Goal: Task Accomplishment & Management: Complete application form

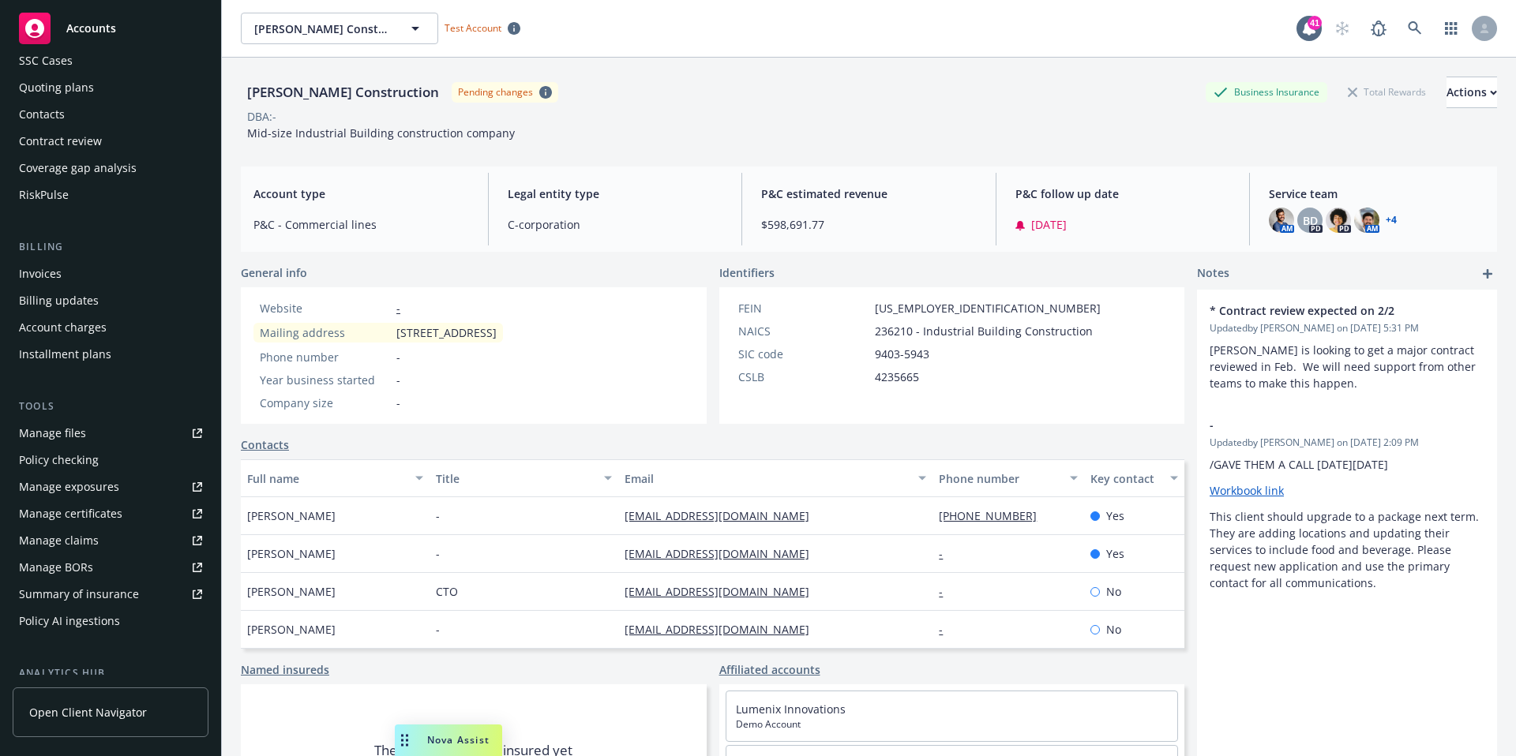
scroll to position [353, 0]
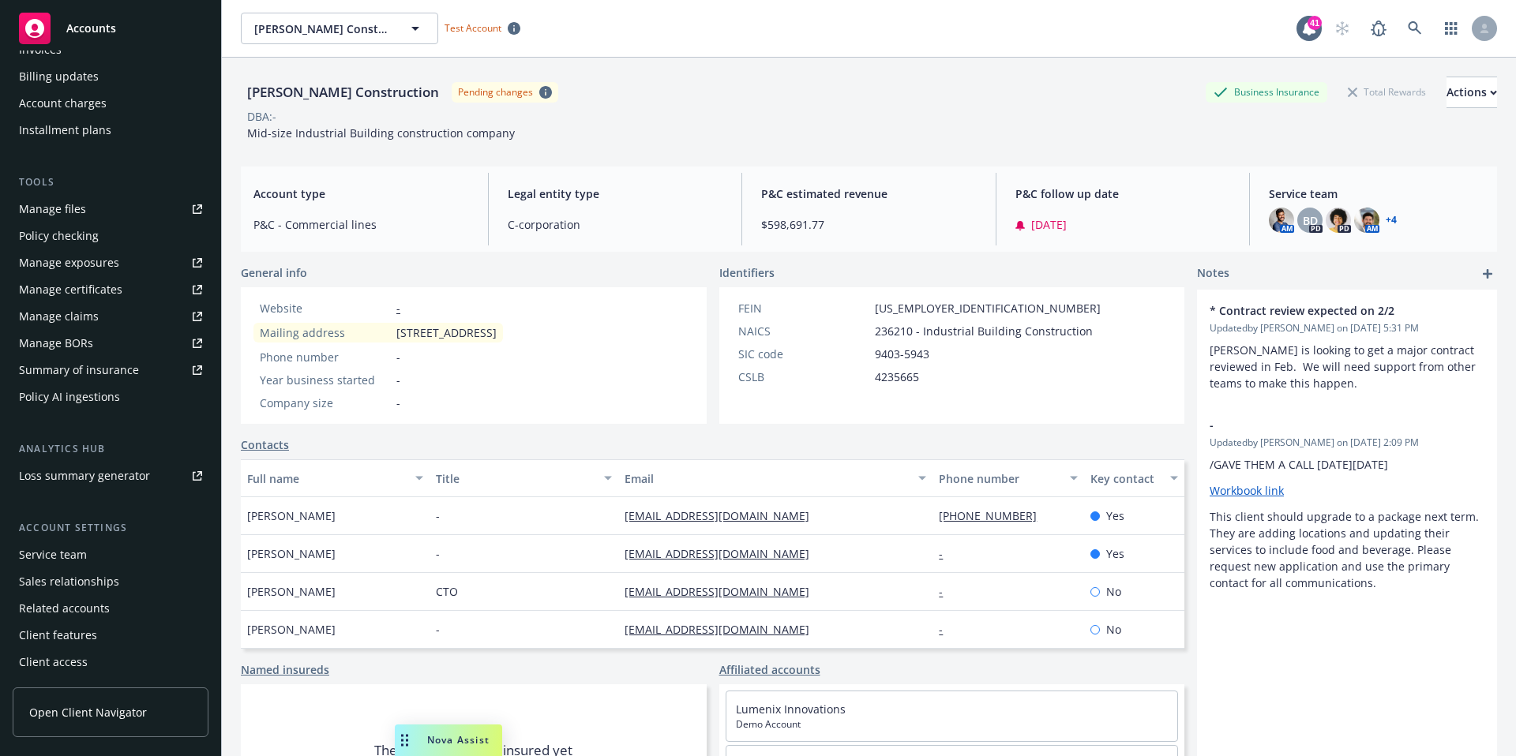
click at [123, 401] on div "Policy AI ingestions" at bounding box center [110, 396] width 183 height 25
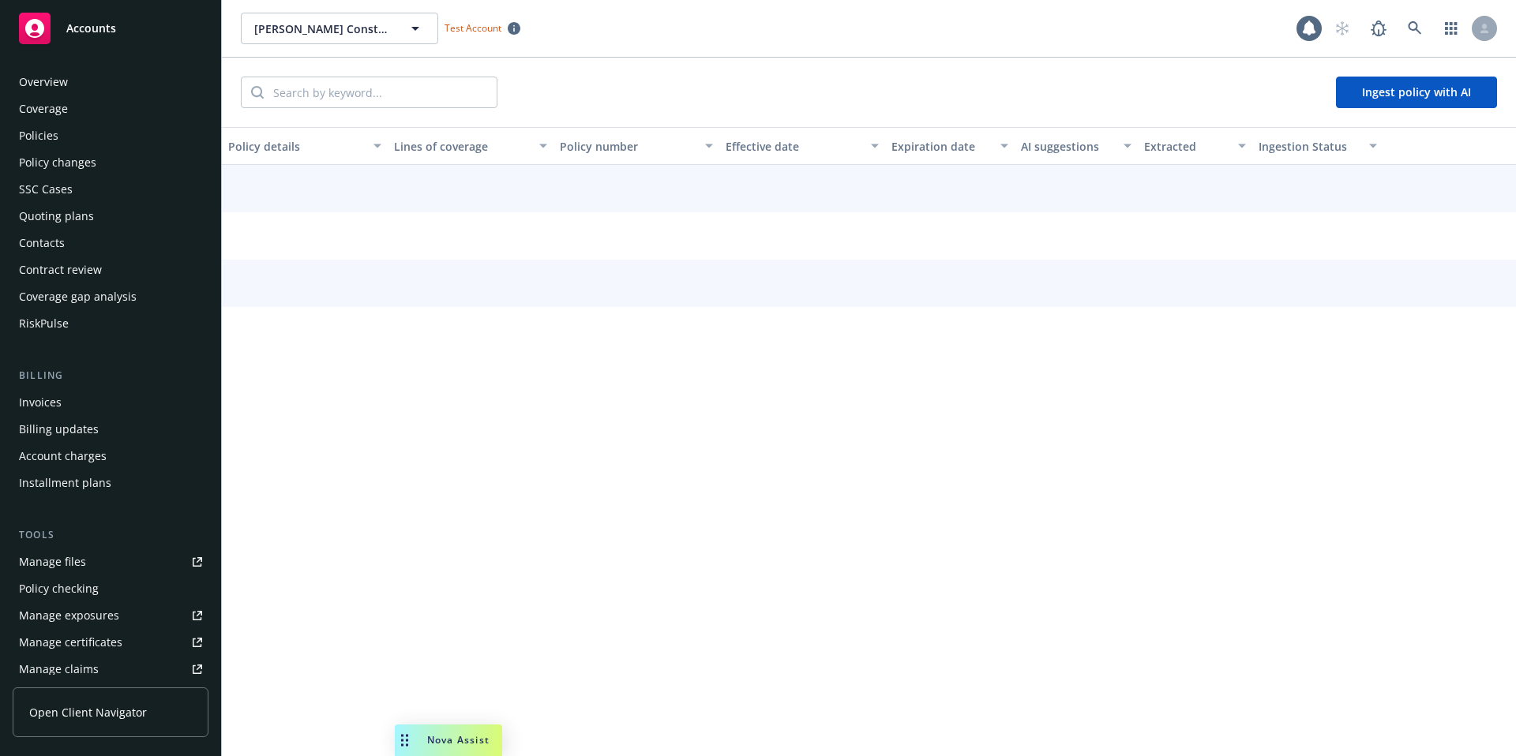
scroll to position [347, 0]
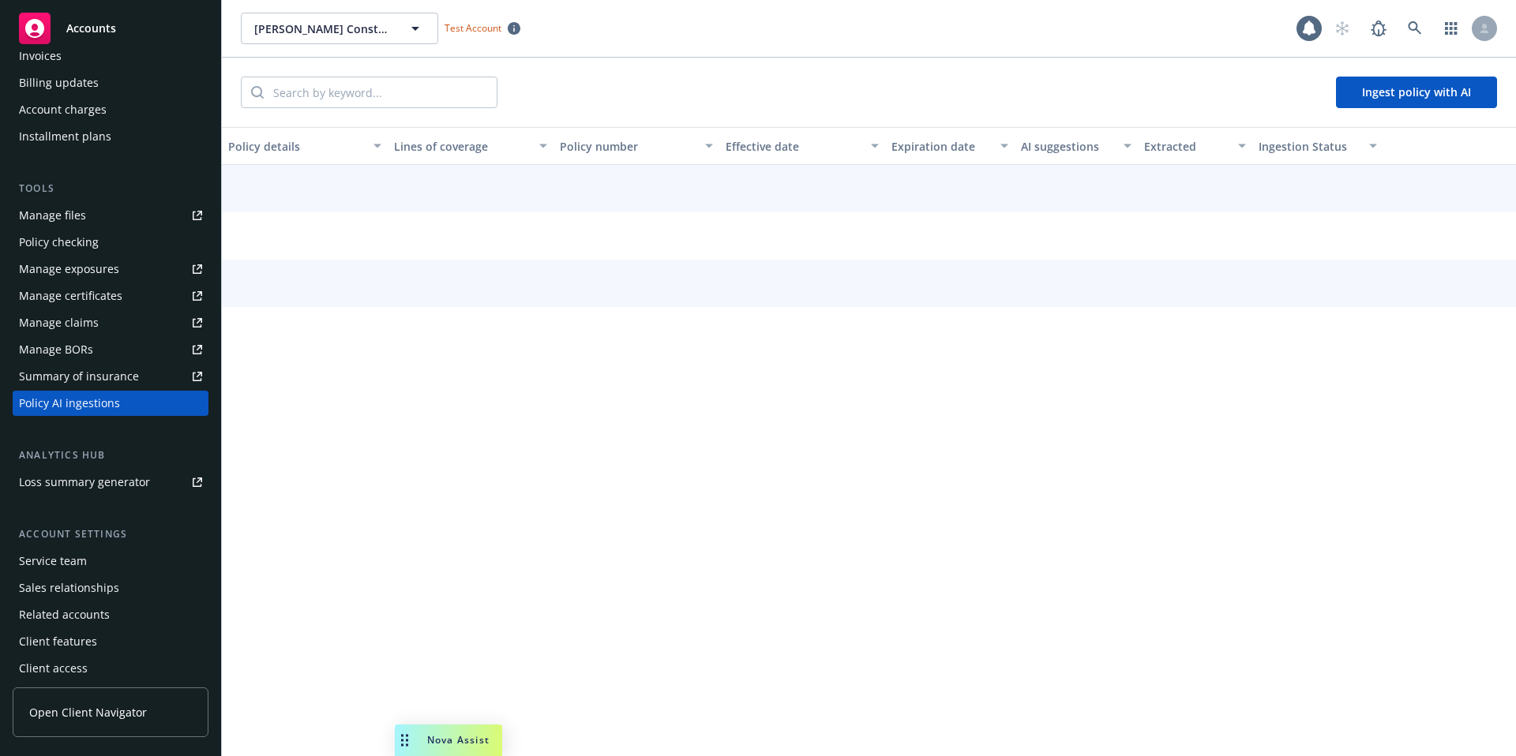
click at [1406, 93] on button "Ingest policy with AI" at bounding box center [1416, 93] width 161 height 32
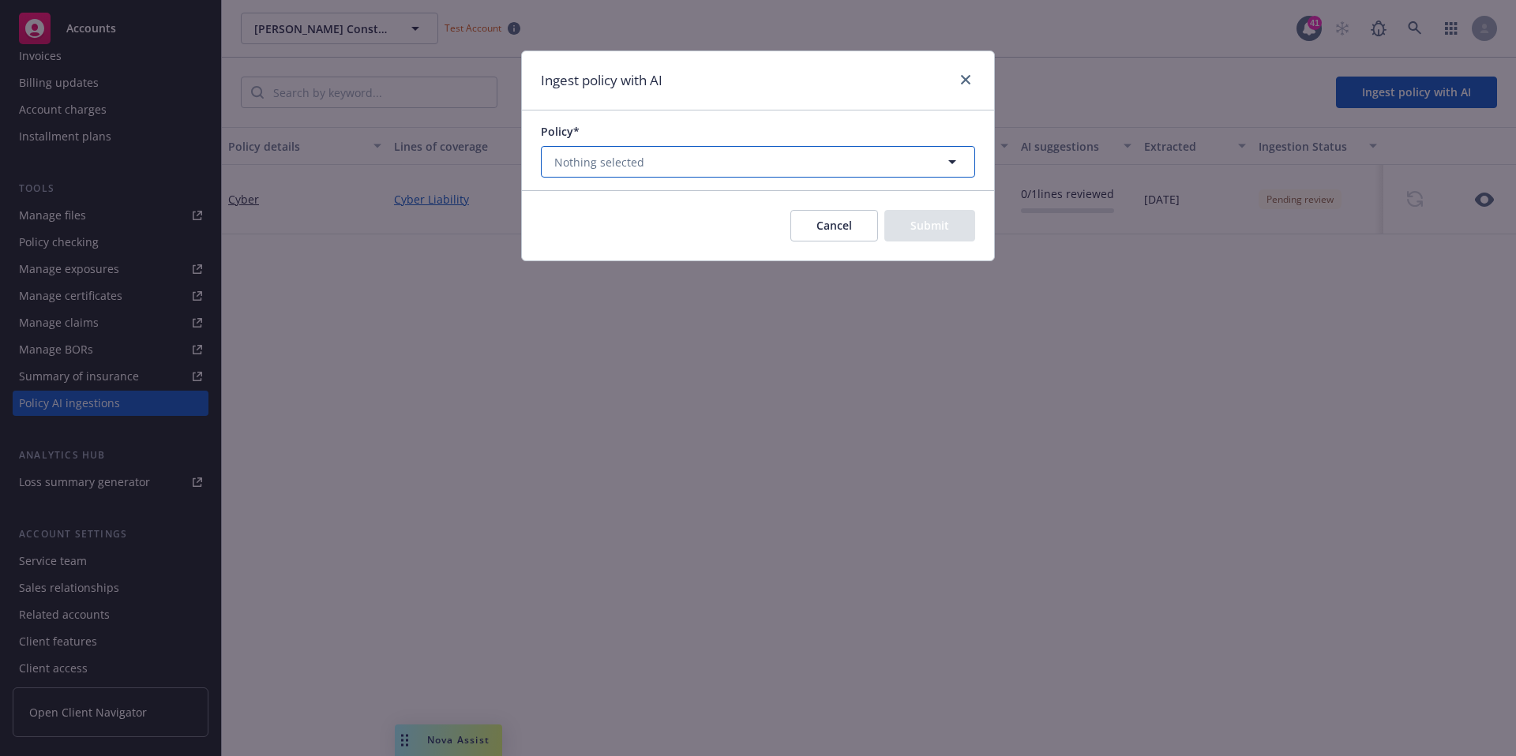
click at [834, 171] on button "Nothing selected" at bounding box center [758, 162] width 434 height 32
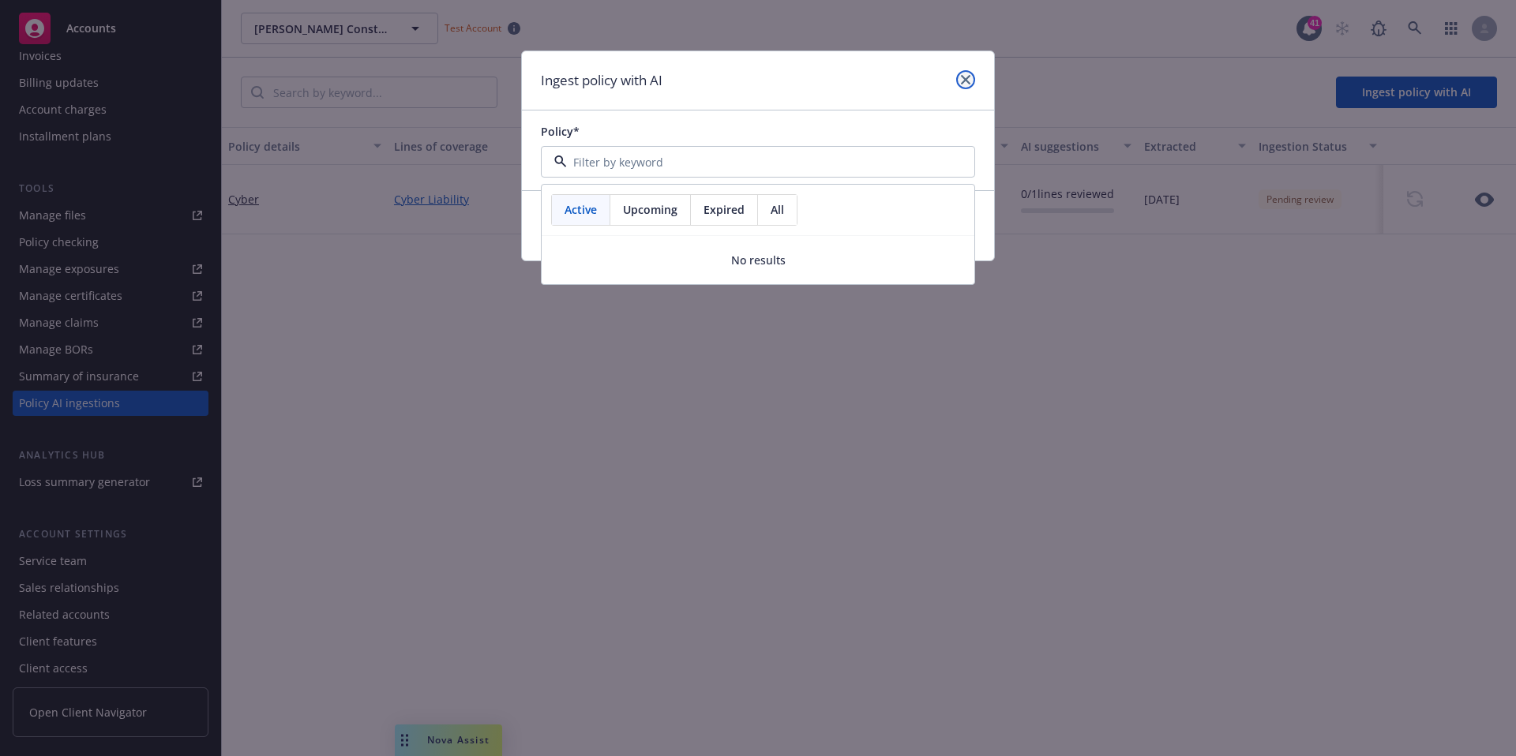
click at [963, 71] on link "close" at bounding box center [965, 79] width 19 height 19
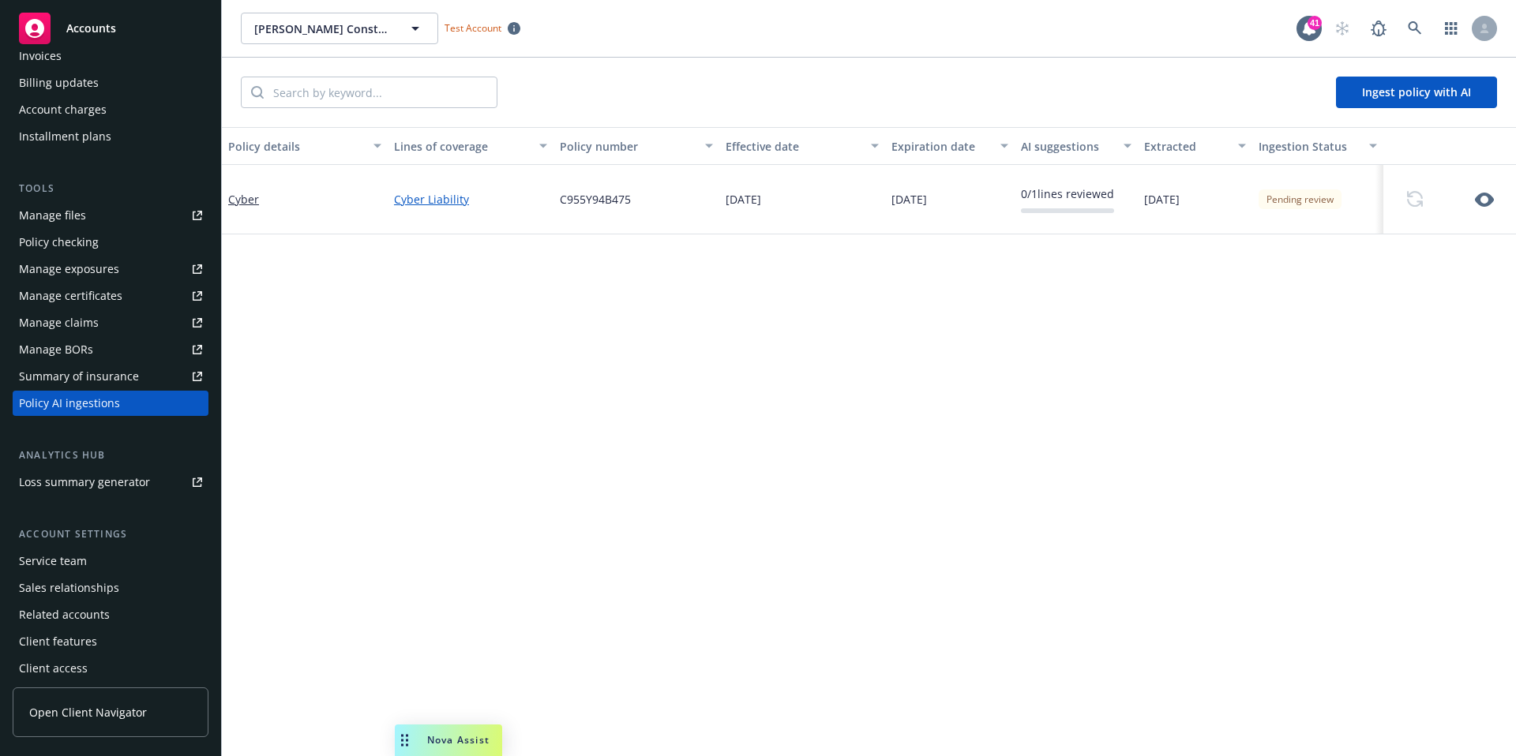
click at [1478, 197] on icon "button" at bounding box center [1484, 200] width 19 height 14
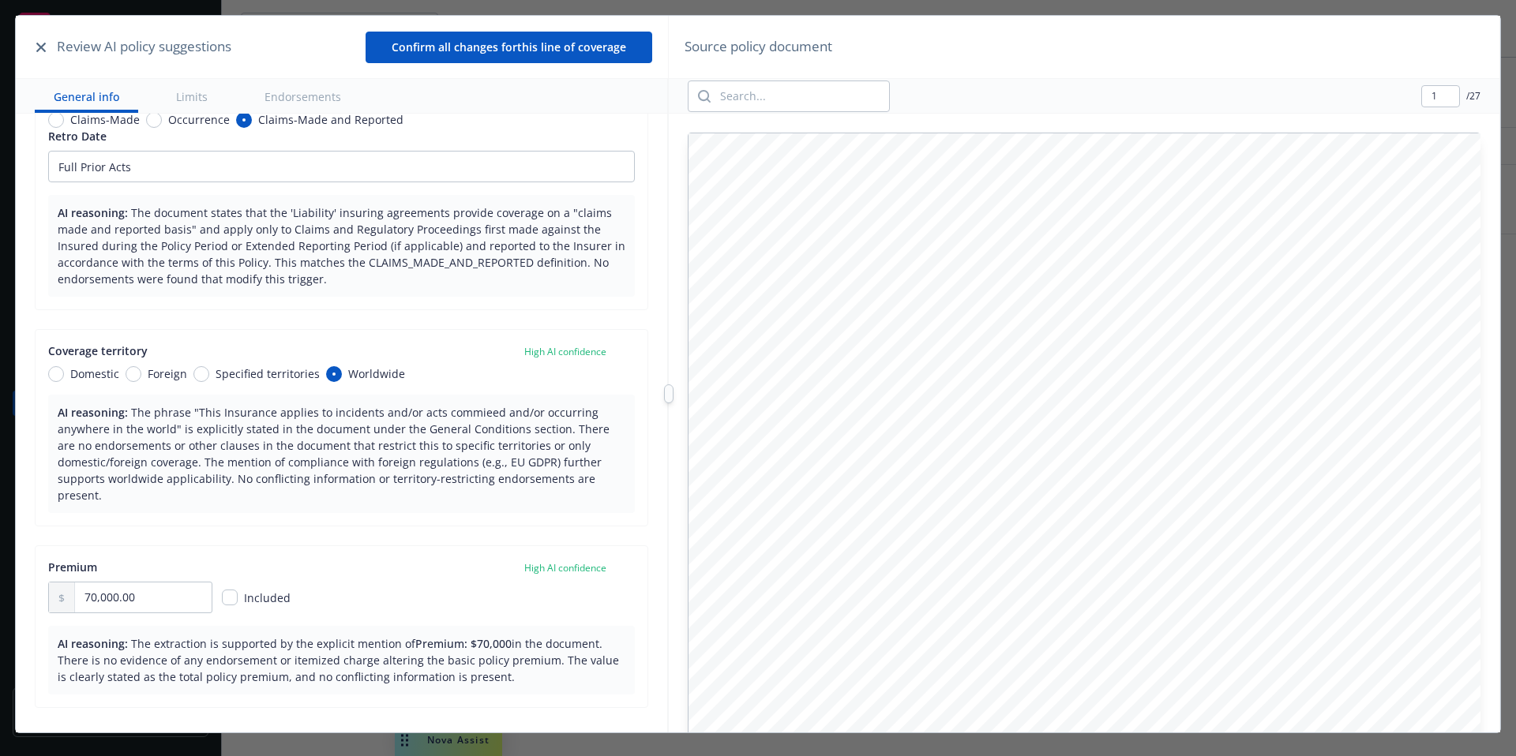
scroll to position [261, 0]
type input "1"
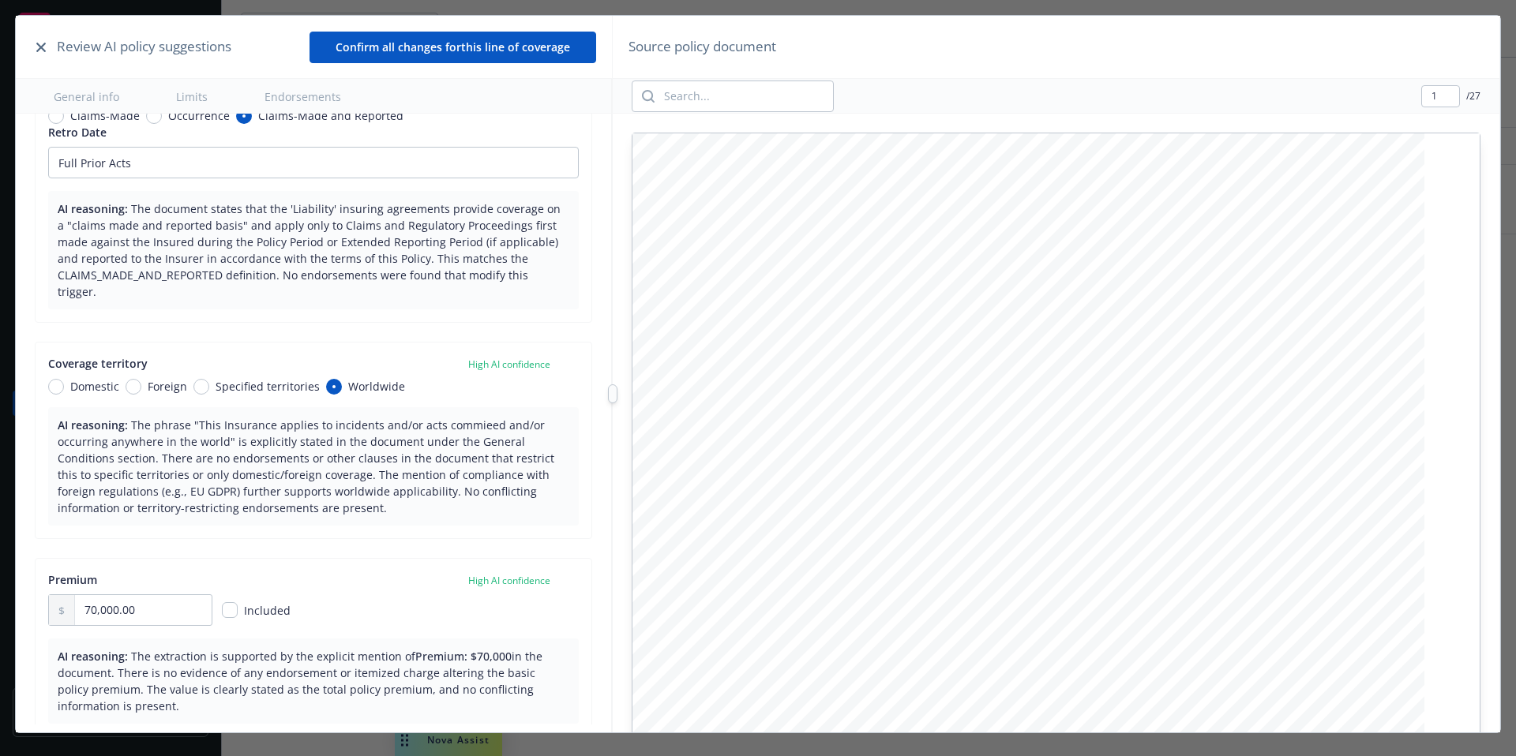
click at [609, 383] on div "Review AI policy suggestions Confirm all changes for this line of coverage Gene…" at bounding box center [758, 394] width 1484 height 756
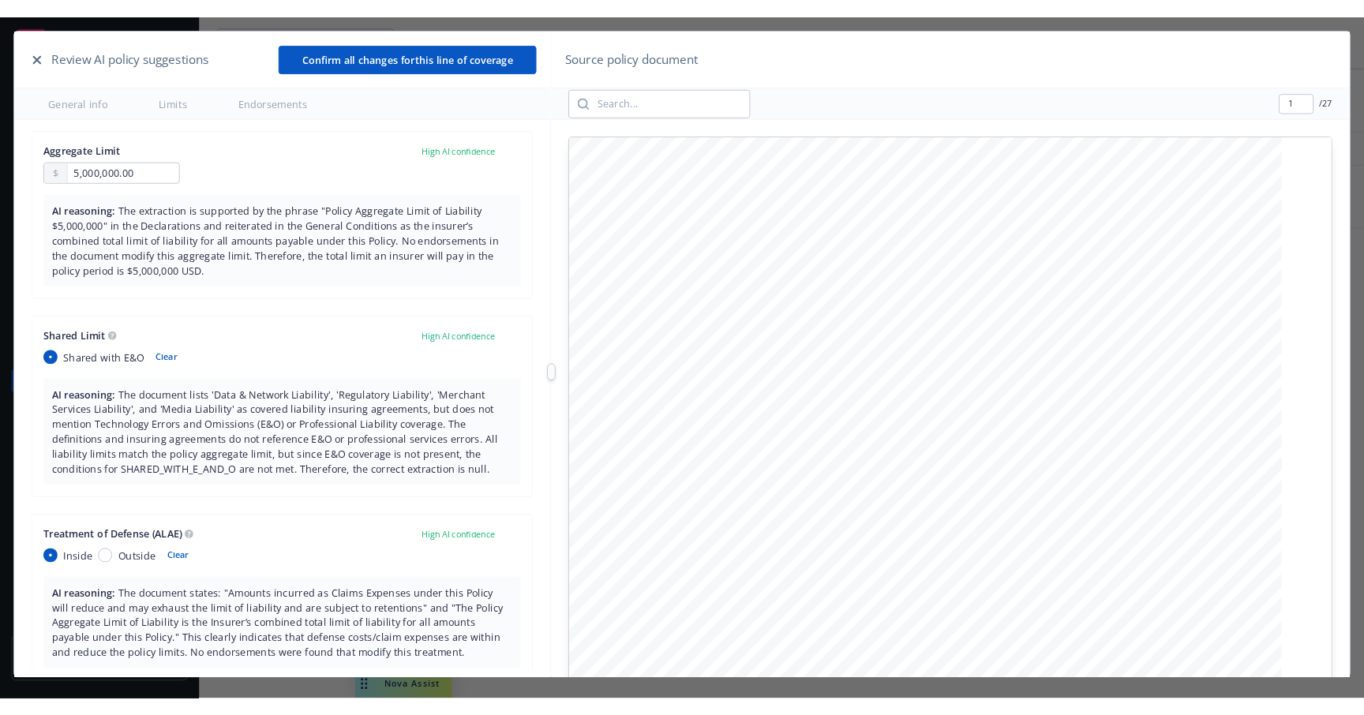
scroll to position [0, 0]
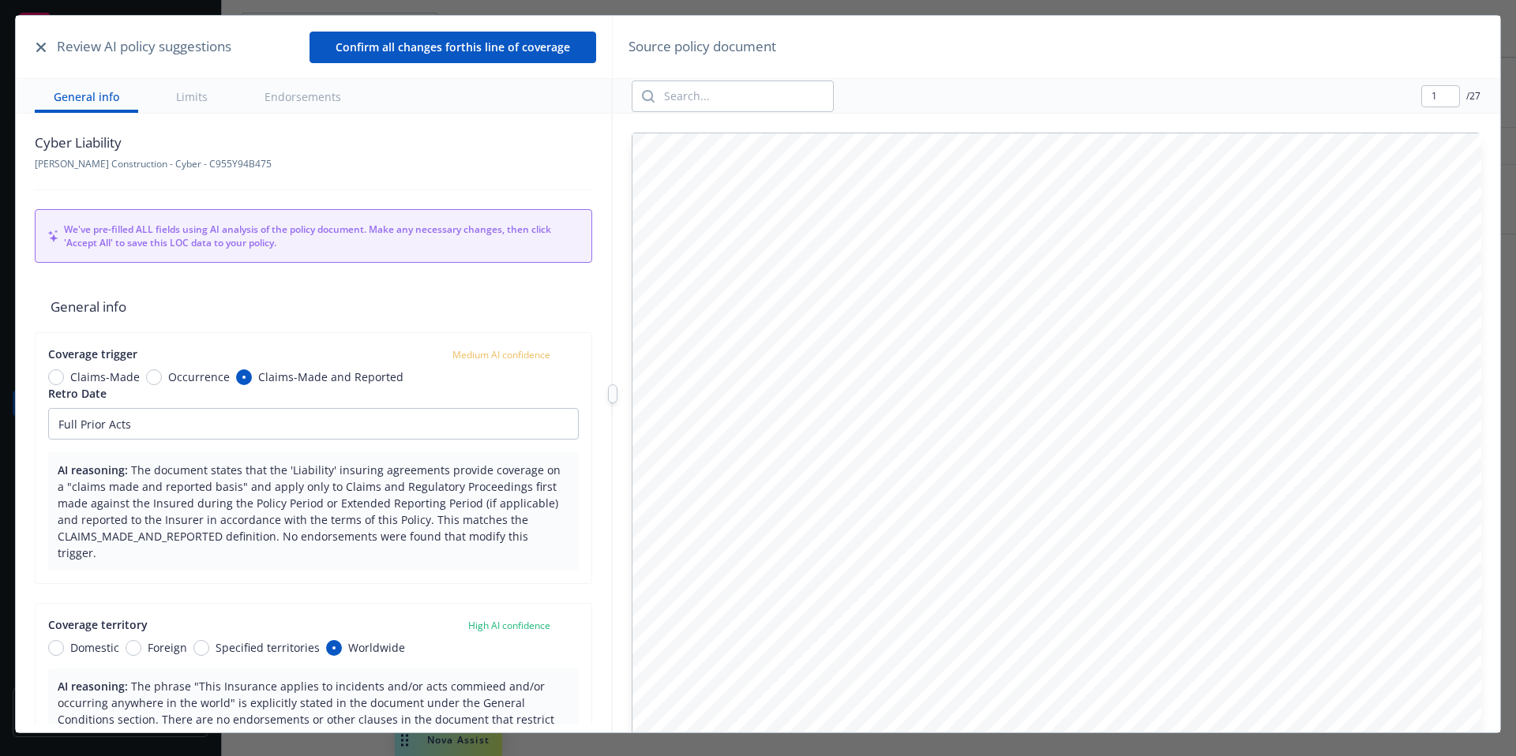
click at [43, 46] on icon "button" at bounding box center [40, 47] width 9 height 9
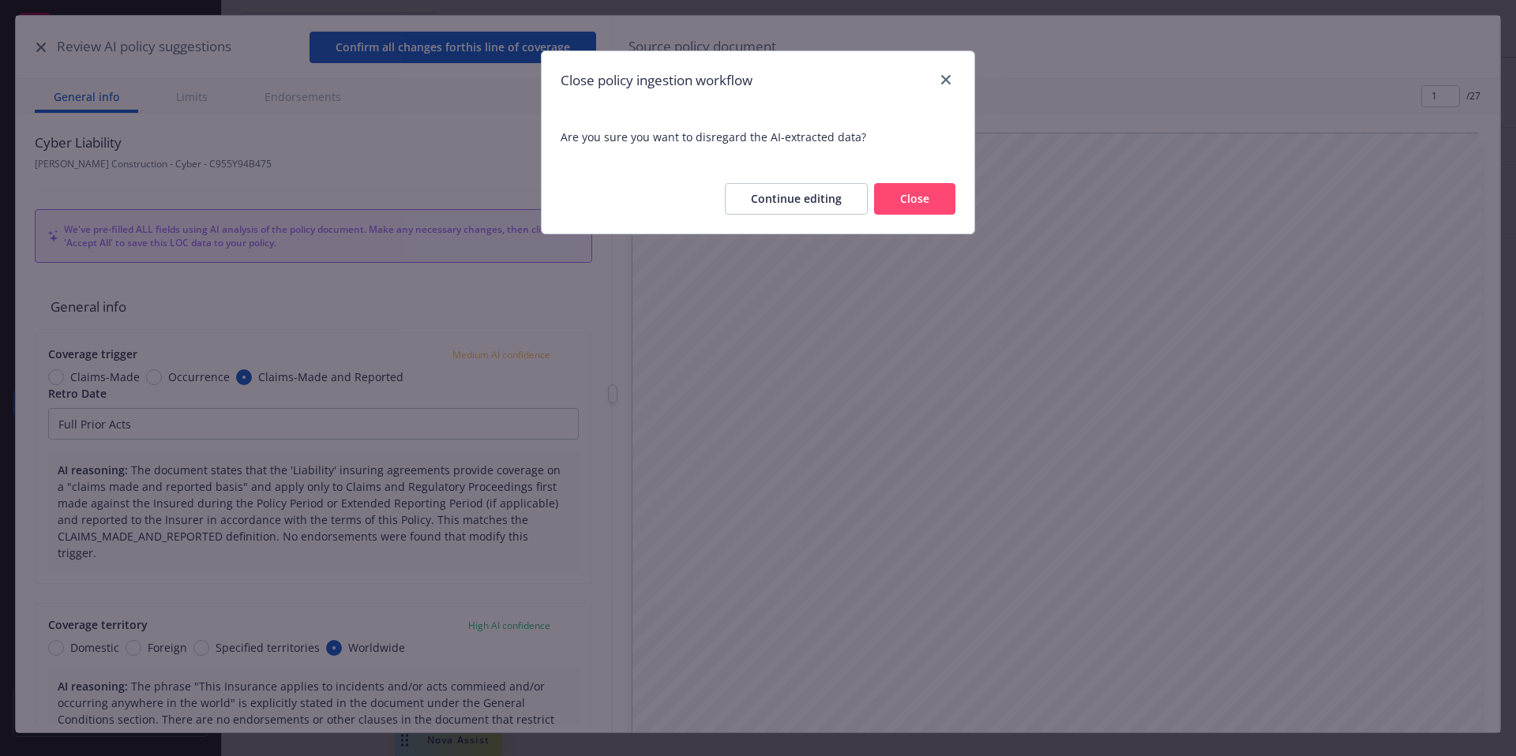
click at [898, 203] on button "Close" at bounding box center [914, 199] width 81 height 32
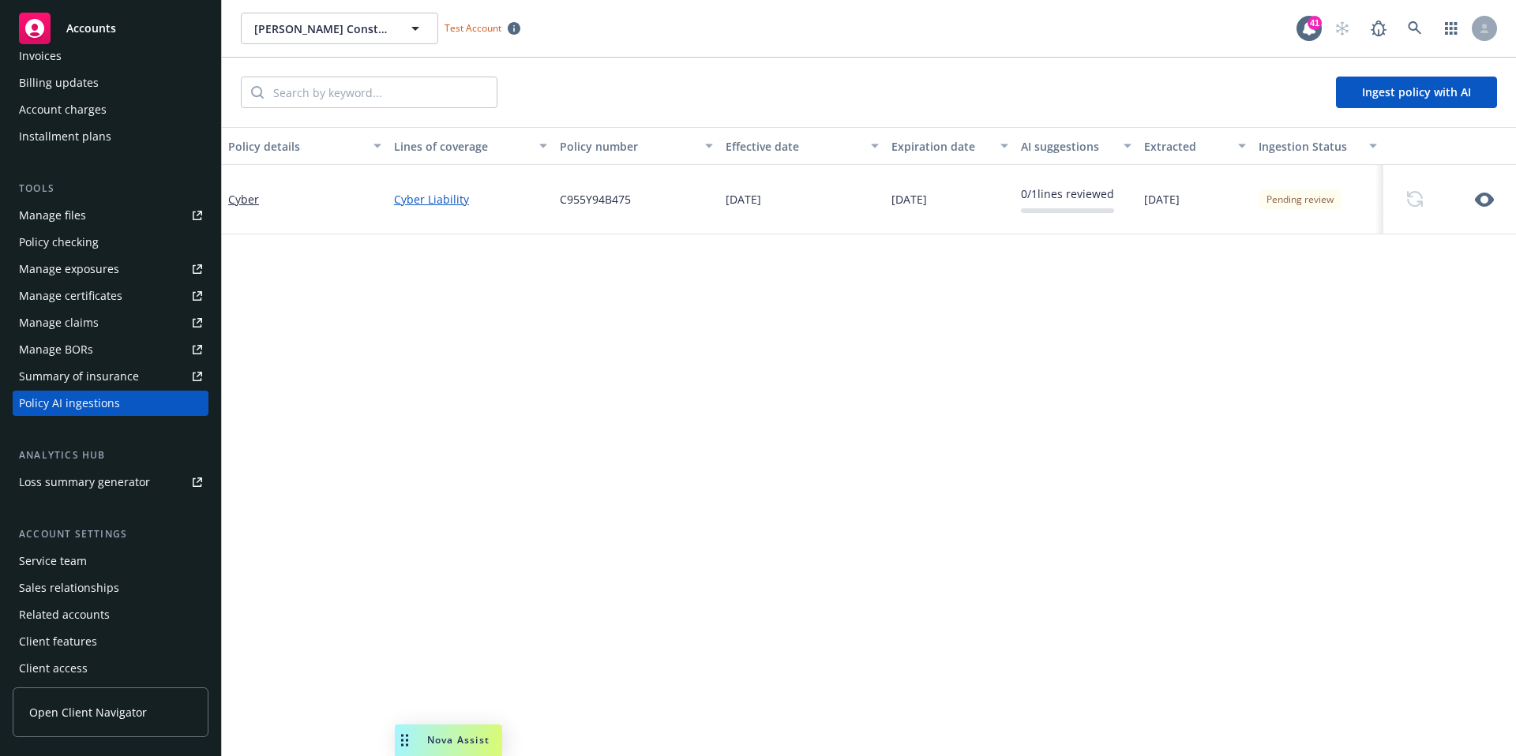
click at [1400, 87] on button "Ingest policy with AI" at bounding box center [1416, 93] width 161 height 32
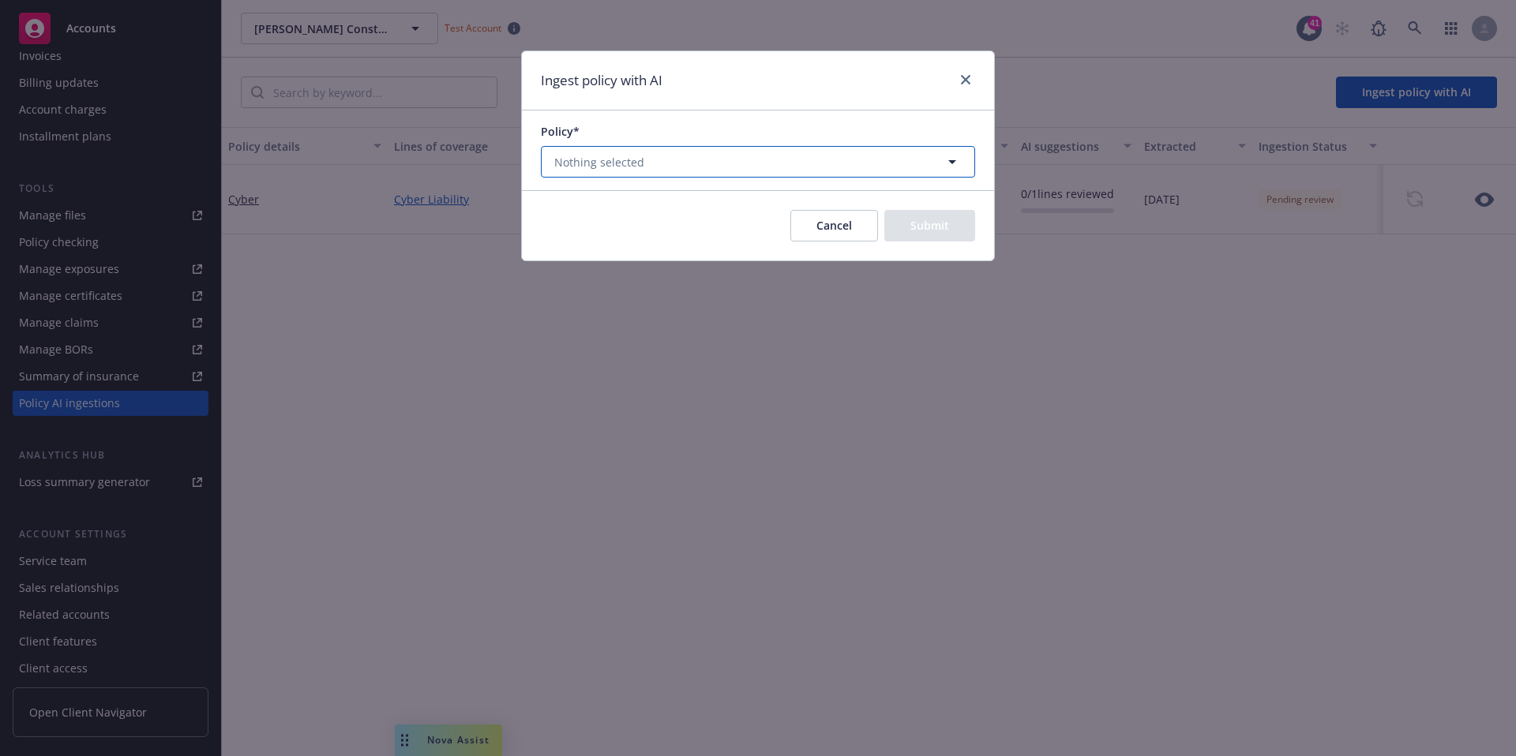
click at [850, 166] on button "Nothing selected" at bounding box center [758, 162] width 434 height 32
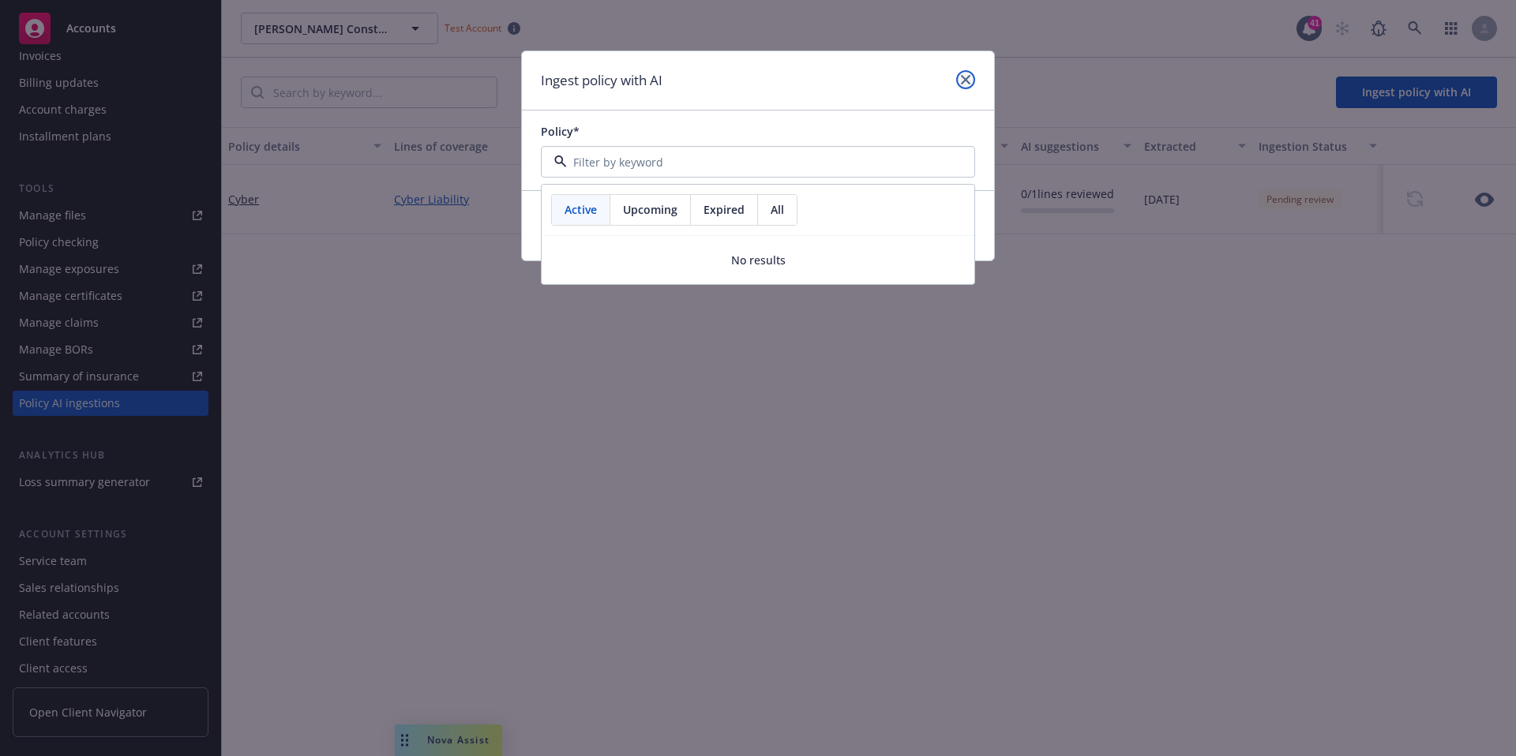
click at [961, 84] on icon "close" at bounding box center [965, 79] width 9 height 9
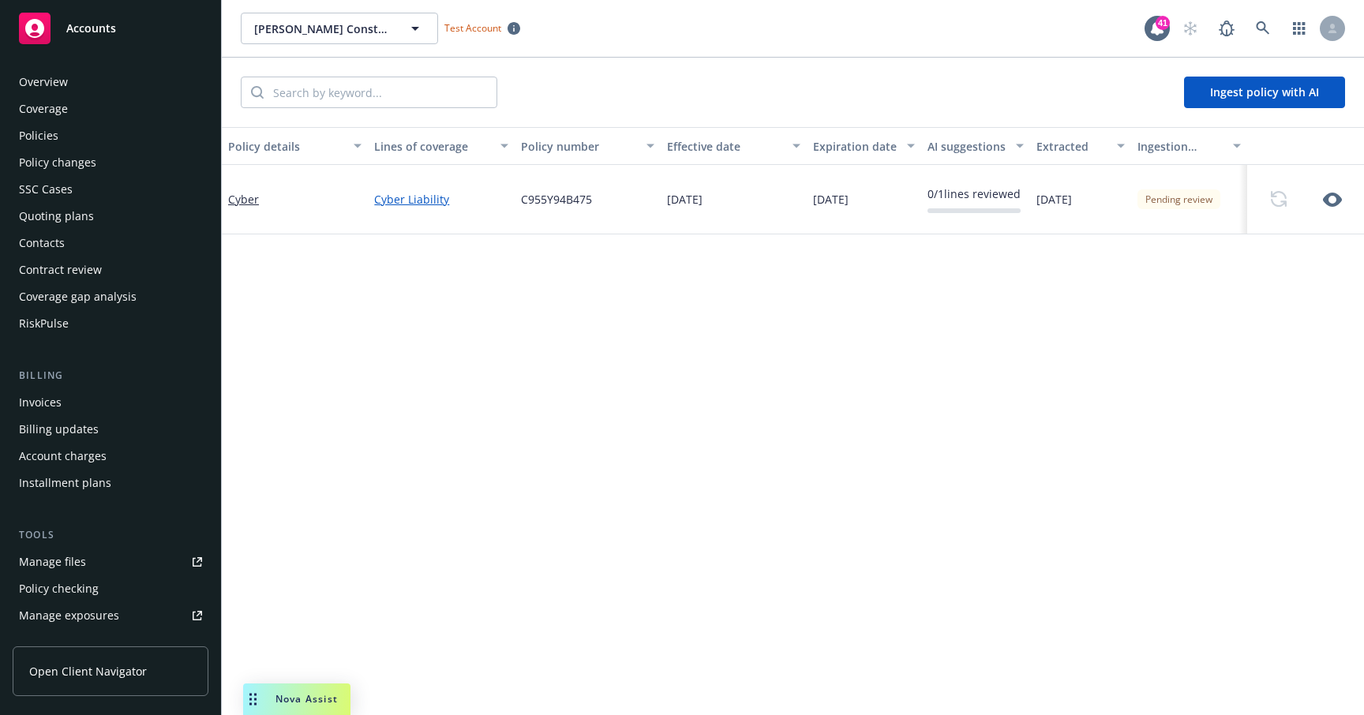
click at [111, 211] on div "Quoting plans" at bounding box center [110, 216] width 183 height 25
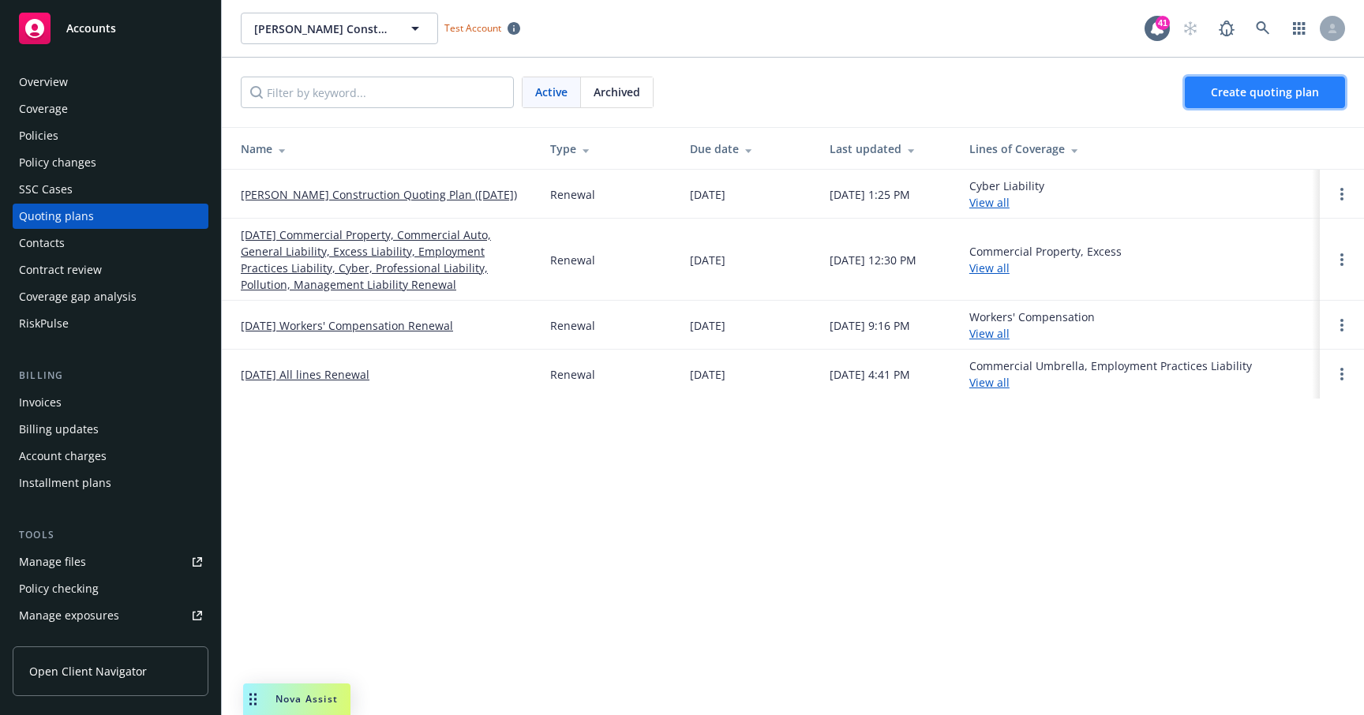
click at [1221, 103] on link "Create quoting plan" at bounding box center [1265, 93] width 160 height 32
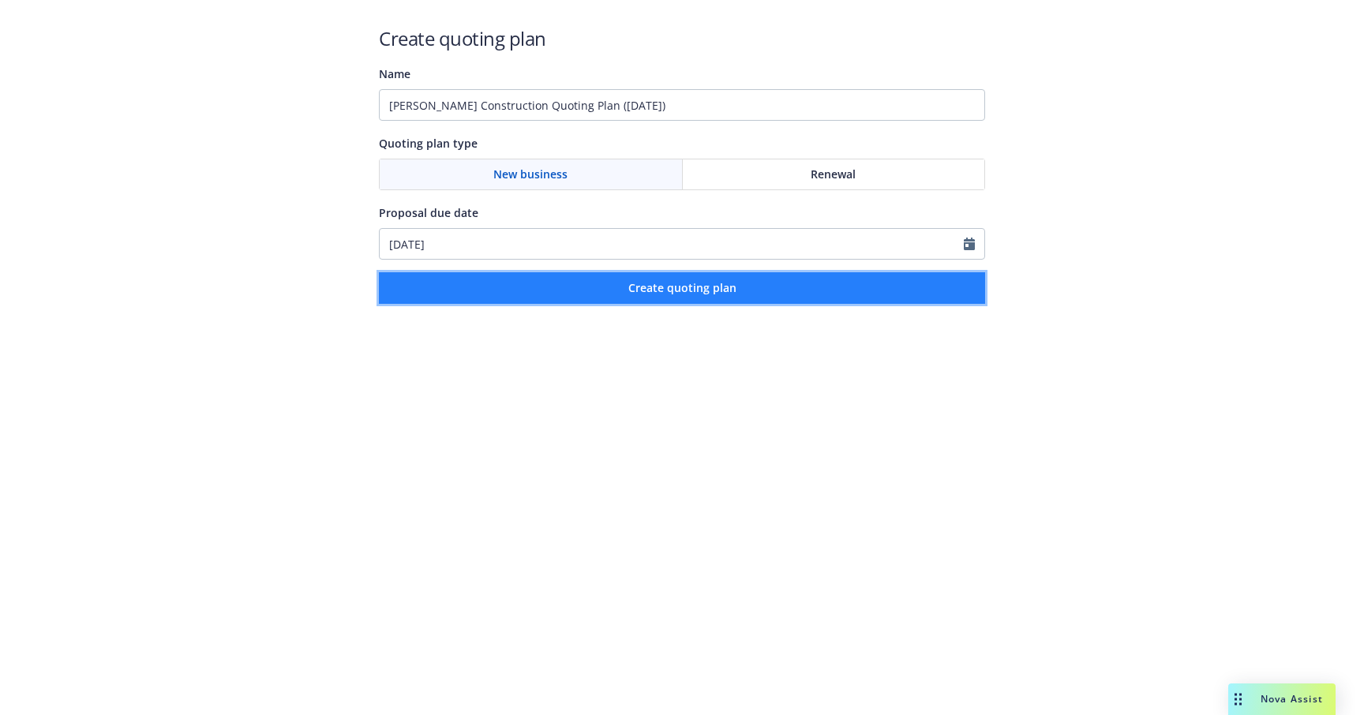
click at [651, 289] on span "Create quoting plan" at bounding box center [682, 287] width 108 height 15
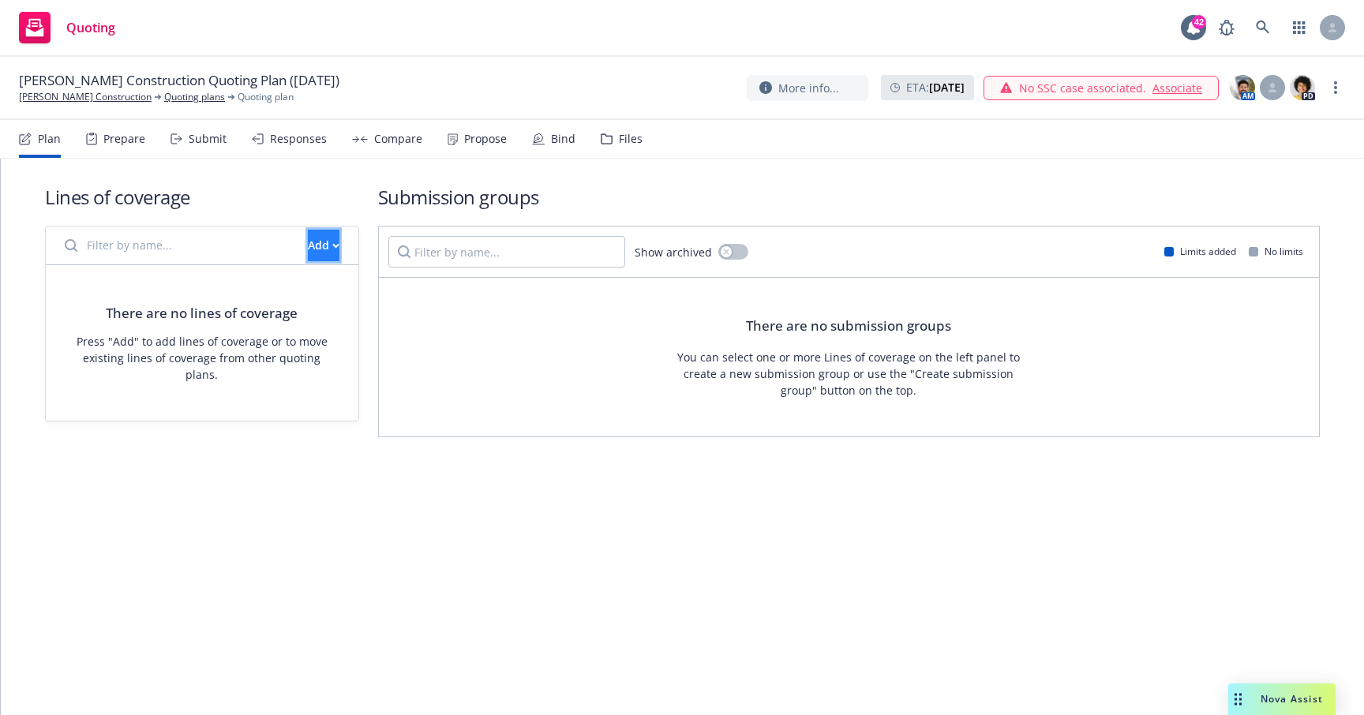
click at [313, 239] on div "Add" at bounding box center [324, 246] width 32 height 30
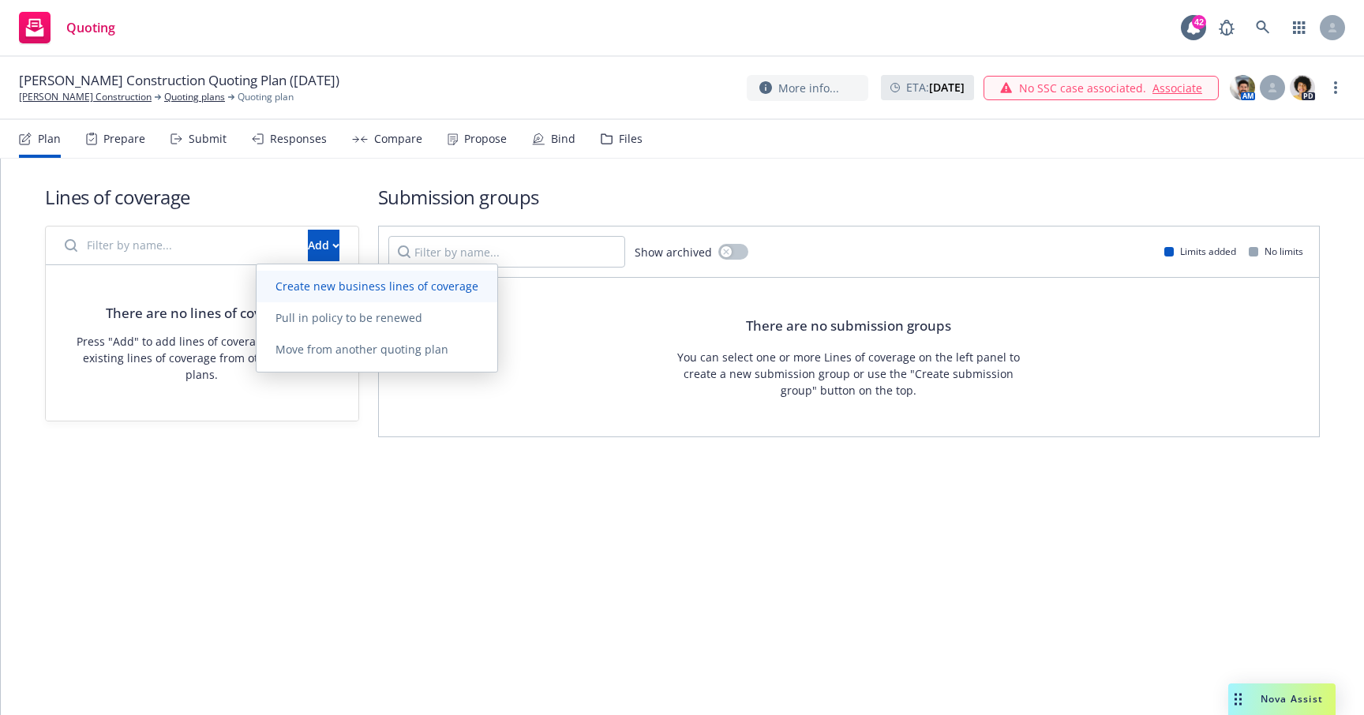
click at [441, 291] on span "Create new business lines of coverage" at bounding box center [377, 286] width 241 height 15
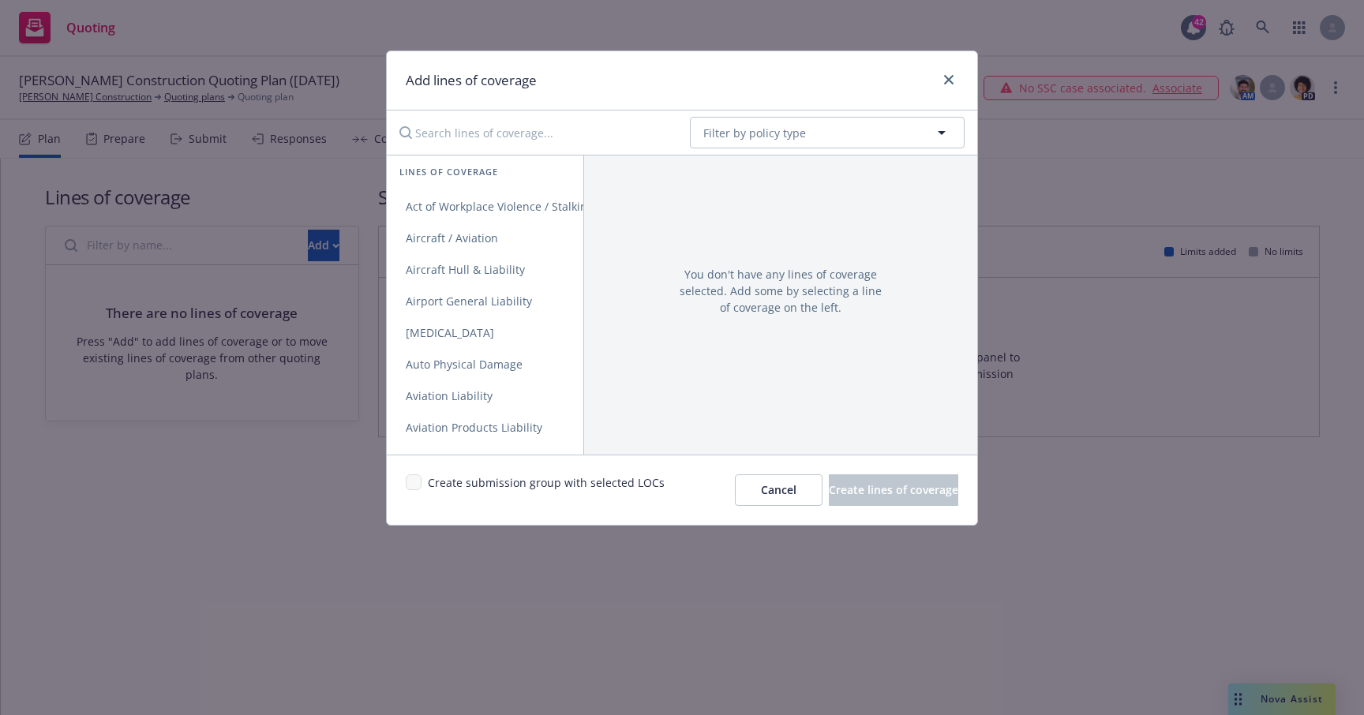
click at [561, 133] on input "Search lines of coverage..." at bounding box center [533, 133] width 287 height 32
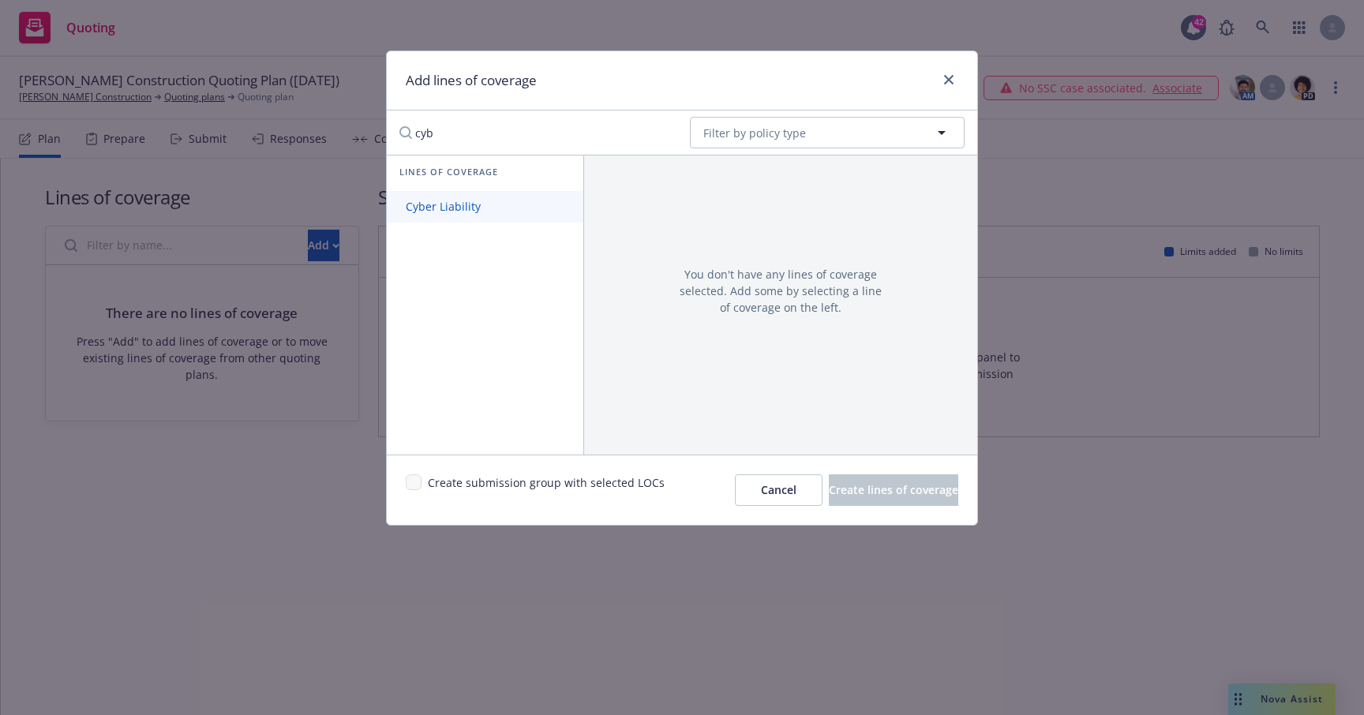
type input "cyb"
click at [508, 212] on link "Cyber Liability" at bounding box center [485, 207] width 197 height 32
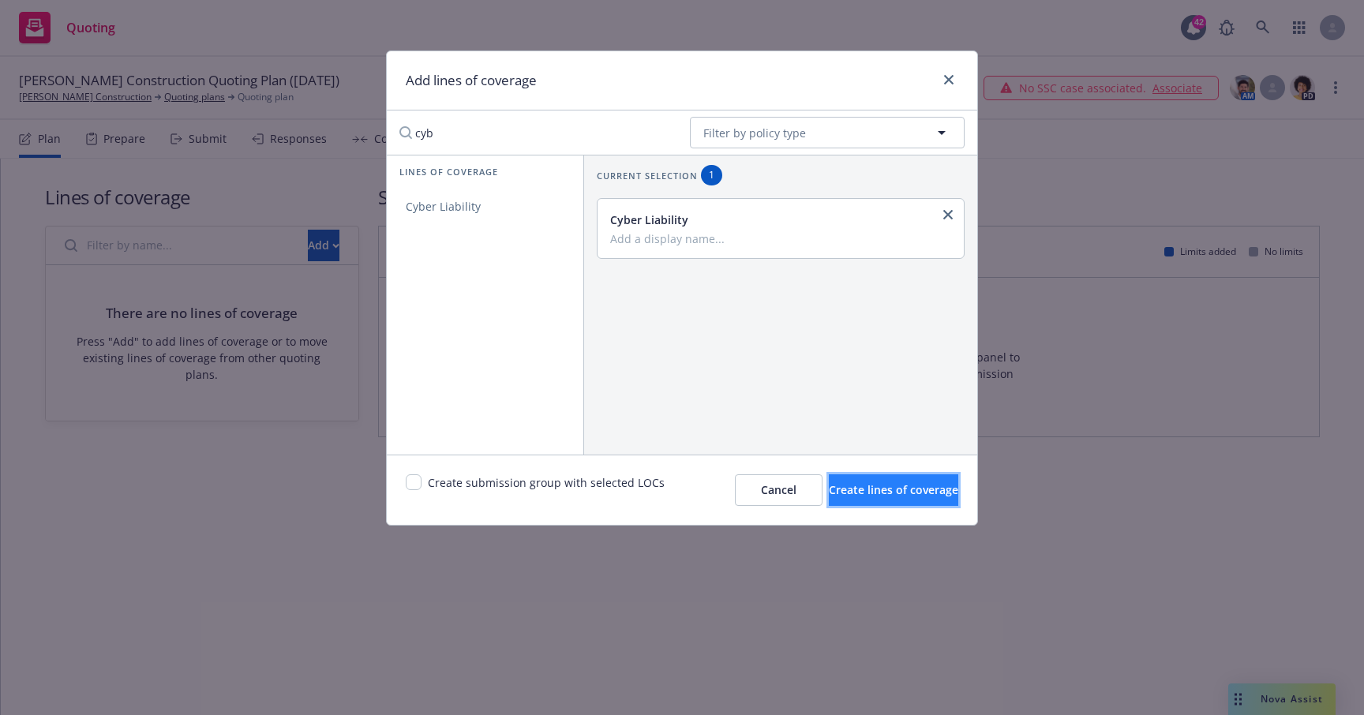
click at [846, 489] on span "Create lines of coverage" at bounding box center [893, 489] width 129 height 15
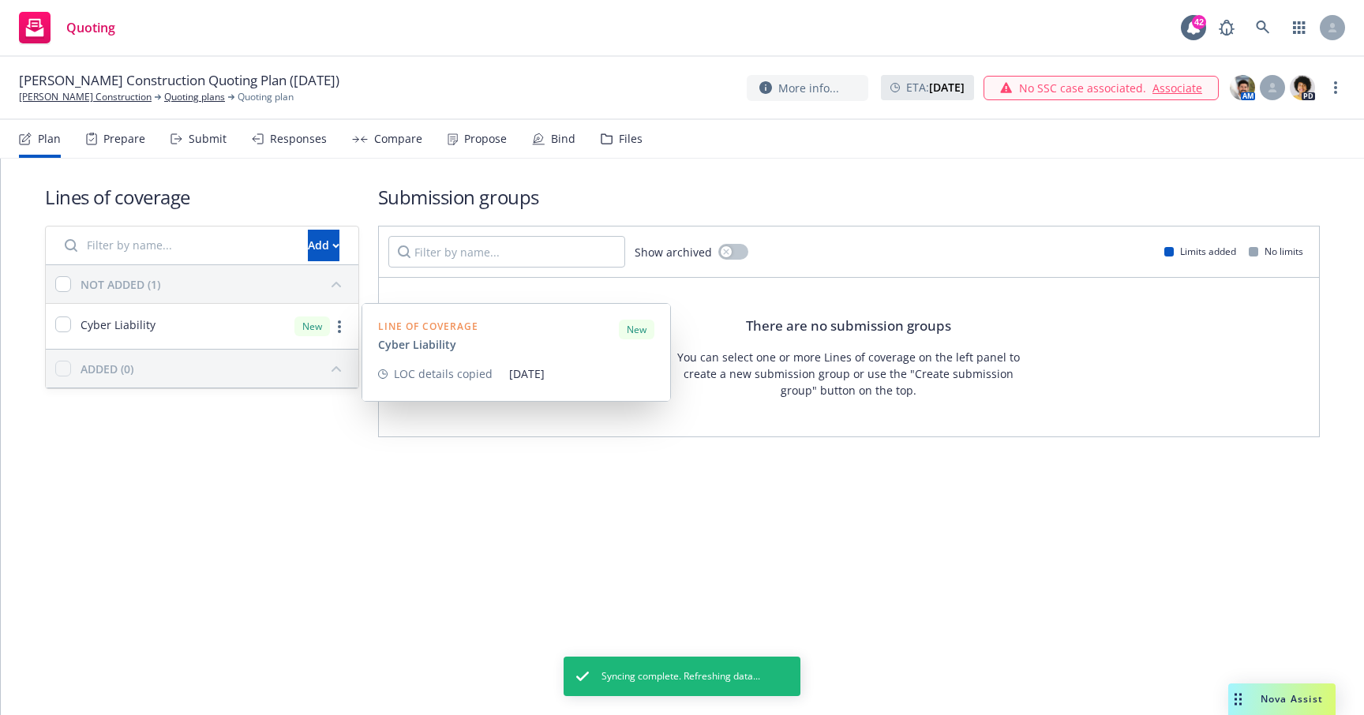
click at [343, 316] on div "Cyber Liability New" at bounding box center [202, 326] width 313 height 45
click at [339, 325] on circle "more" at bounding box center [339, 326] width 3 height 3
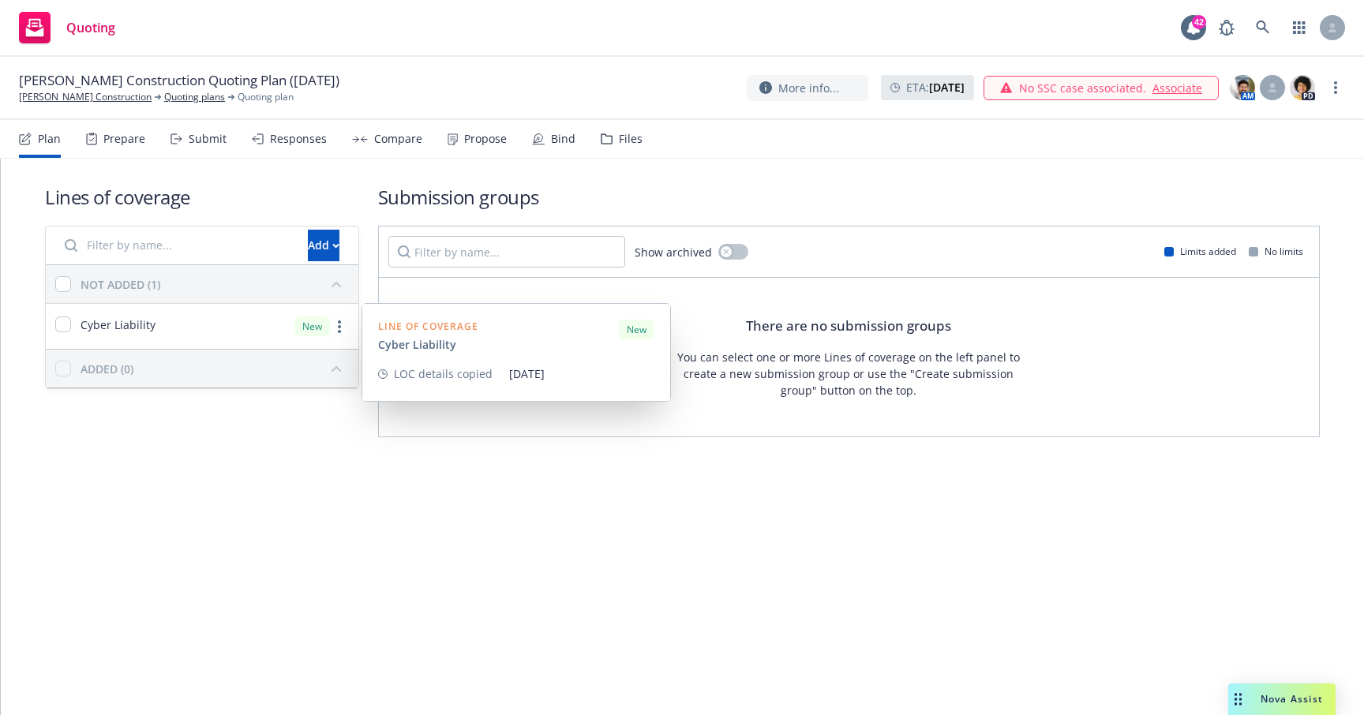
click at [501, 349] on div "Line of coverage Cyber Liability New" at bounding box center [516, 336] width 276 height 33
click at [339, 324] on icon "more" at bounding box center [339, 327] width 3 height 13
click at [319, 327] on div "New" at bounding box center [312, 327] width 36 height 20
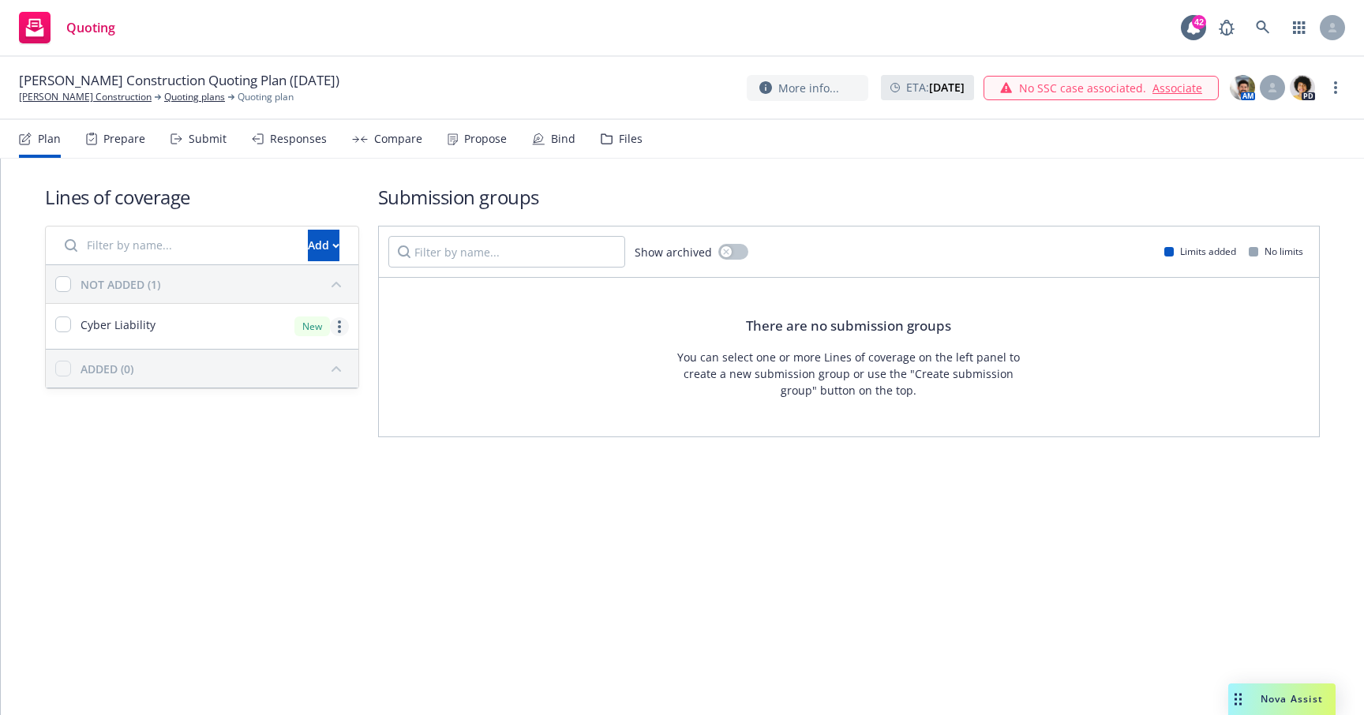
click at [336, 331] on link "more" at bounding box center [339, 326] width 19 height 19
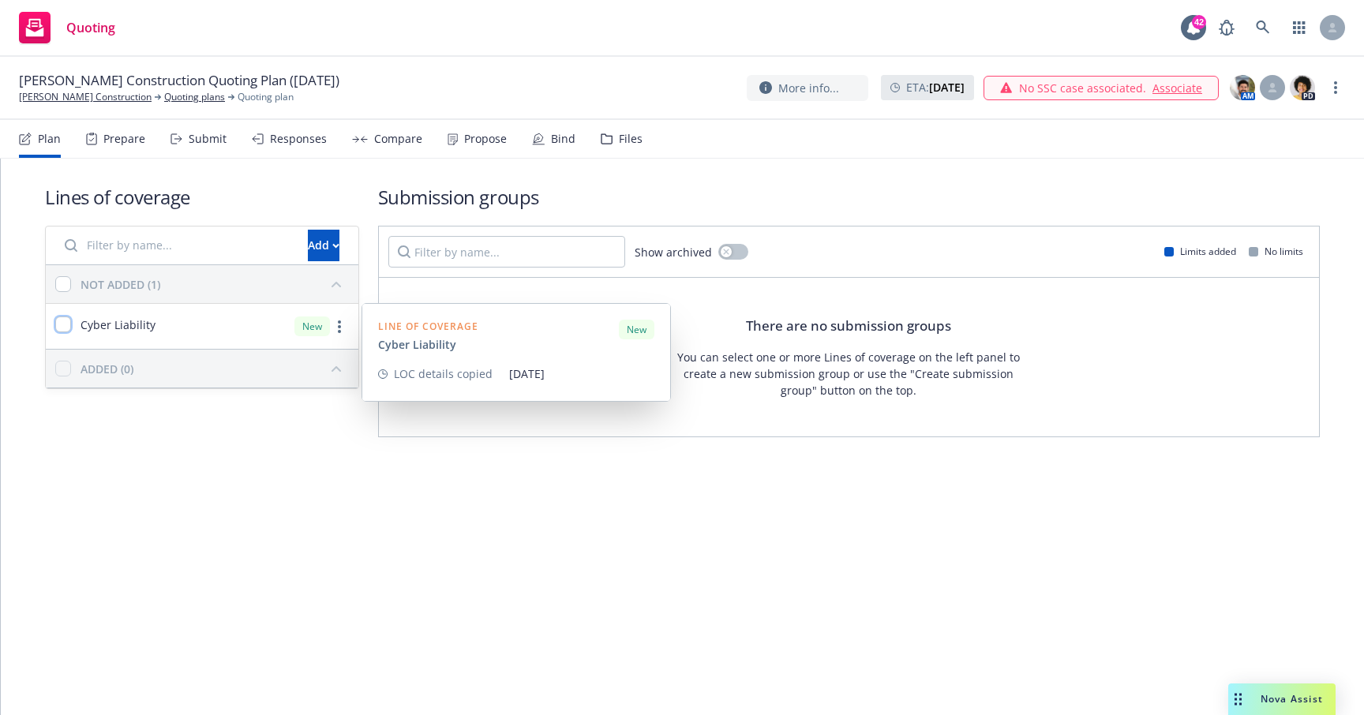
click at [70, 330] on input "checkbox" at bounding box center [63, 325] width 16 height 16
checkbox input "true"
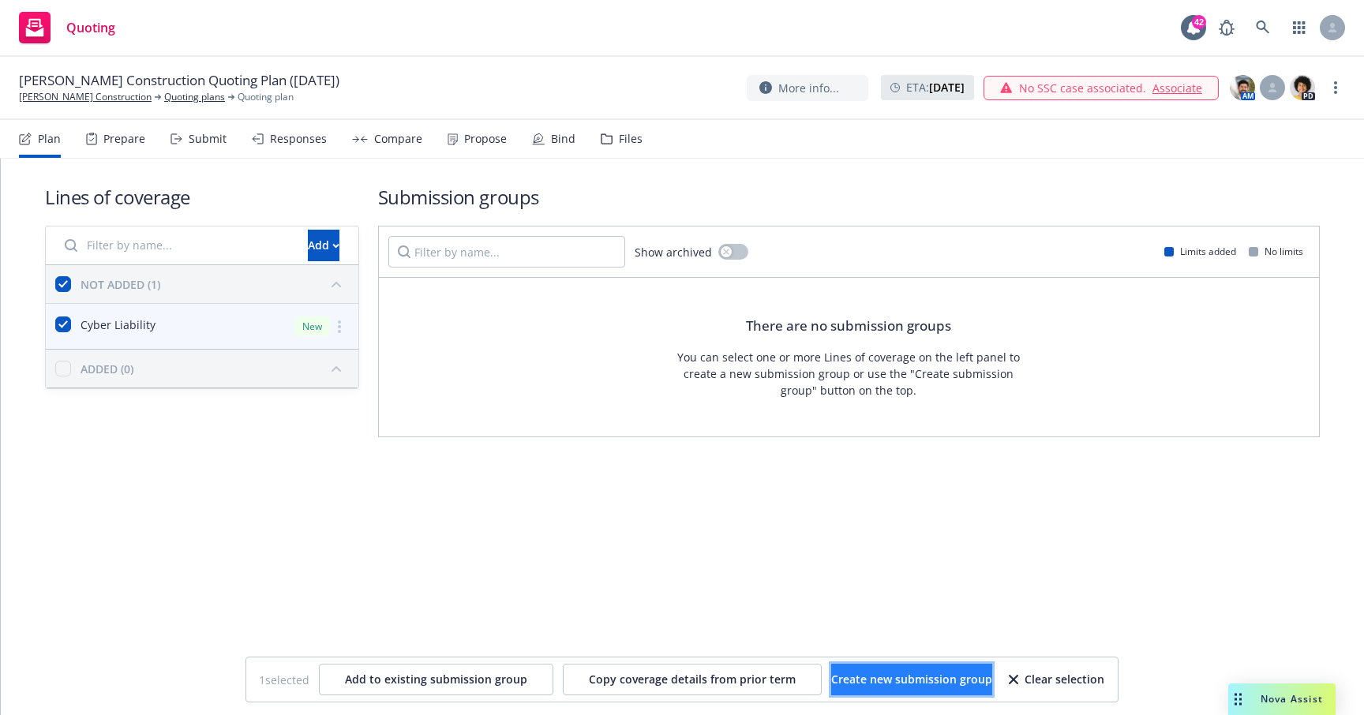
click at [875, 689] on button "Create new submission group" at bounding box center [911, 680] width 161 height 32
checkbox input "false"
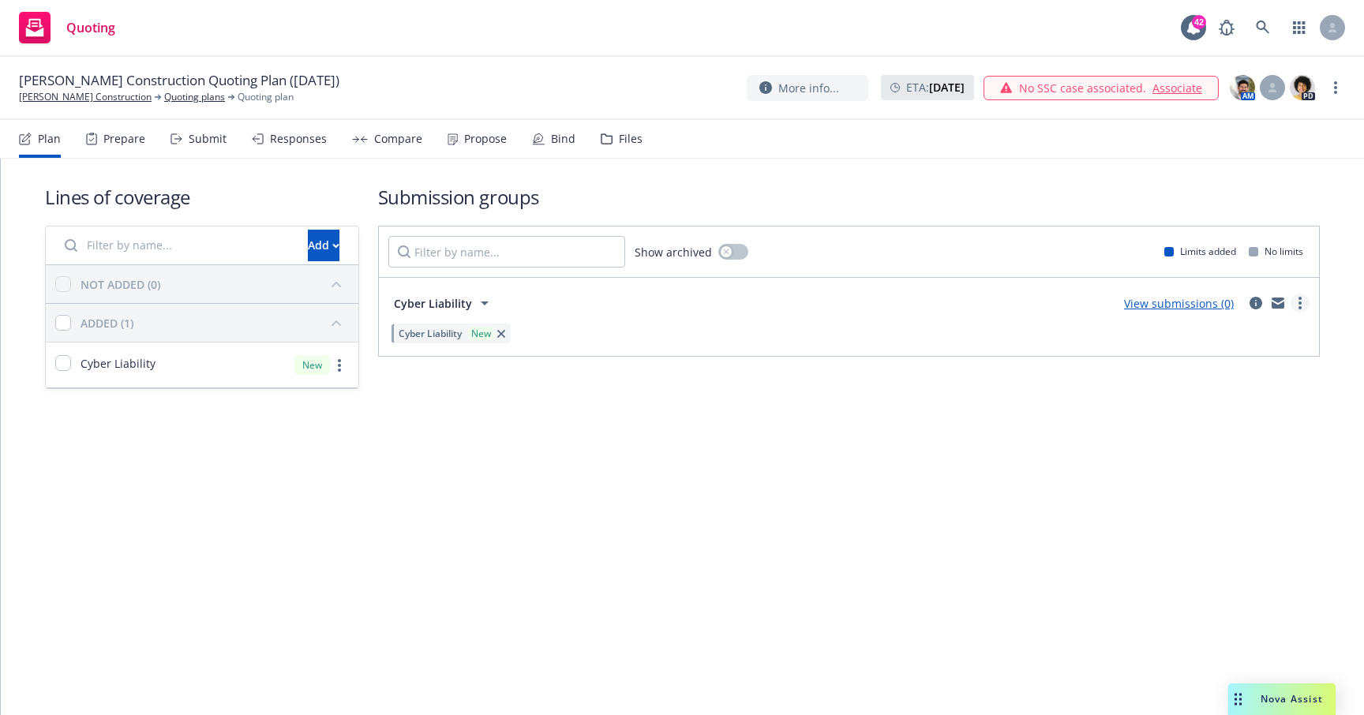
click at [1299, 303] on circle "more" at bounding box center [1300, 303] width 3 height 3
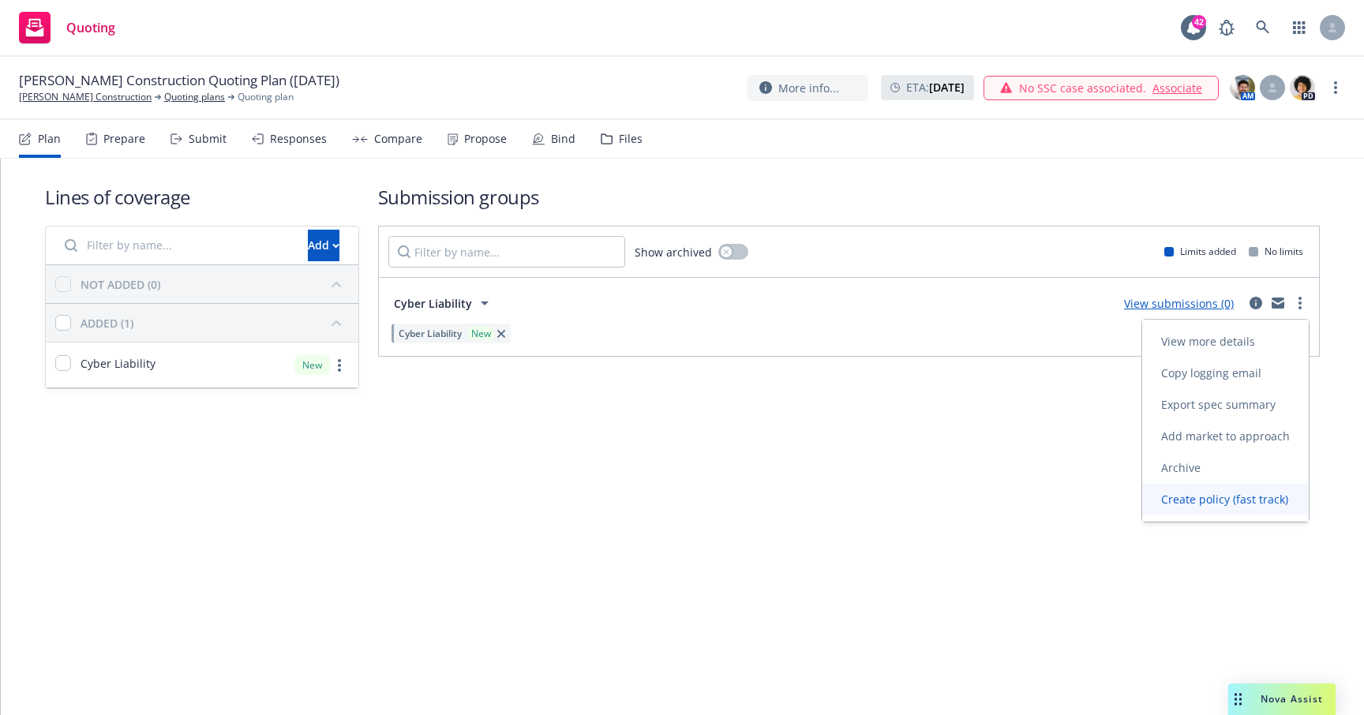
click at [1269, 507] on link "Create policy (fast track)" at bounding box center [1225, 500] width 167 height 32
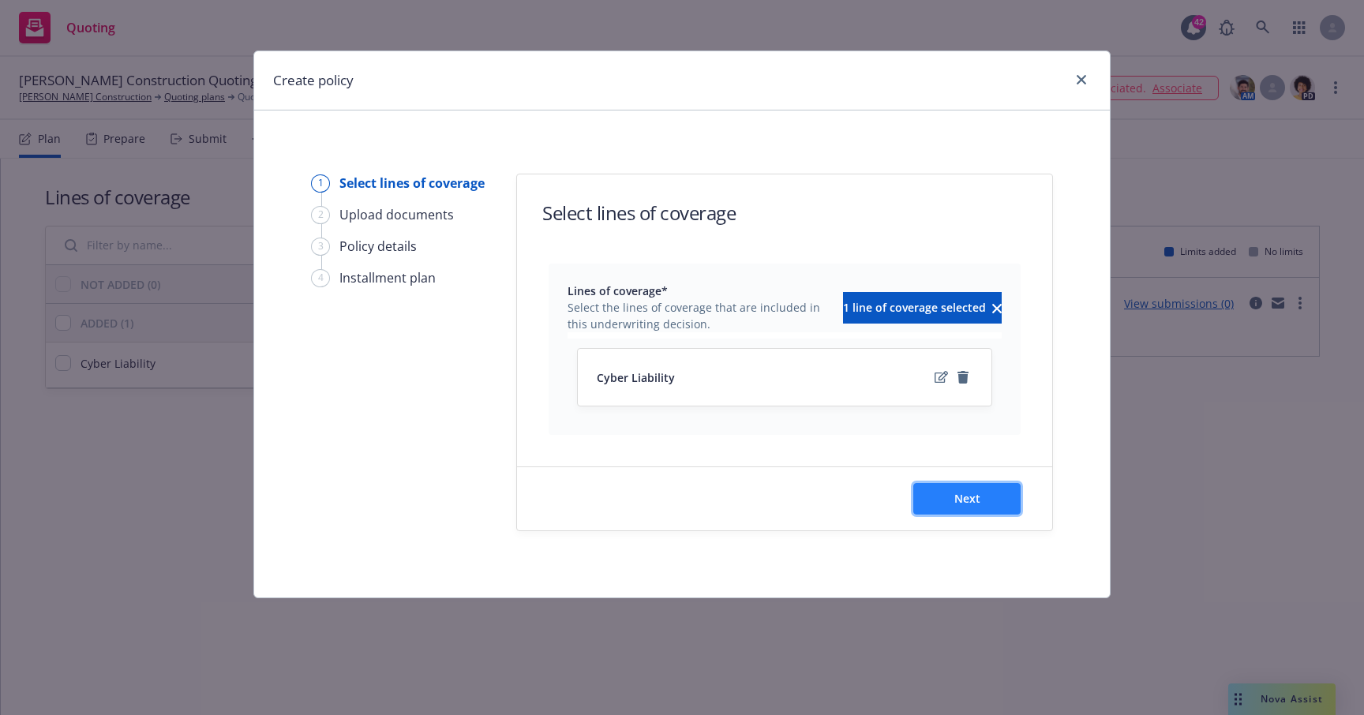
click at [943, 500] on button "Next" at bounding box center [966, 499] width 107 height 32
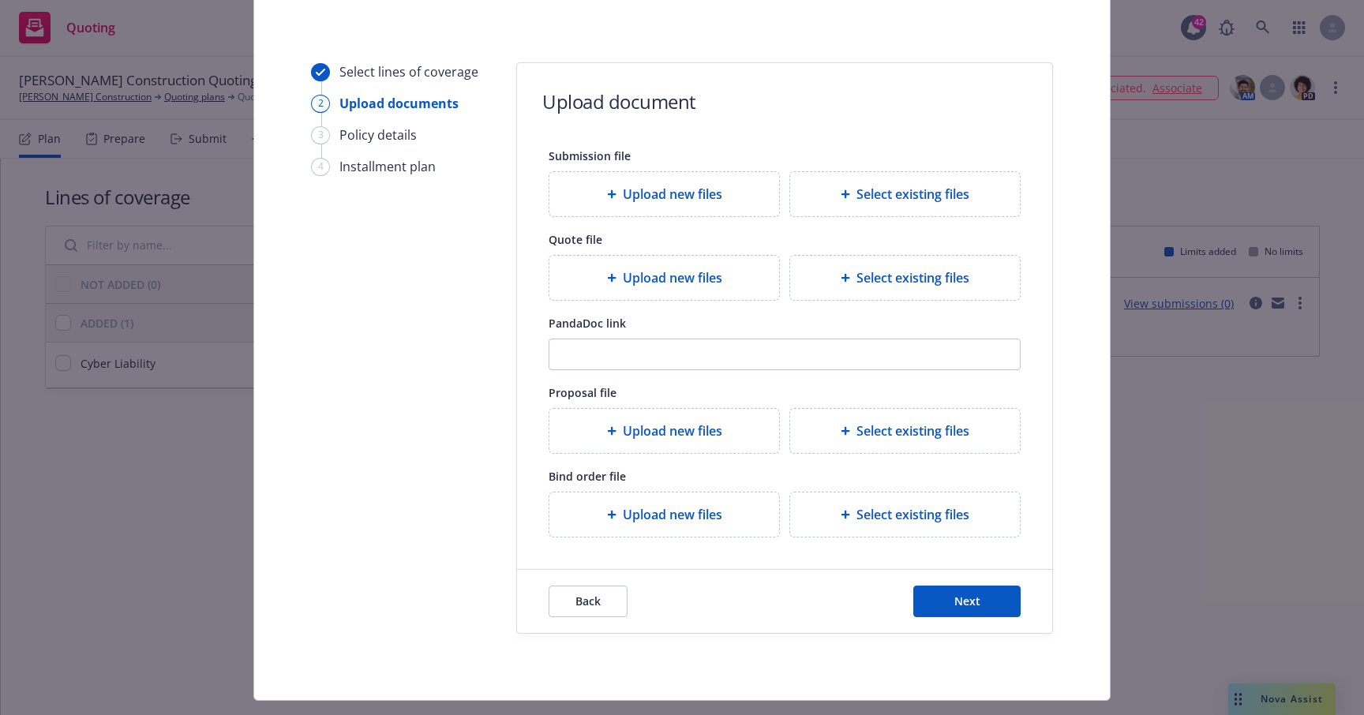
scroll to position [112, 0]
click at [684, 205] on div "Upload new files" at bounding box center [664, 193] width 230 height 44
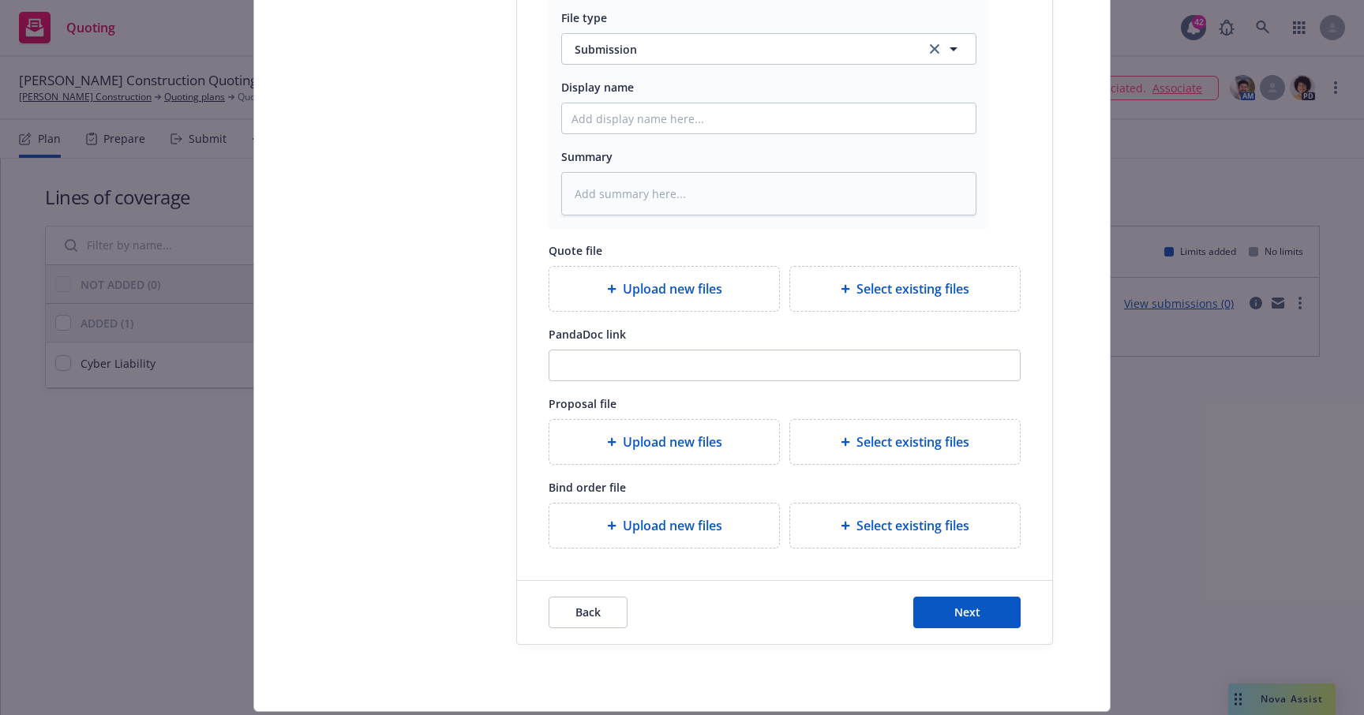
scroll to position [433, 0]
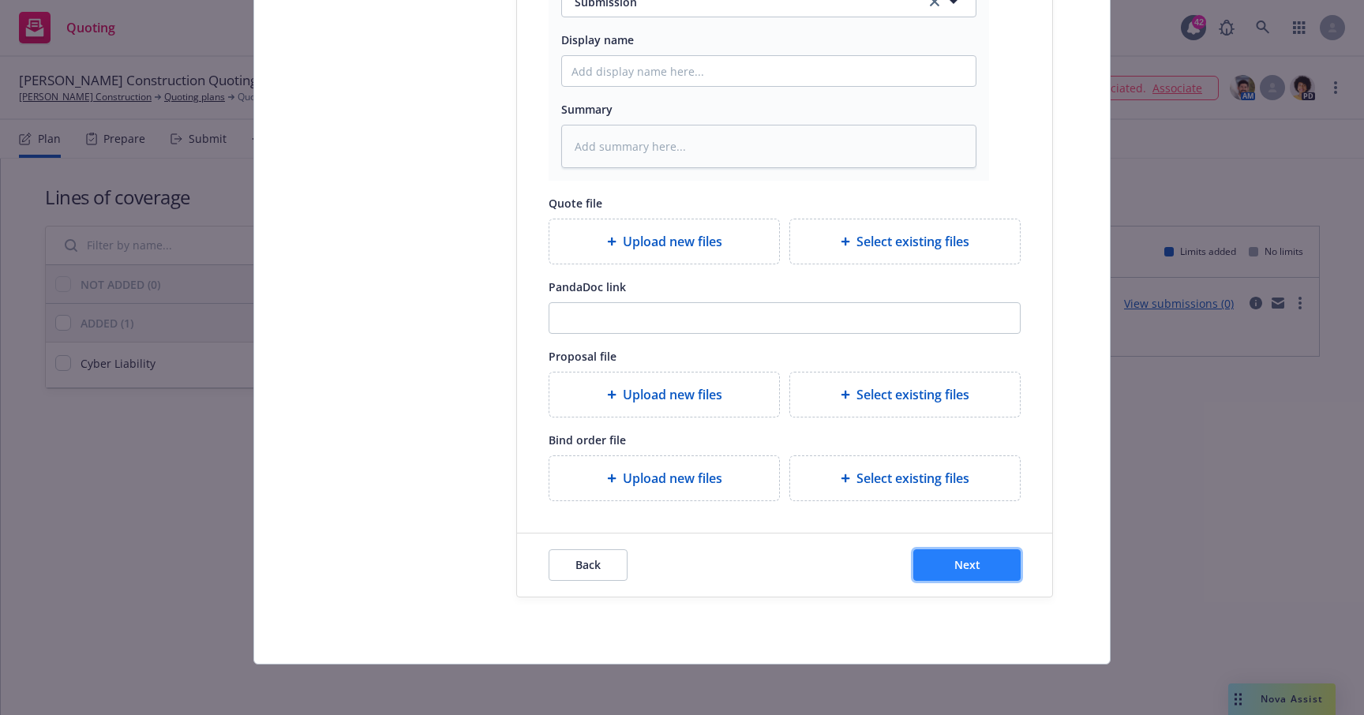
click at [955, 562] on span "Next" at bounding box center [967, 564] width 26 height 15
type textarea "x"
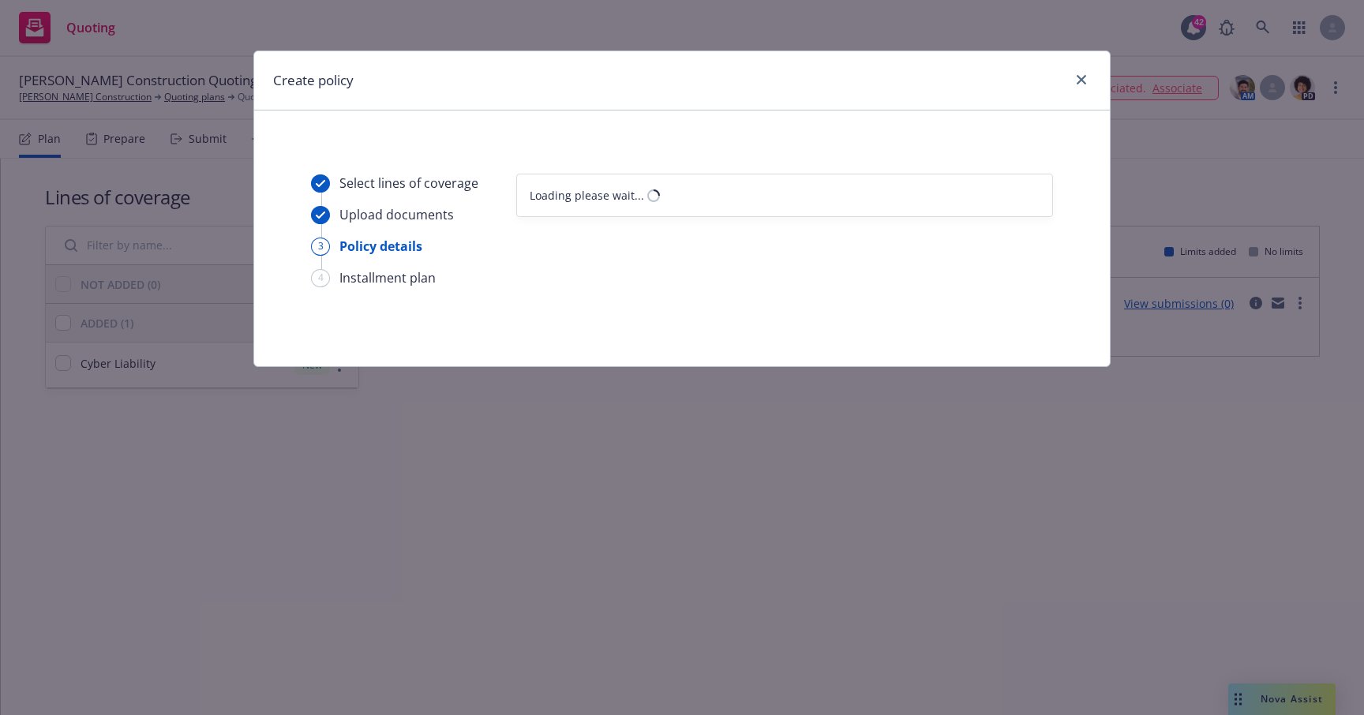
scroll to position [0, 0]
select select "12"
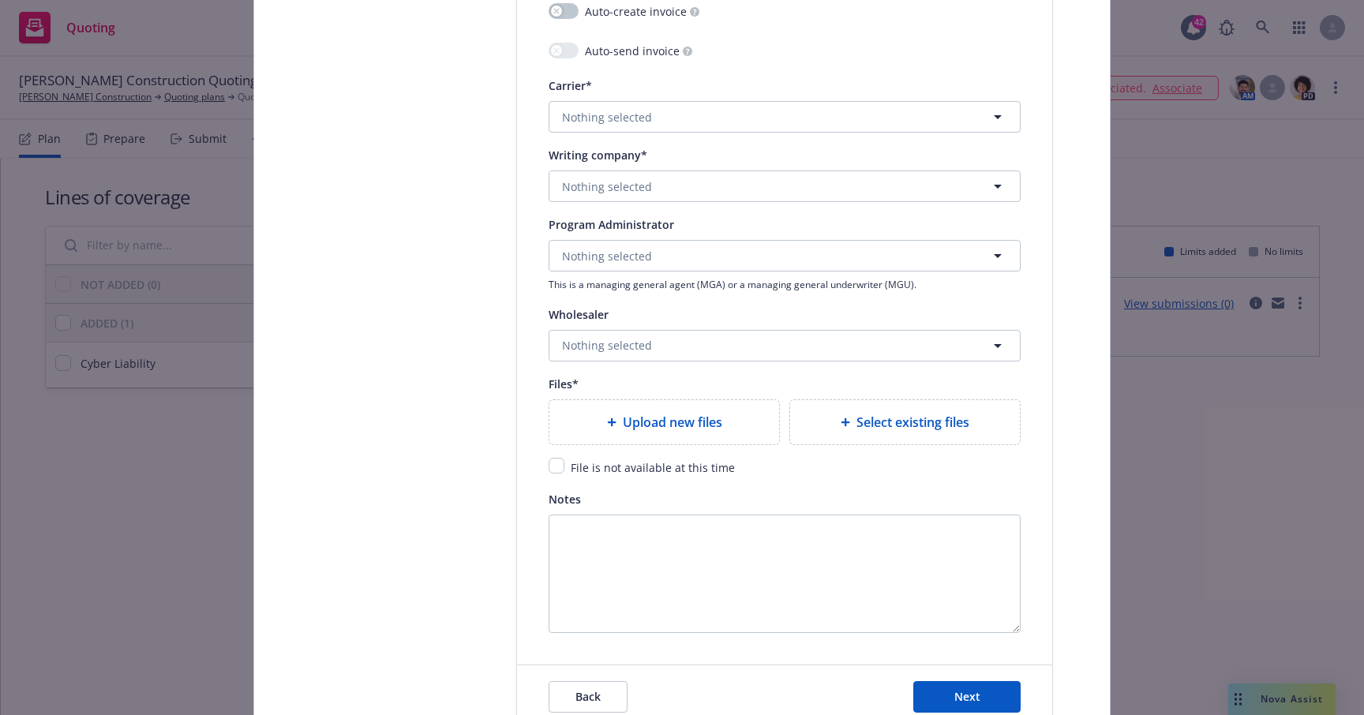
scroll to position [1742, 0]
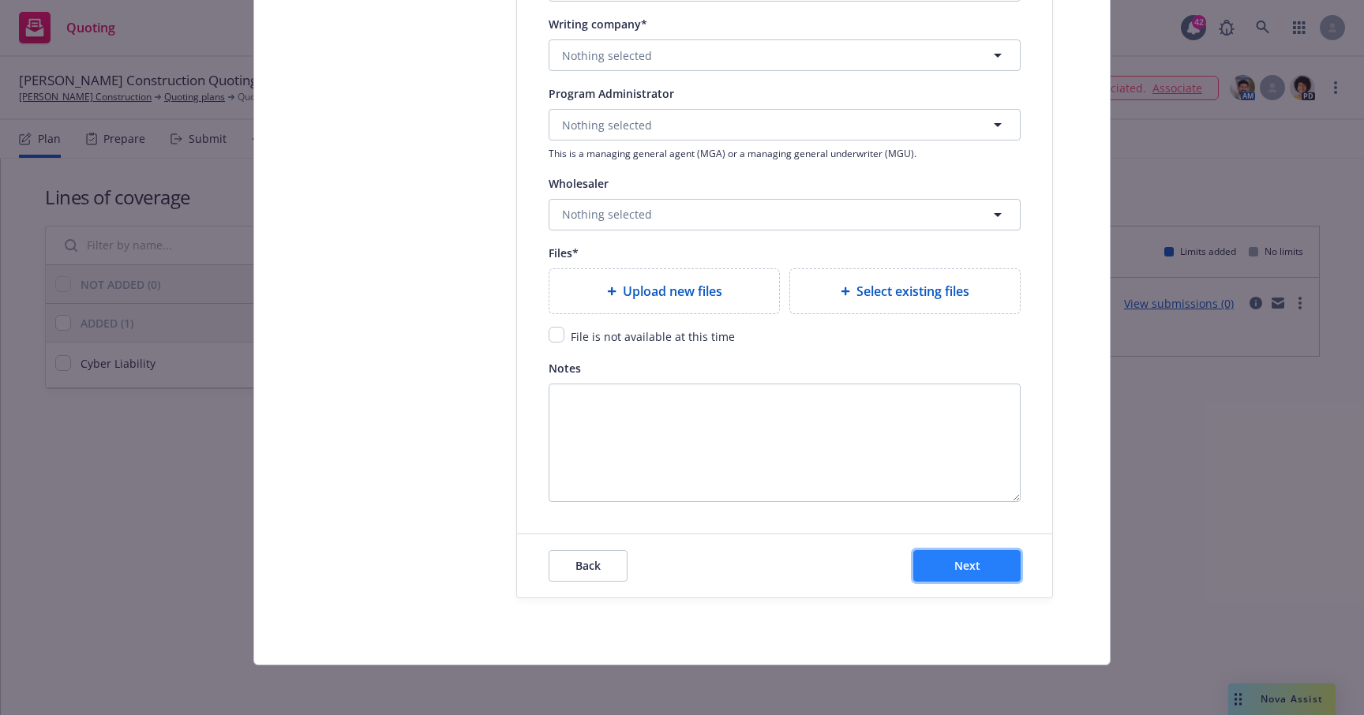
click at [971, 577] on button "Next" at bounding box center [966, 566] width 107 height 32
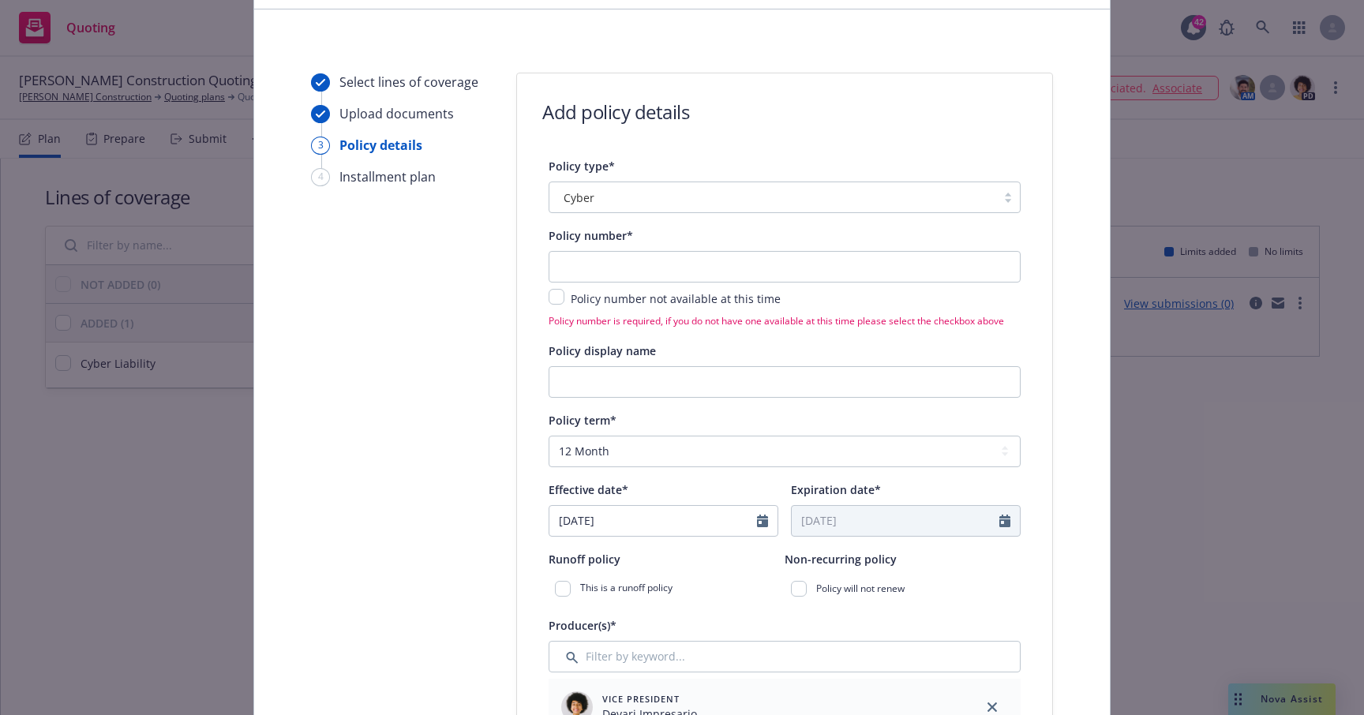
scroll to position [208, 0]
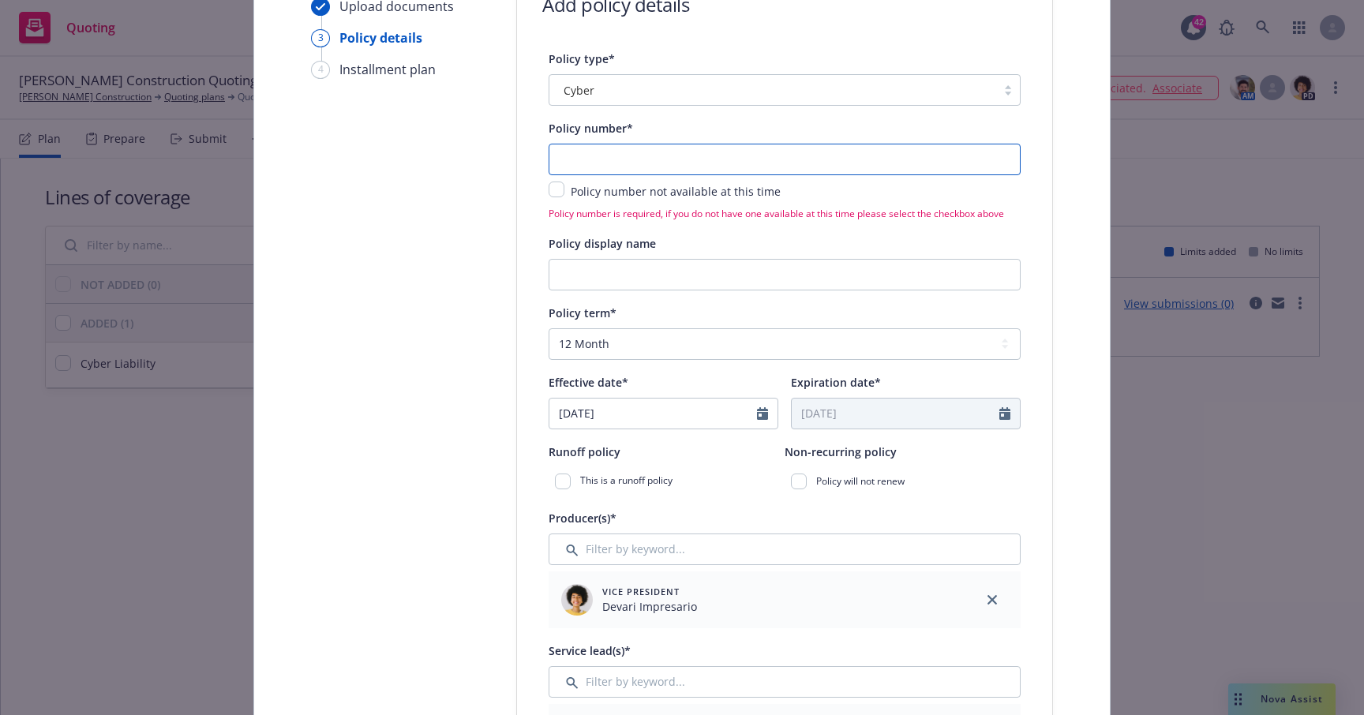
click at [759, 159] on input "text" at bounding box center [785, 160] width 472 height 32
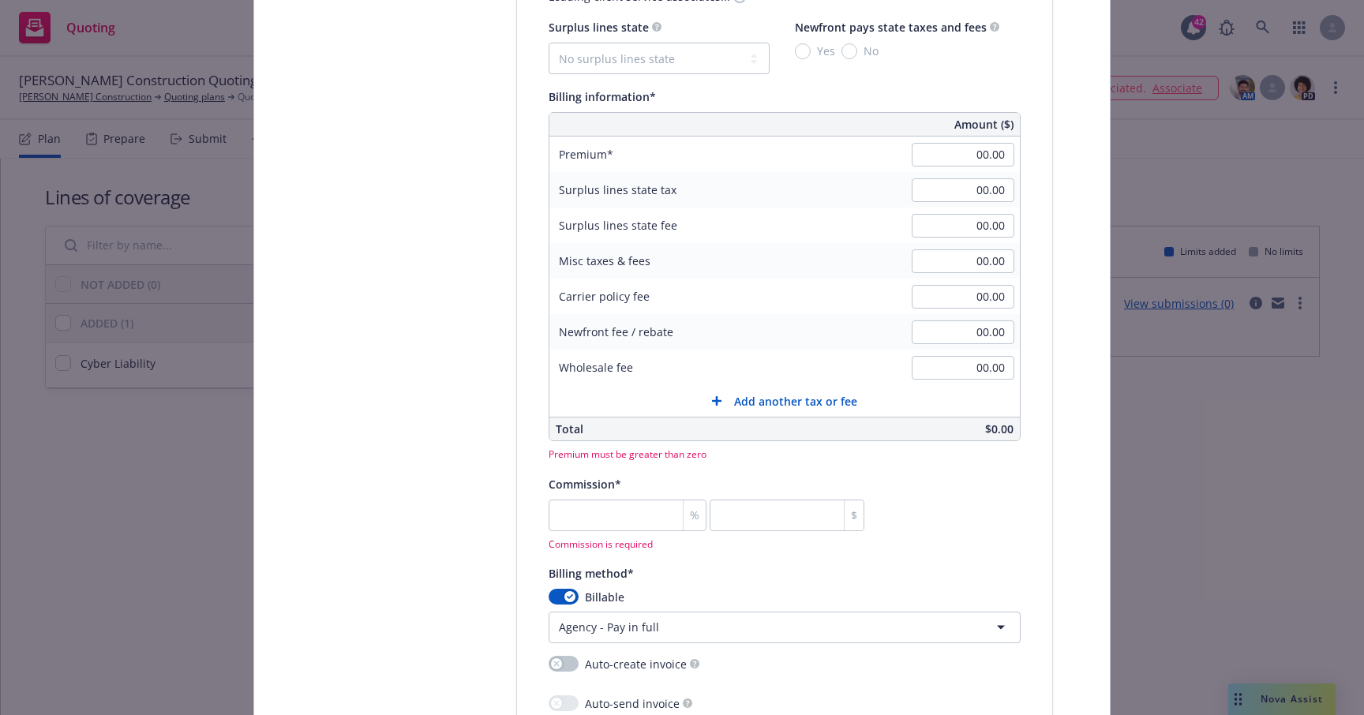
scroll to position [1000, 0]
type input "123"
click at [683, 513] on div "%" at bounding box center [694, 514] width 23 height 30
click at [626, 514] on input "number" at bounding box center [628, 514] width 158 height 32
type input "1"
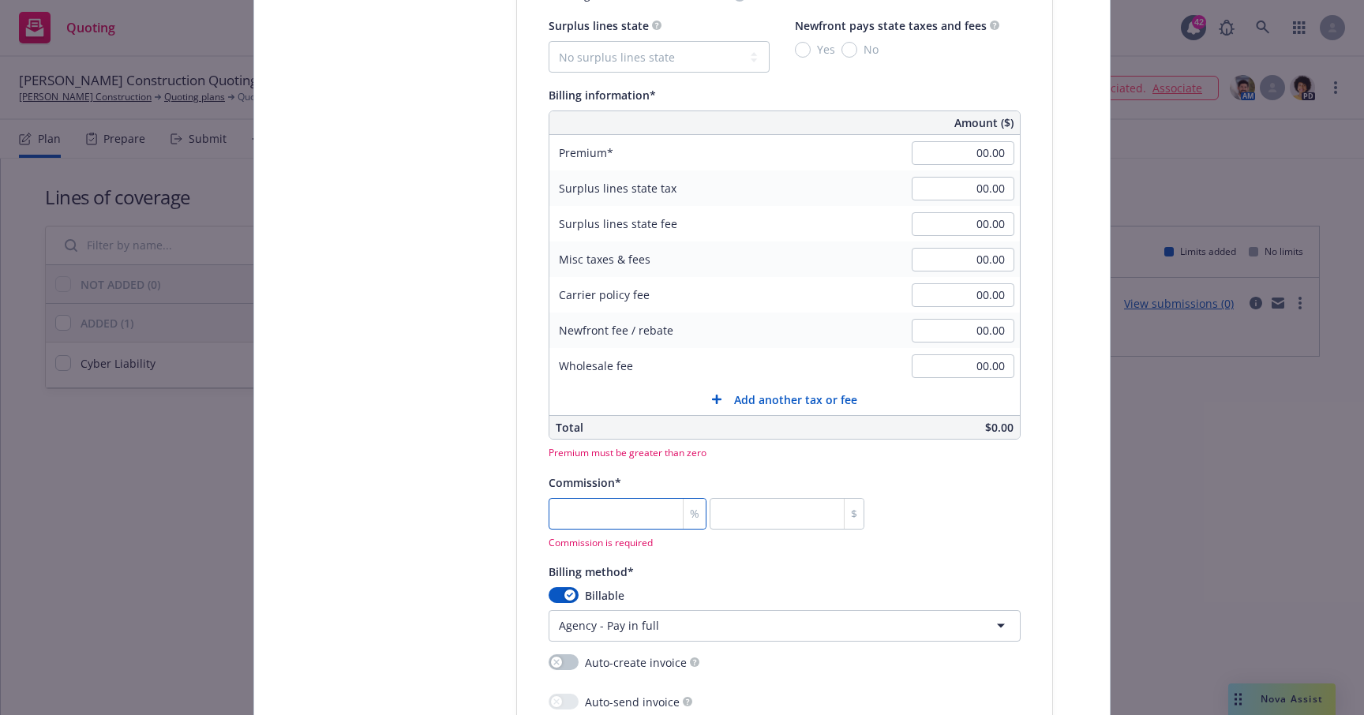
type input "0"
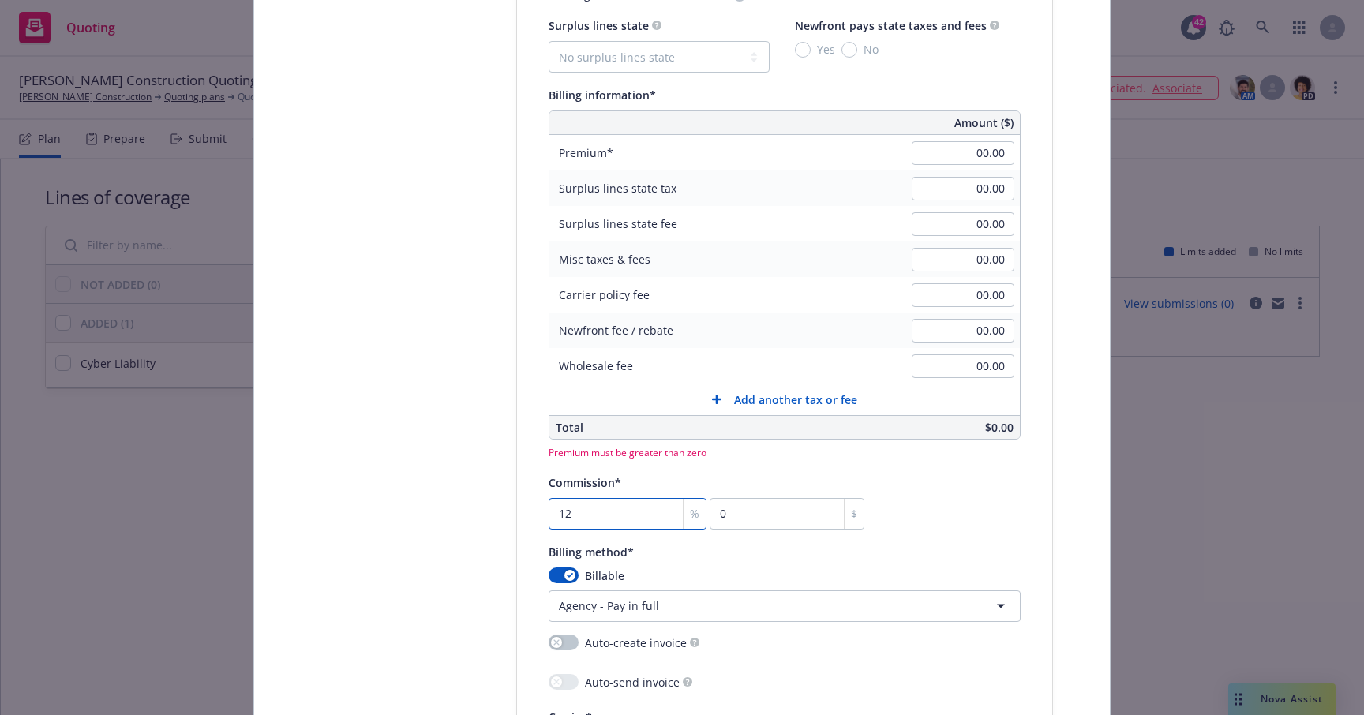
type input "12"
click at [756, 501] on input "0" at bounding box center [787, 514] width 155 height 32
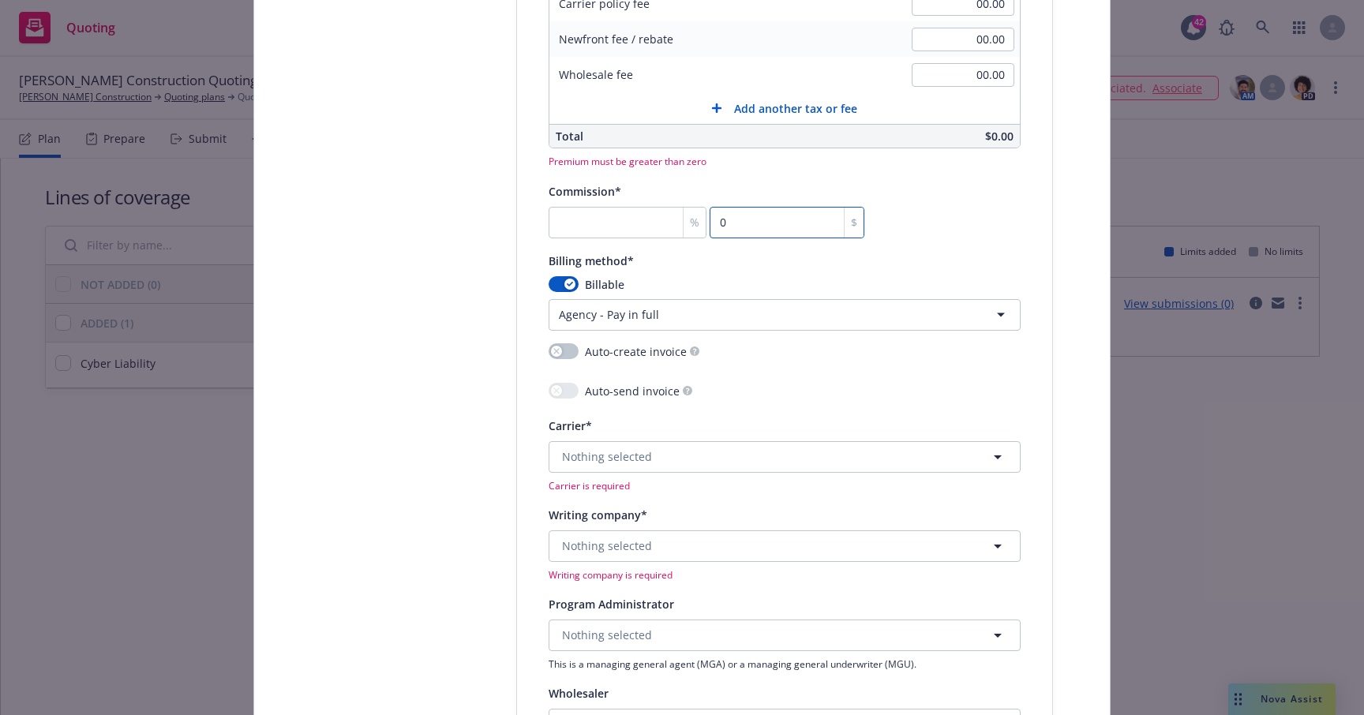
scroll to position [1351, 0]
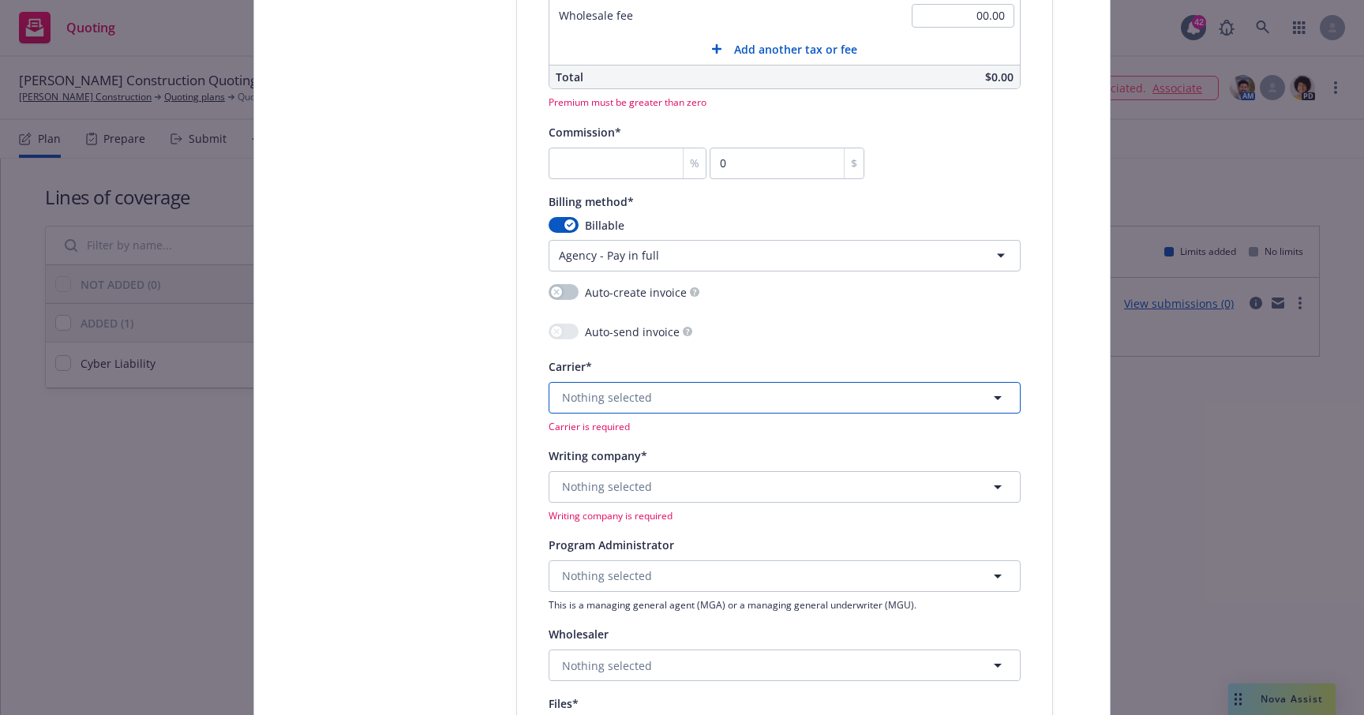
click at [734, 395] on button "Nothing selected" at bounding box center [785, 398] width 472 height 32
click at [711, 509] on div "21st Century Insurance Group Non-appointed carrier" at bounding box center [784, 489] width 469 height 58
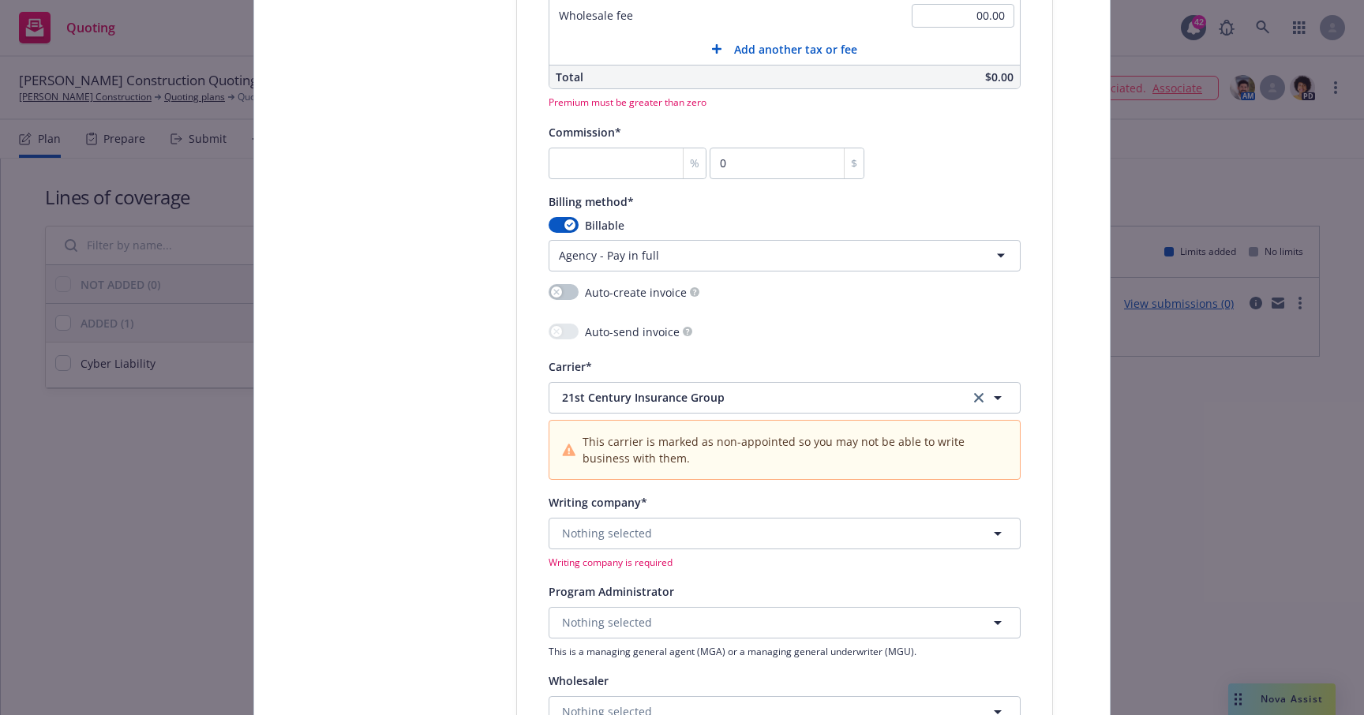
scroll to position [1355, 0]
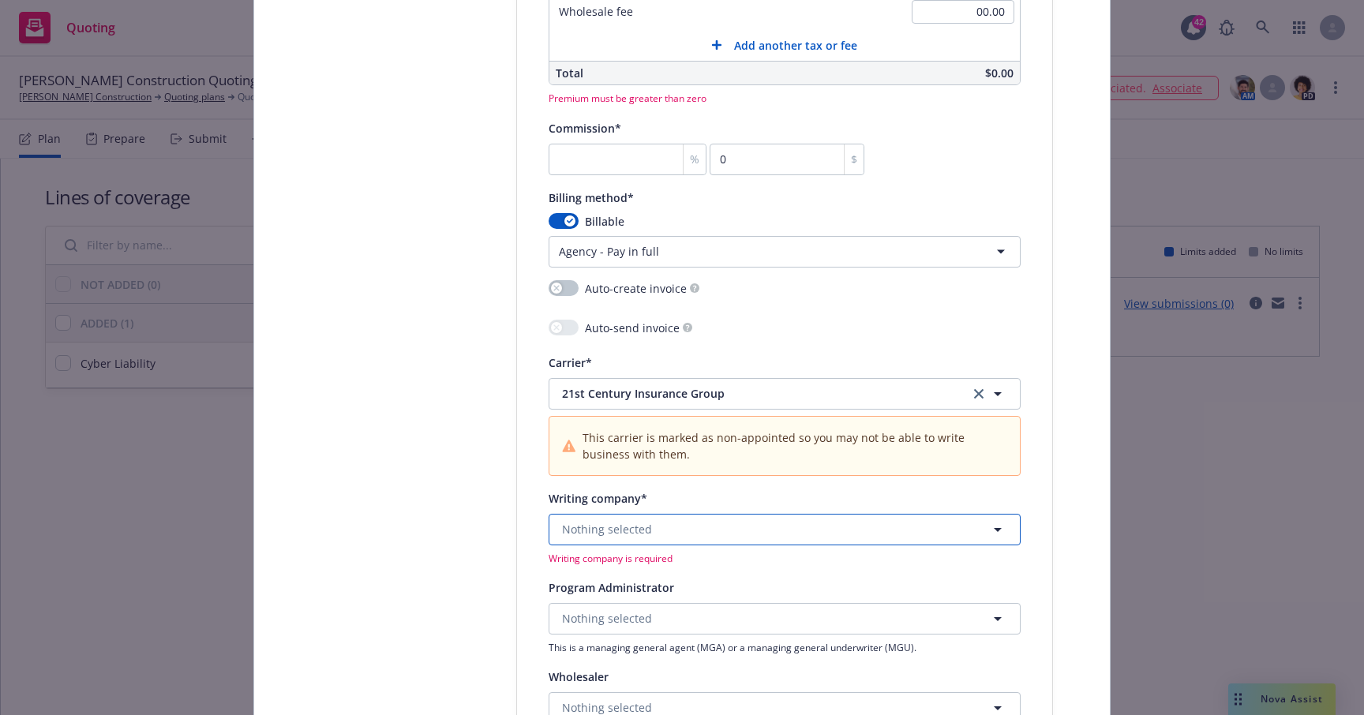
click at [707, 527] on button "Nothing selected" at bounding box center [785, 530] width 472 height 32
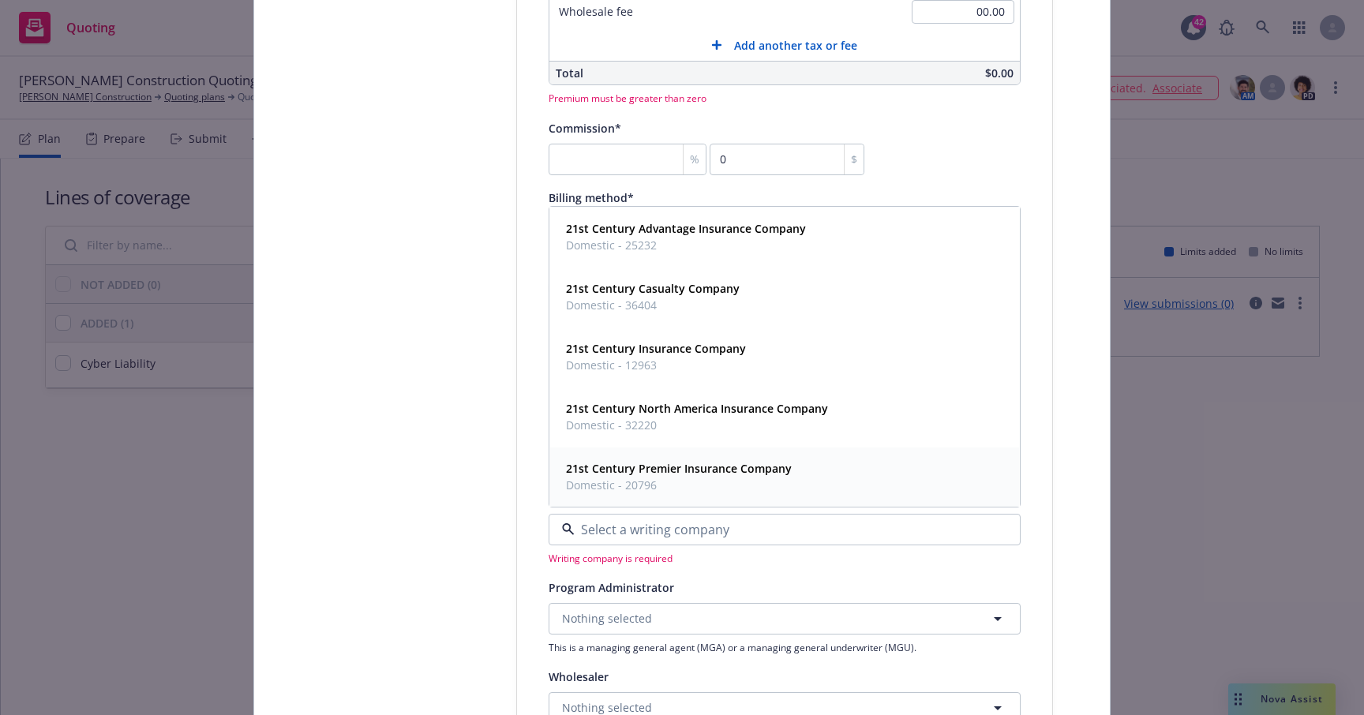
click at [684, 471] on strong "21st Century Premier Insurance Company" at bounding box center [679, 468] width 226 height 15
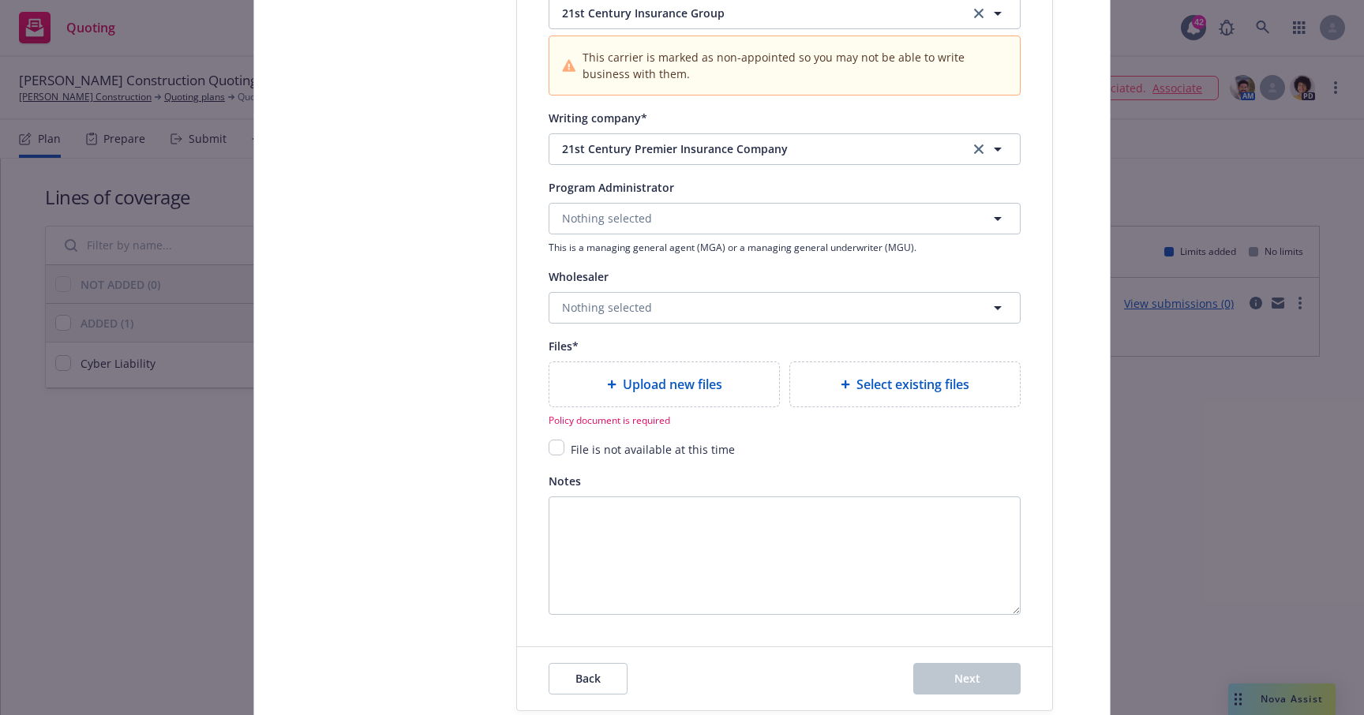
scroll to position [1849, 0]
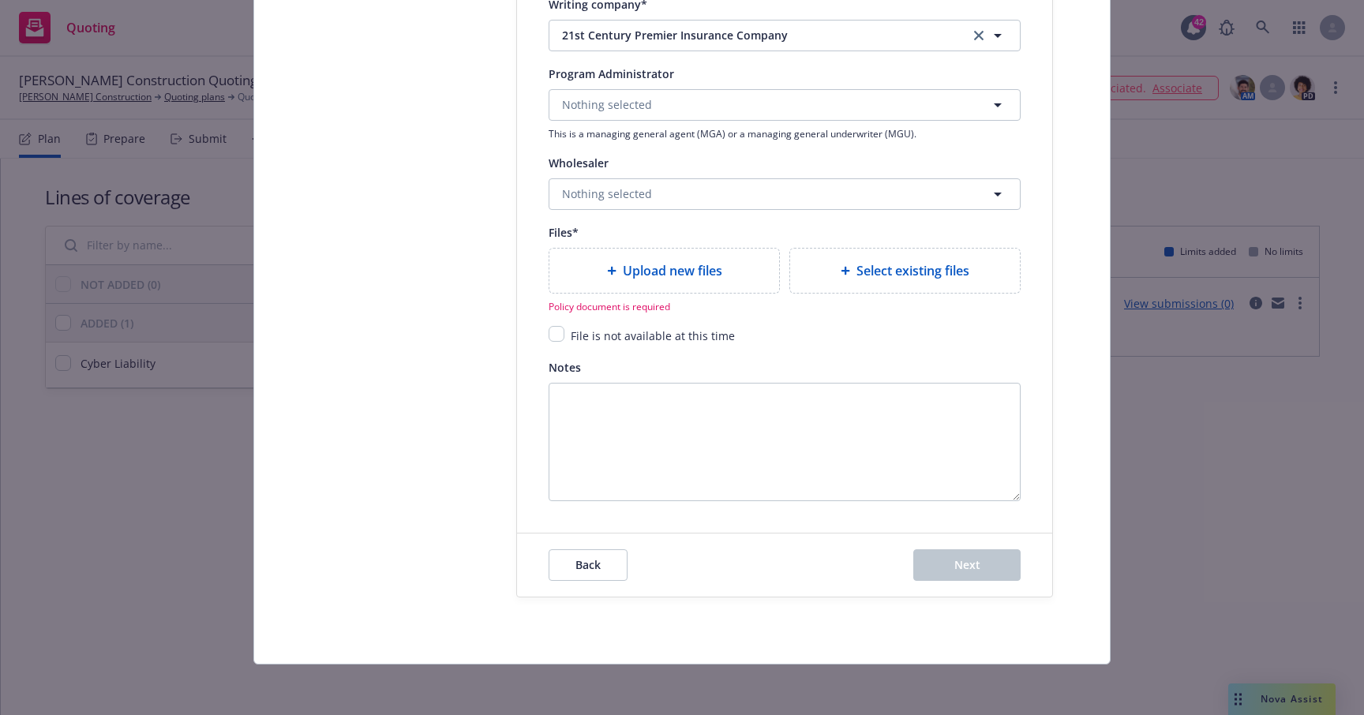
click at [711, 278] on span "Upload new files" at bounding box center [672, 270] width 99 height 19
type textarea "x"
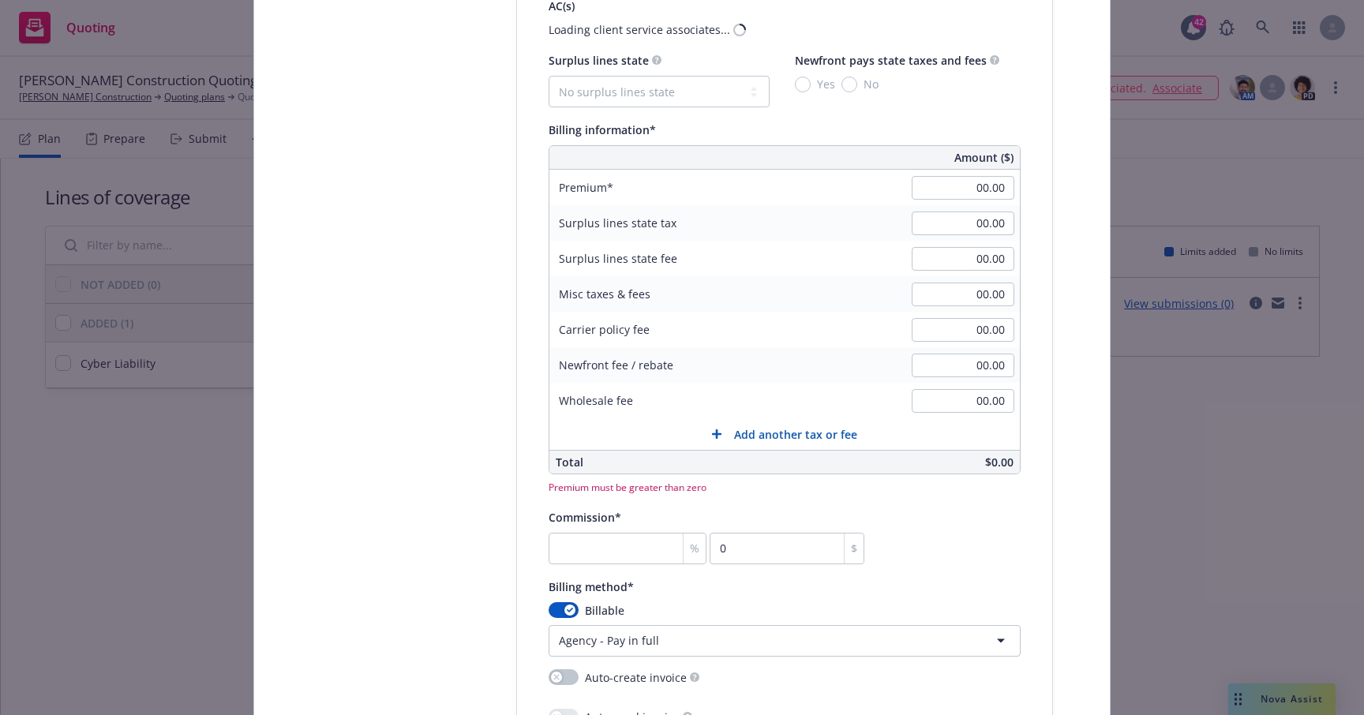
scroll to position [964, 0]
click at [967, 183] on input "00.00" at bounding box center [963, 190] width 103 height 24
type input "1200"
type textarea "x"
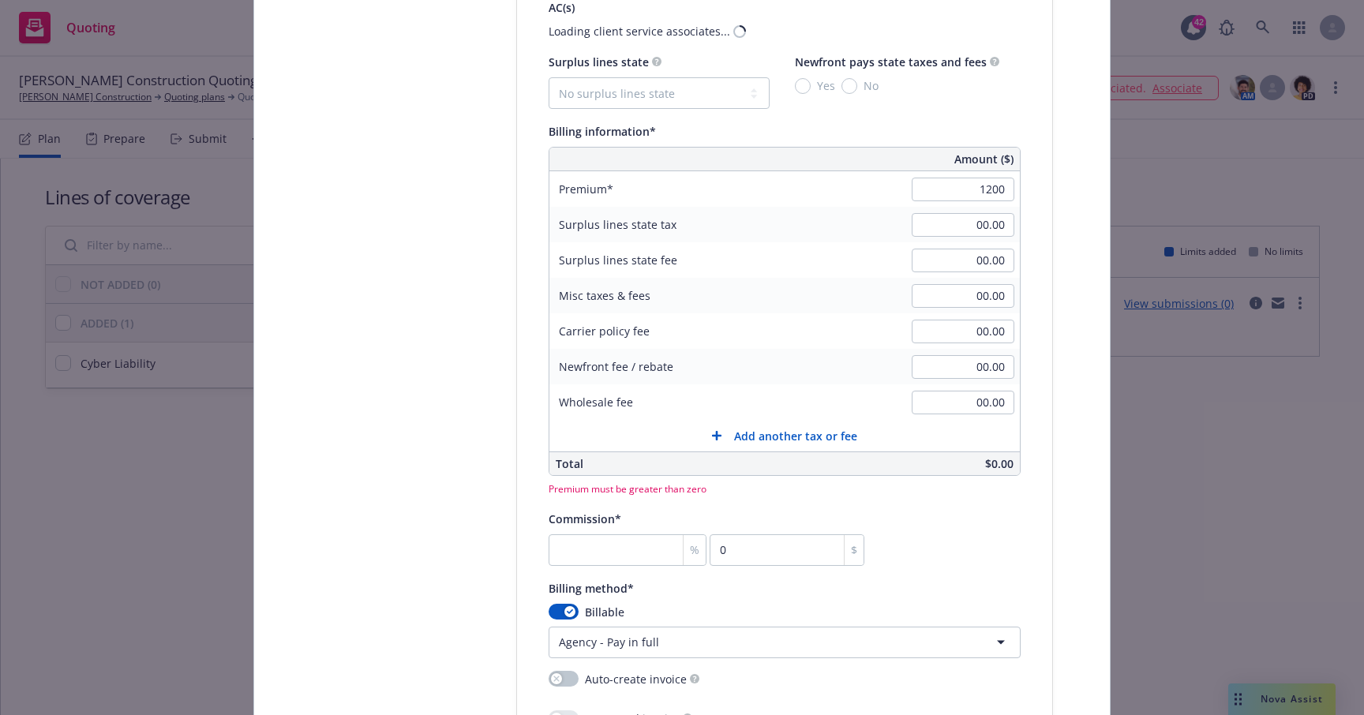
type input "1,200.00"
click at [1078, 303] on div "Select lines of coverage Upload documents 3 Policy details 4 Installment plan A…" at bounding box center [682, 478] width 818 height 2537
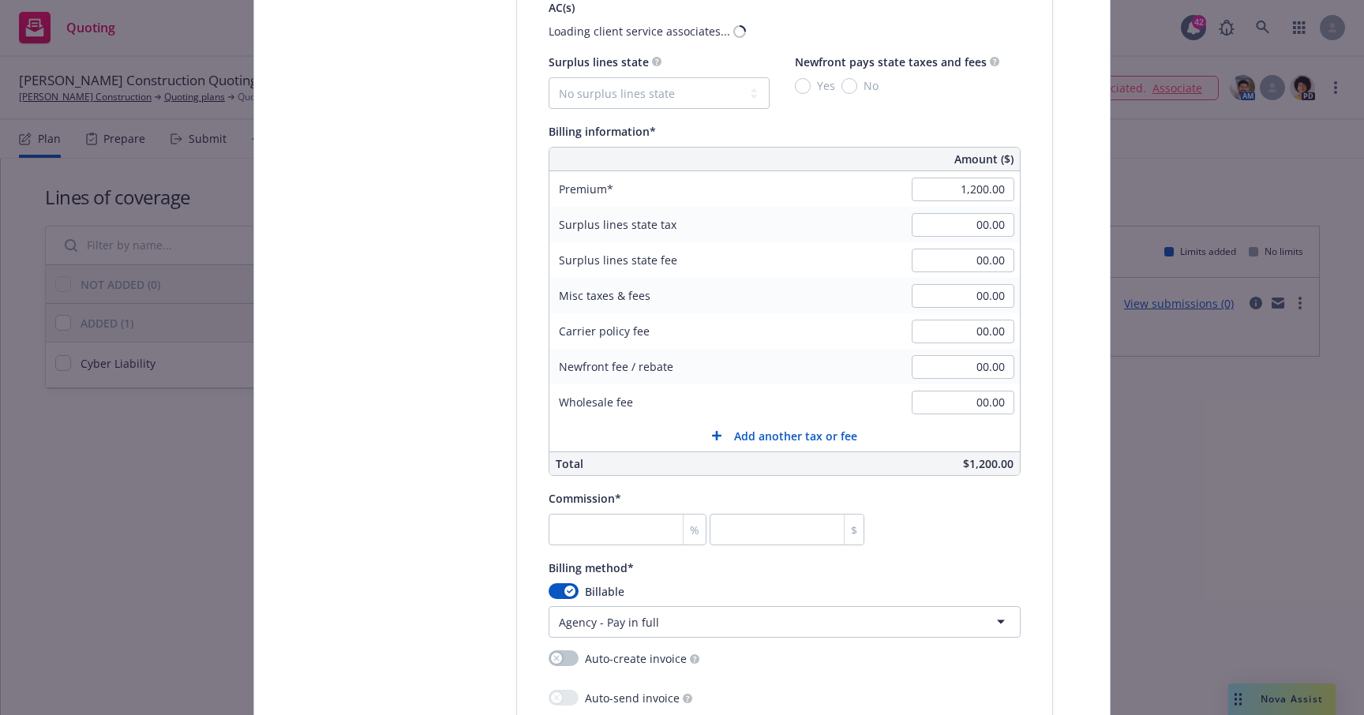
scroll to position [2094, 0]
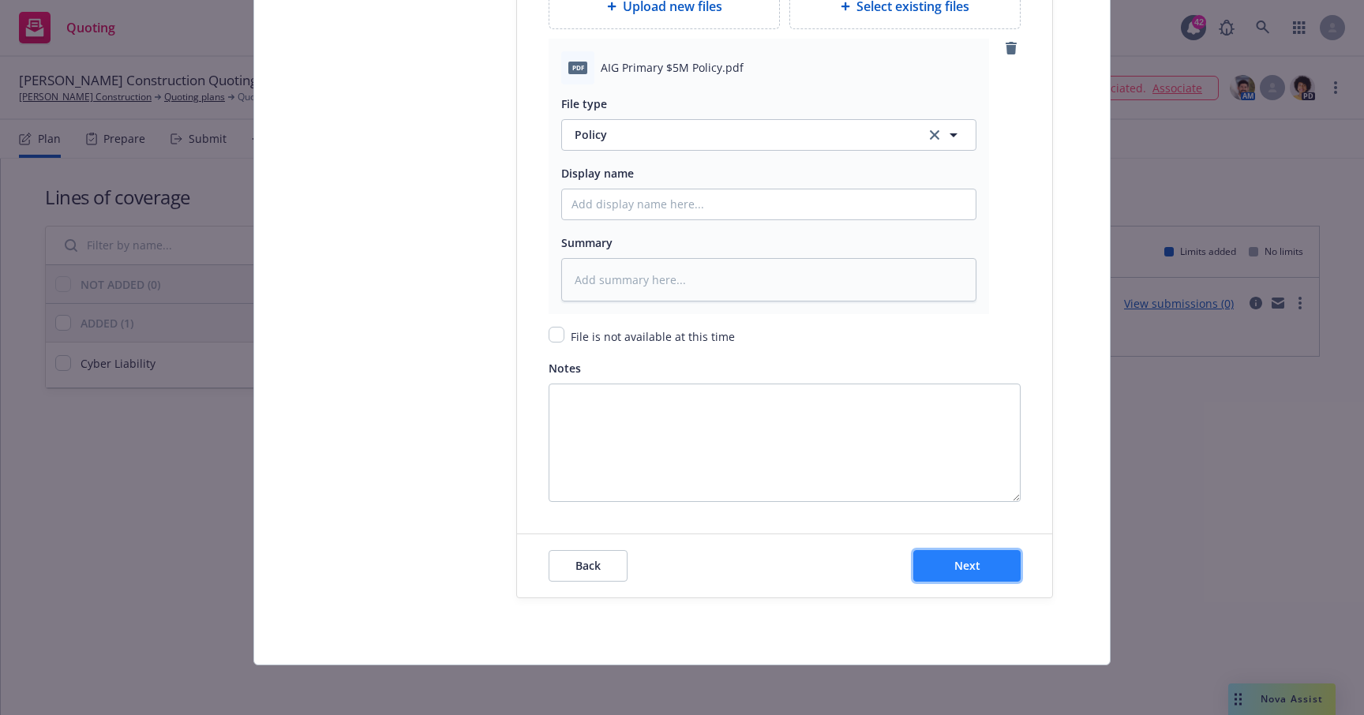
click at [969, 562] on span "Next" at bounding box center [967, 565] width 26 height 15
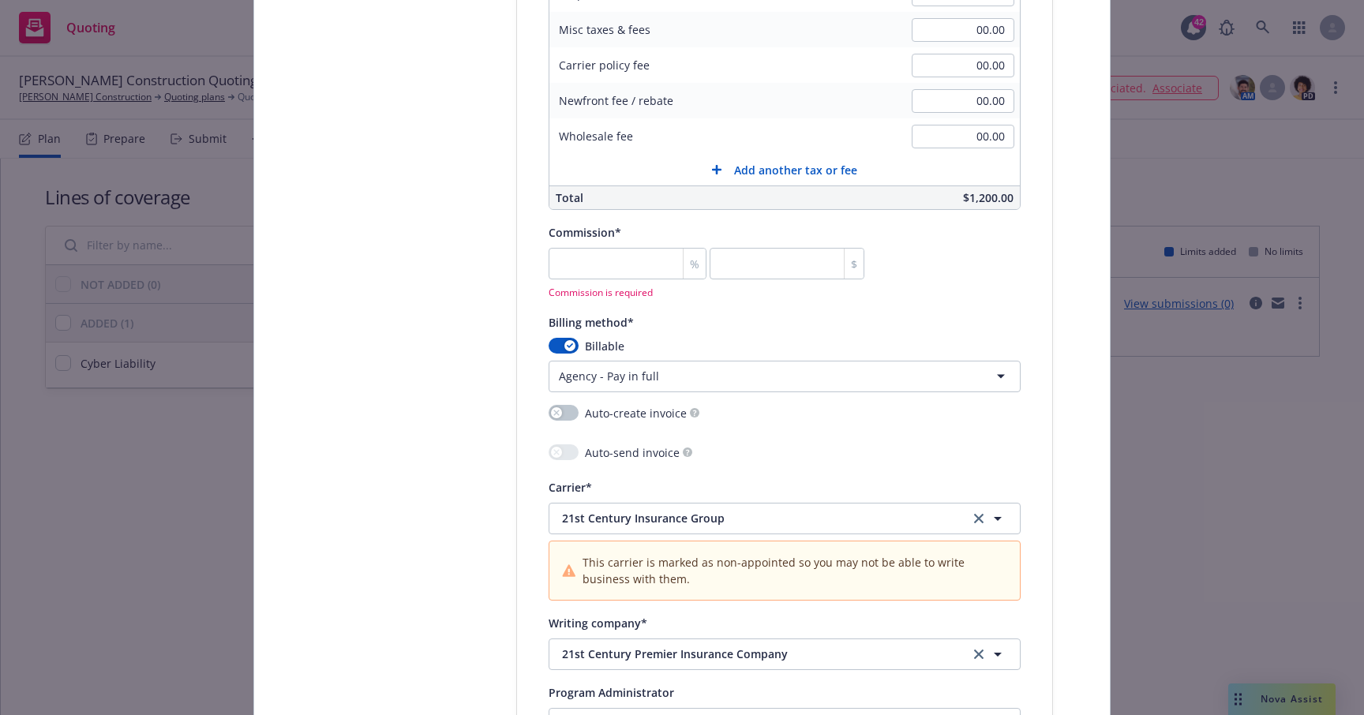
scroll to position [1221, 0]
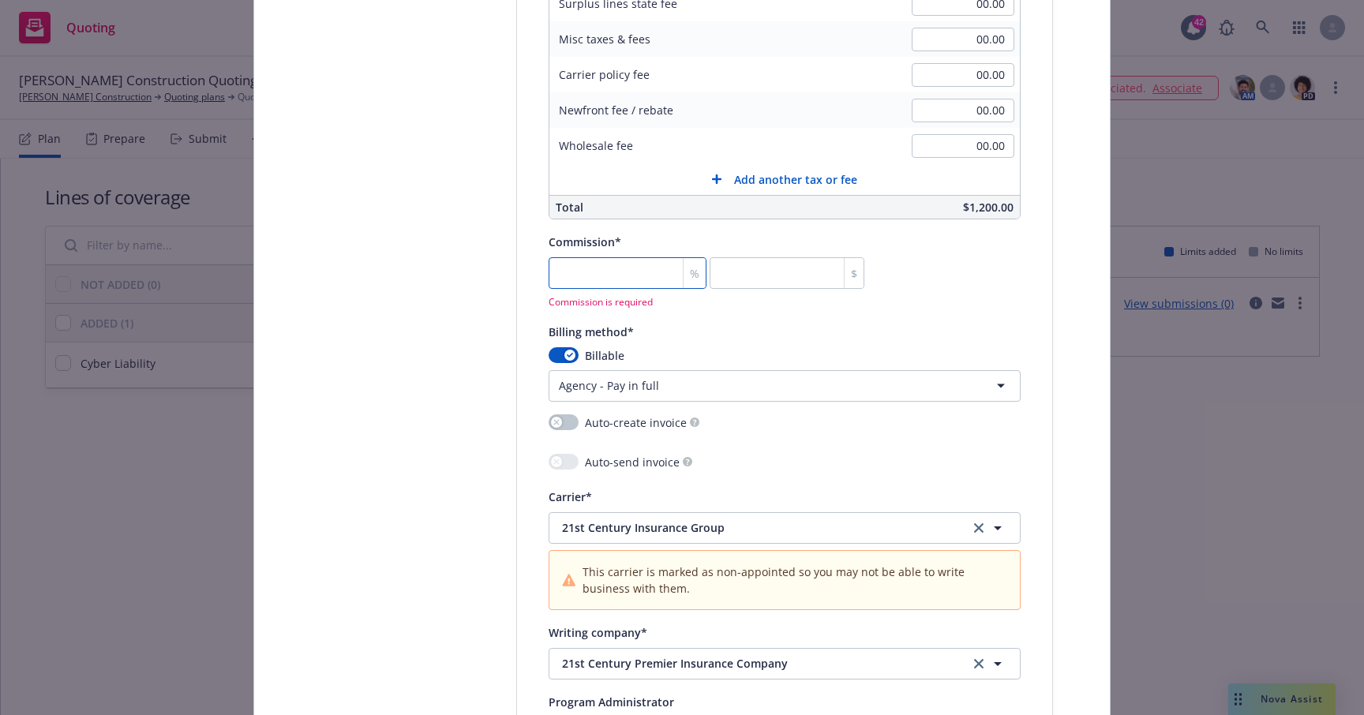
click at [613, 279] on input "number" at bounding box center [628, 273] width 158 height 32
type textarea "x"
type input "1"
type input "12"
type textarea "x"
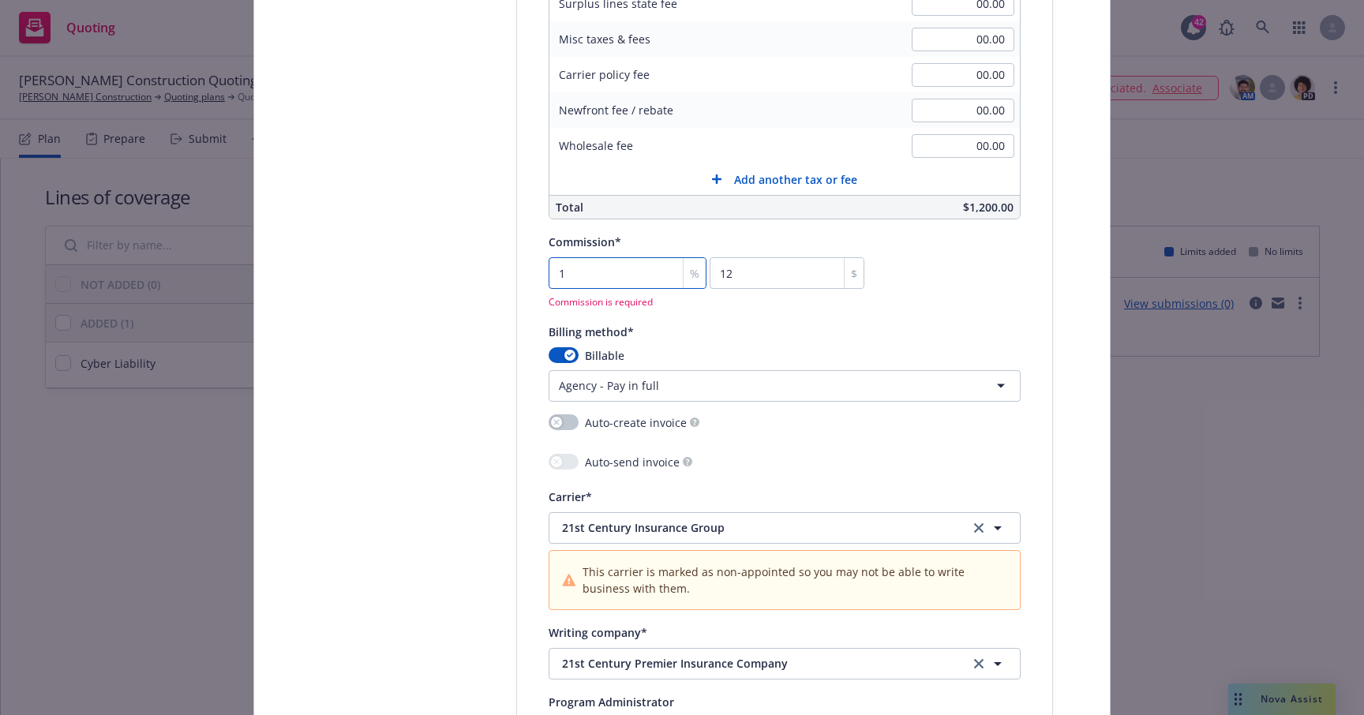
type input "12"
type input "144"
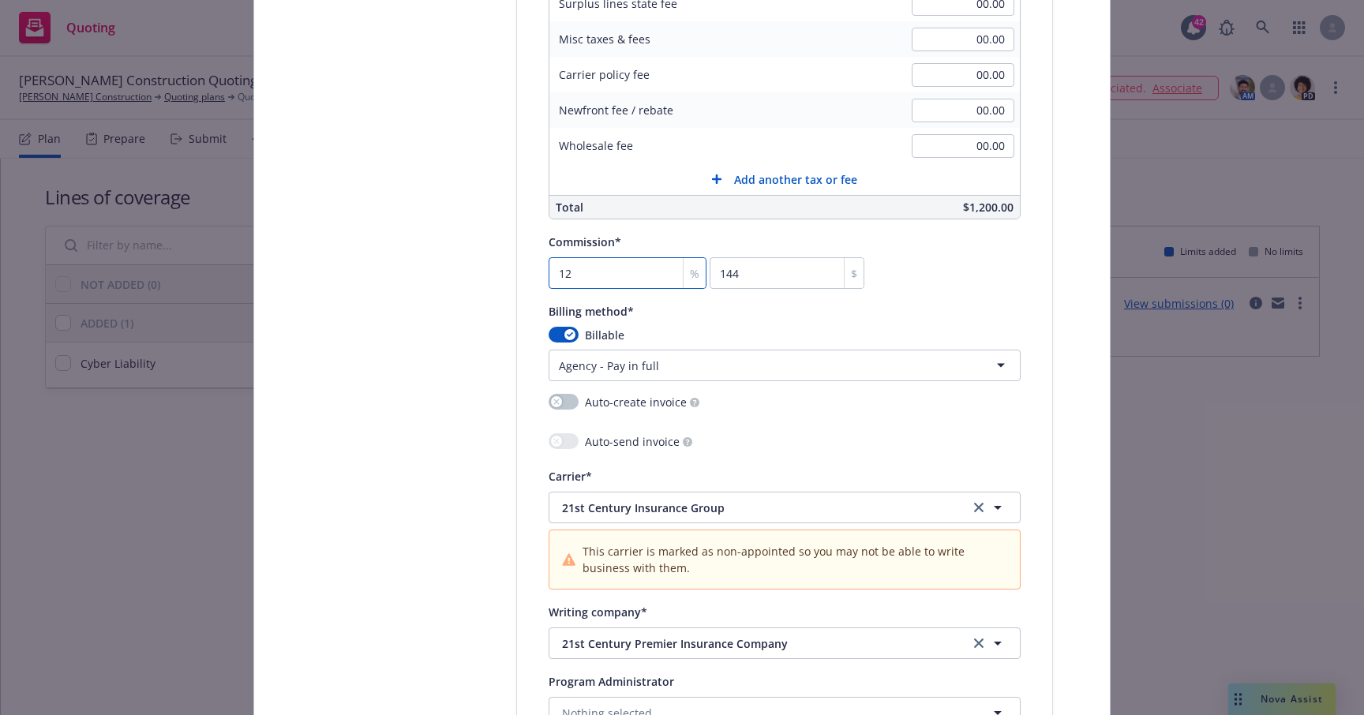
type textarea "x"
type input "123"
type input "1476"
type input "123"
click at [1048, 427] on div "Policy type* Cyber Policy number* 123 Policy number not available at this time …" at bounding box center [784, 206] width 535 height 2338
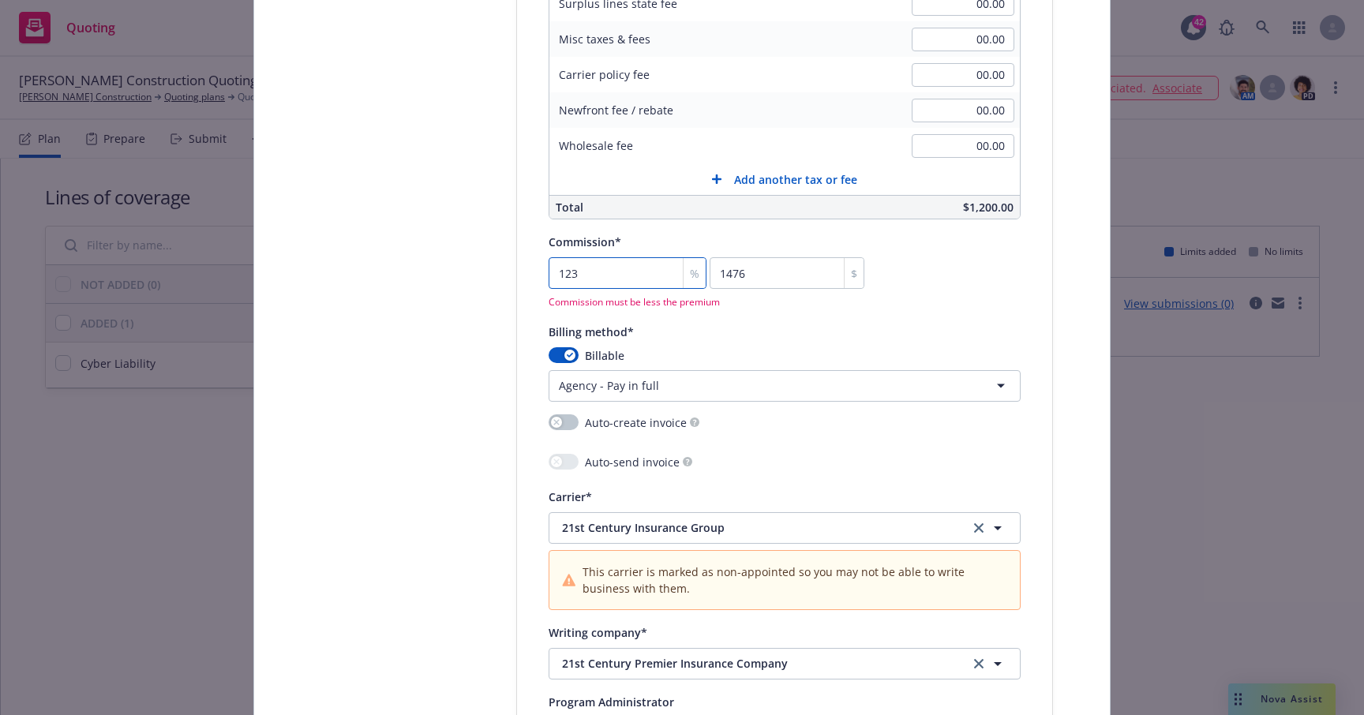
click at [652, 289] on div "123 % 1476 $ Commission must be less the premium" at bounding box center [707, 282] width 316 height 51
type textarea "x"
type input "1"
type input "12"
type textarea "x"
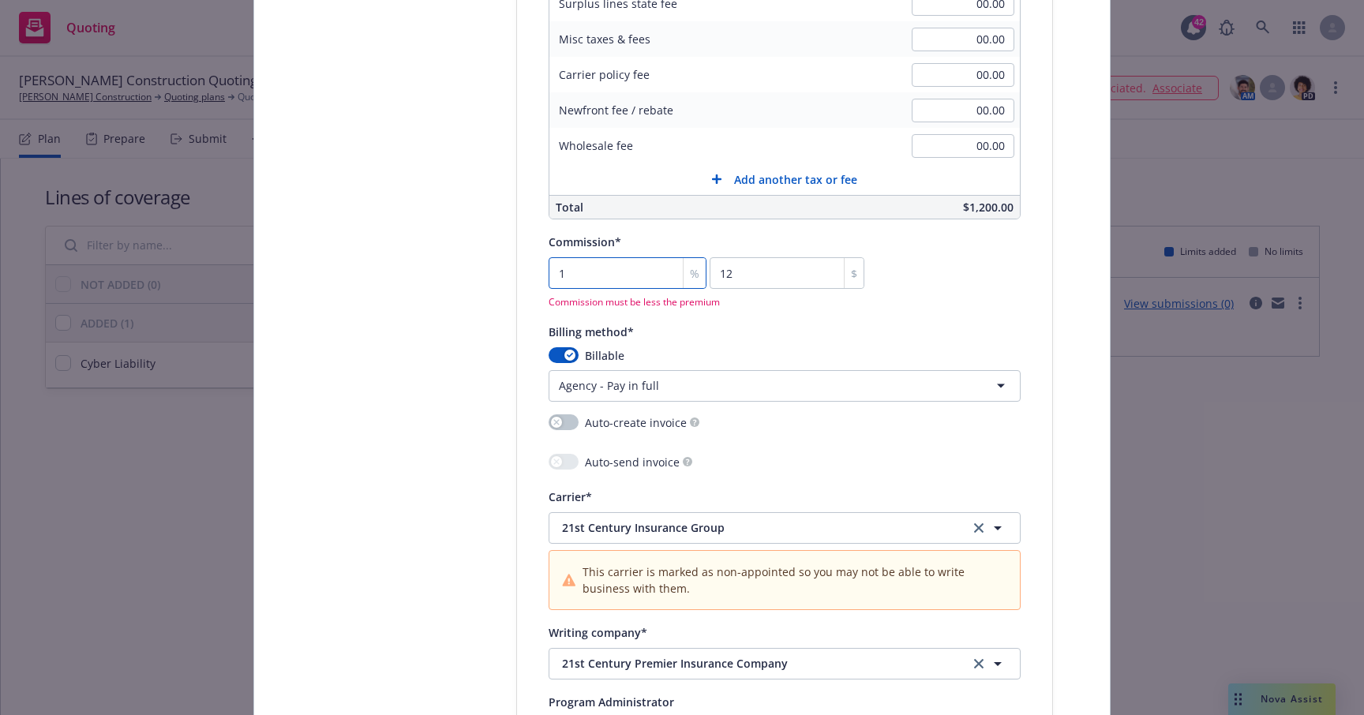
type input "12"
type input "144"
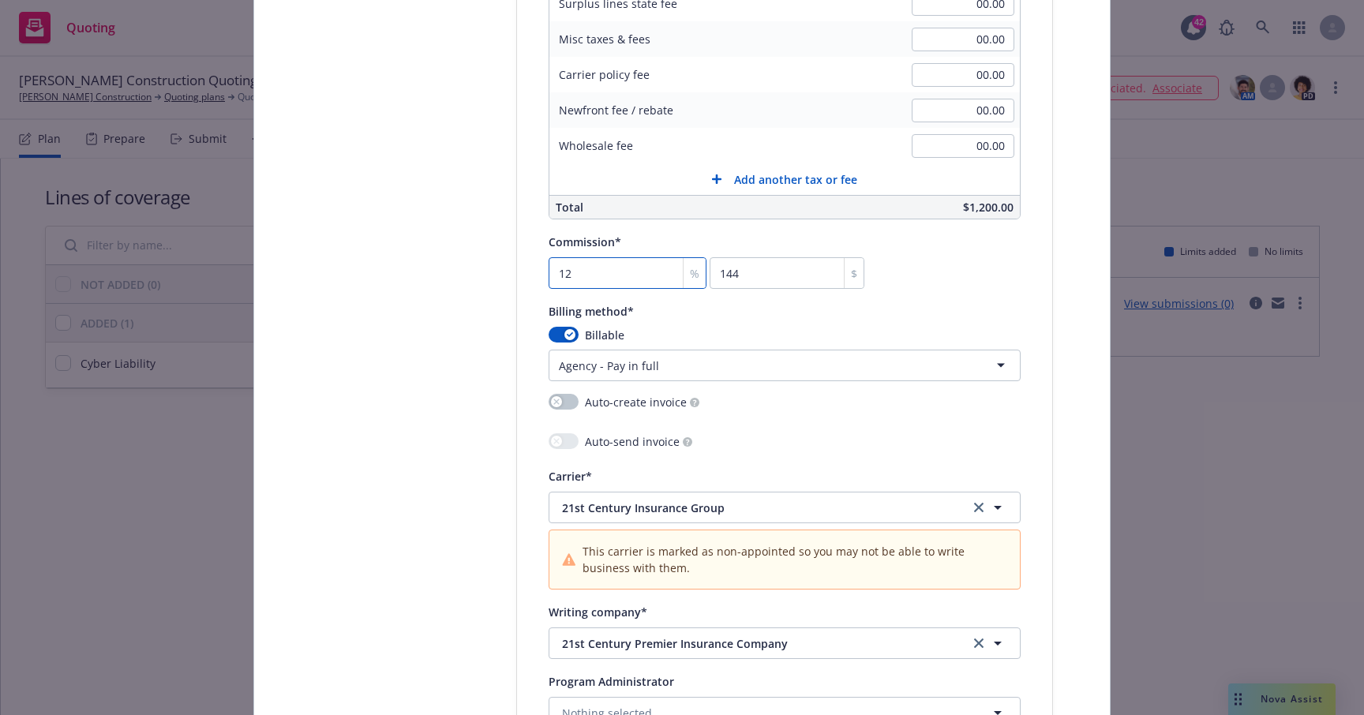
type input "12"
click at [1080, 398] on div "Select lines of coverage Upload documents 3 Policy details 4 Installment plan A…" at bounding box center [682, 212] width 818 height 2518
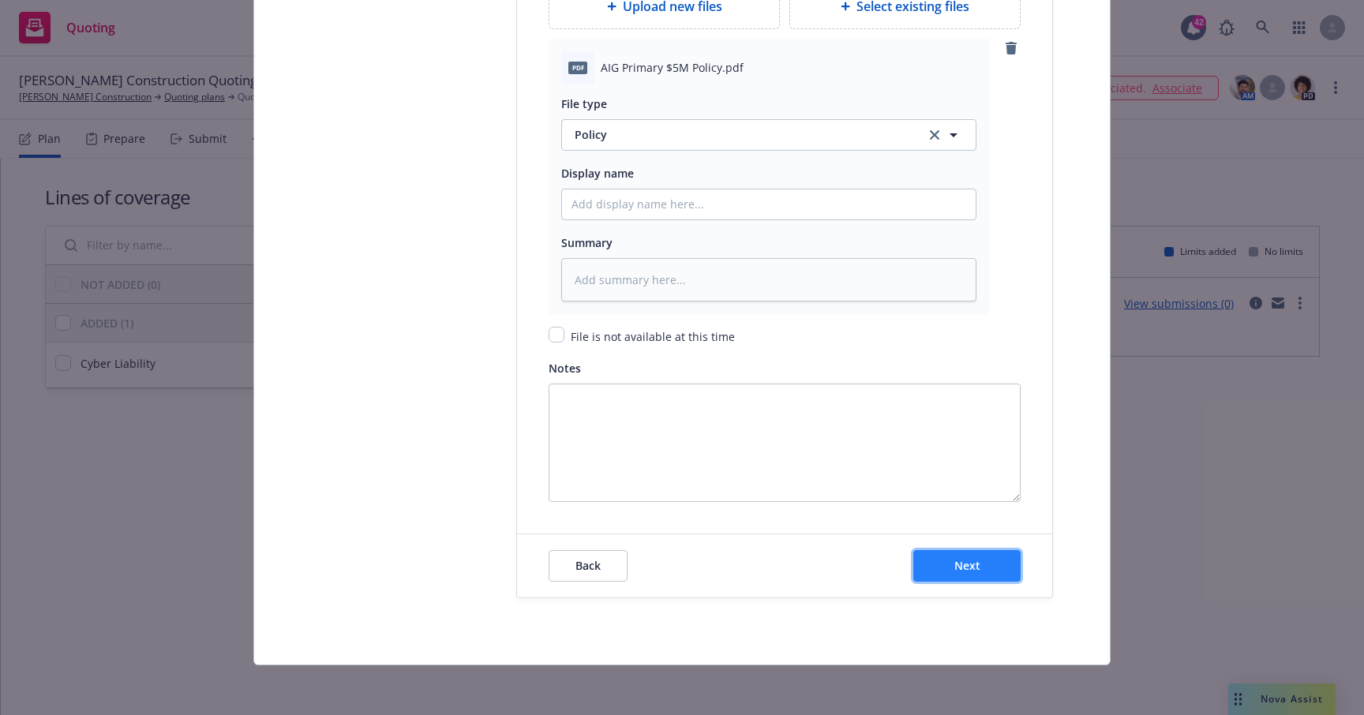
click at [957, 565] on span "Next" at bounding box center [967, 565] width 26 height 15
type textarea "x"
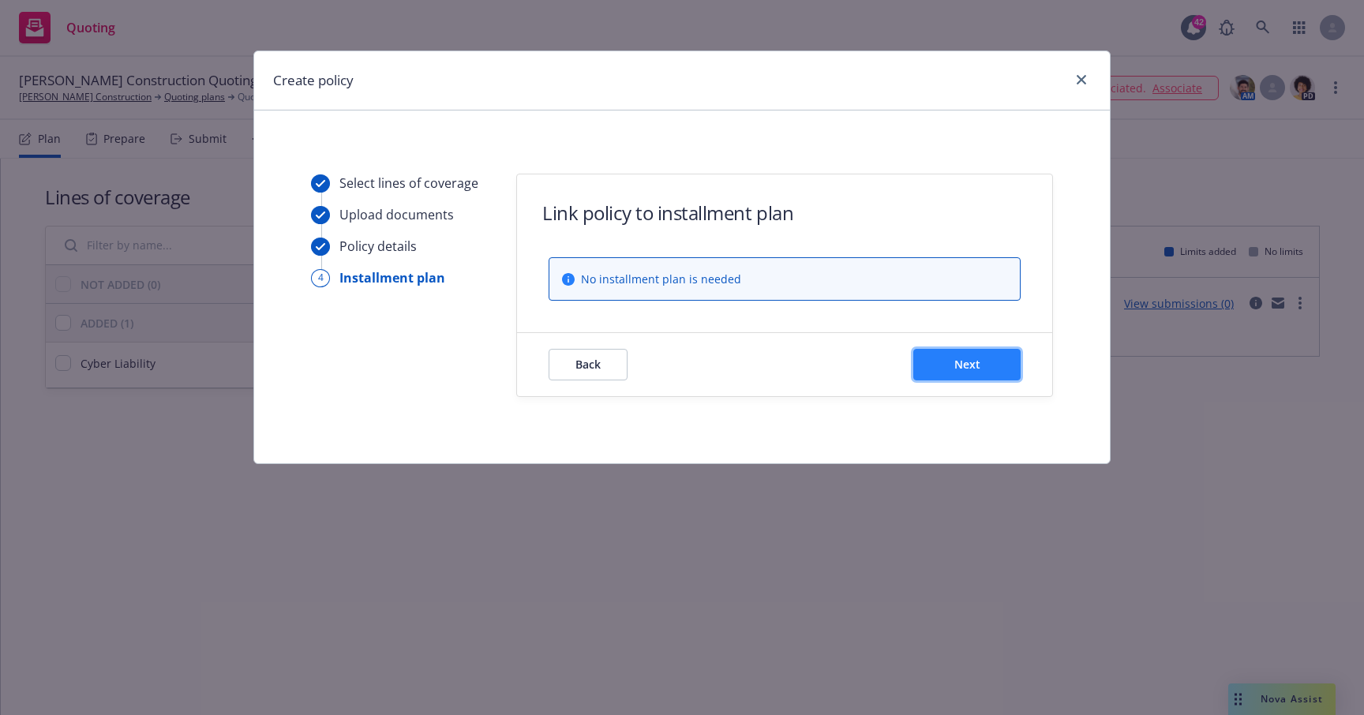
click at [970, 359] on span "Next" at bounding box center [967, 364] width 26 height 15
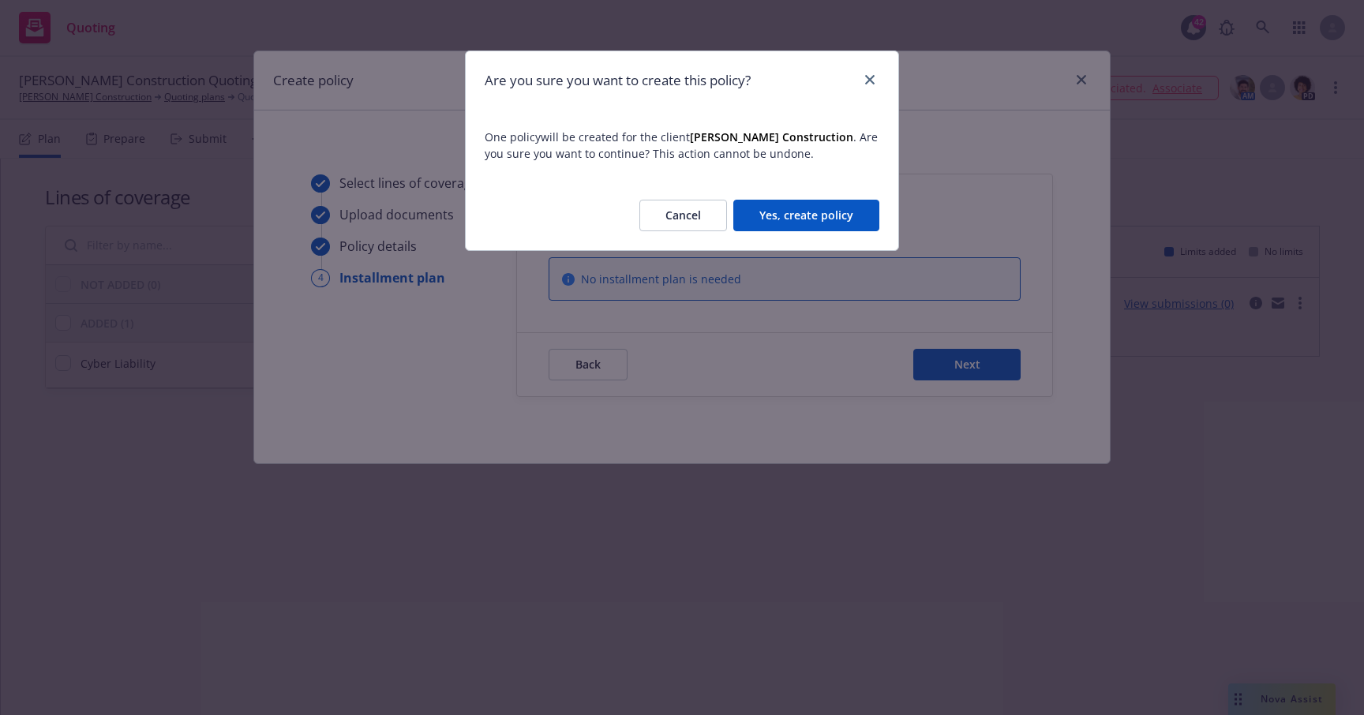
click at [831, 221] on button "Yes, create policy" at bounding box center [806, 216] width 146 height 32
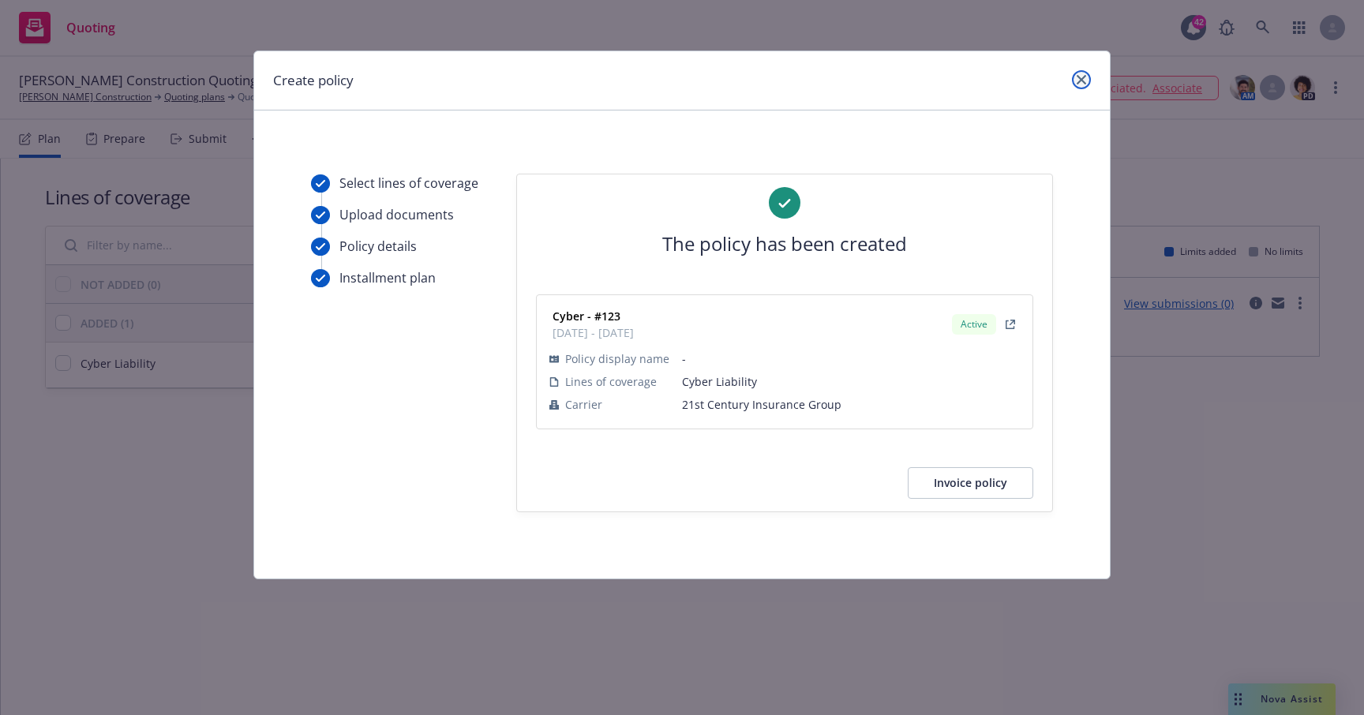
click at [1078, 77] on icon "close" at bounding box center [1081, 79] width 9 height 9
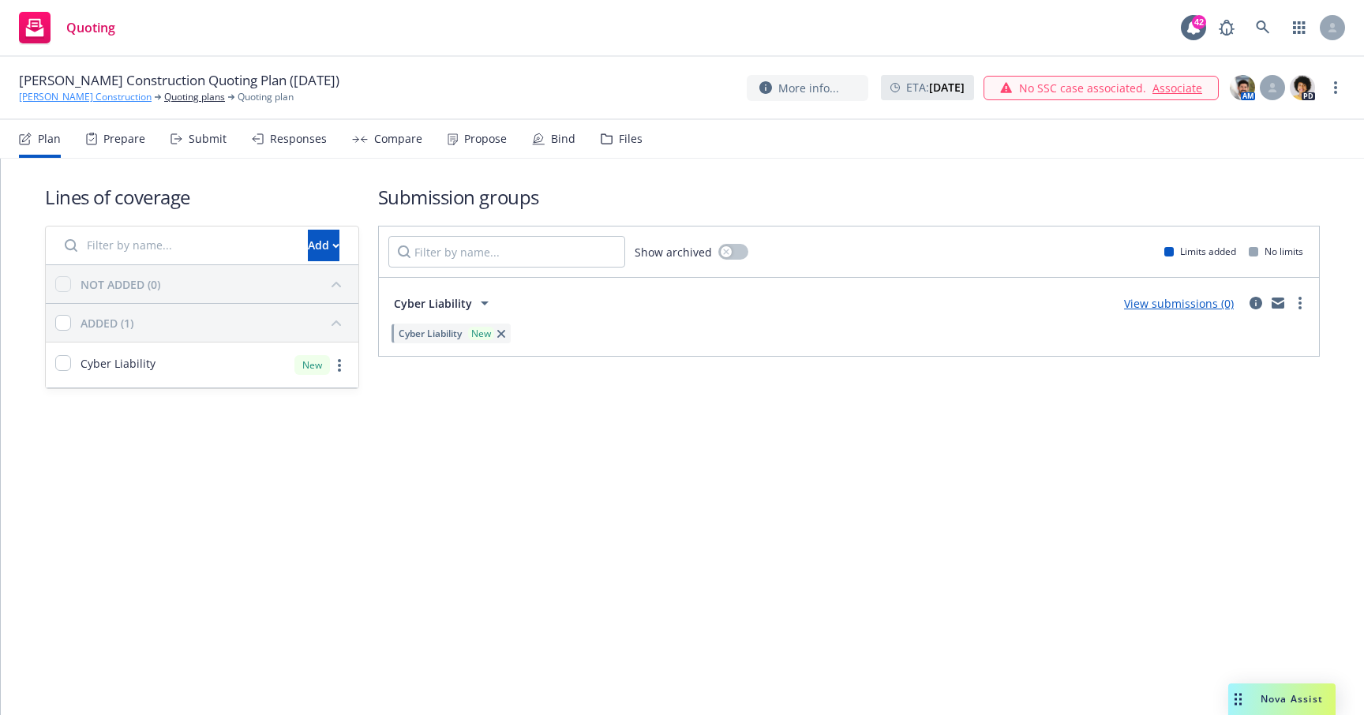
click at [102, 99] on link "[PERSON_NAME] Construction" at bounding box center [85, 97] width 133 height 14
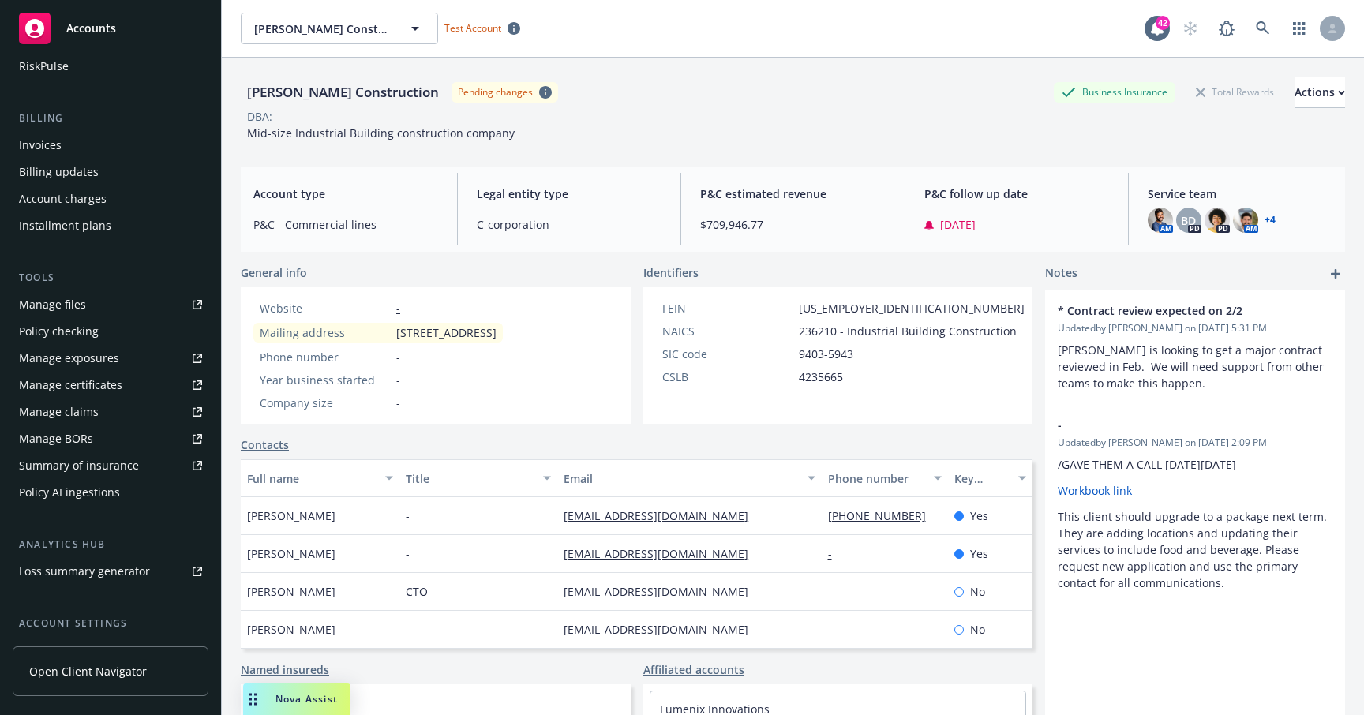
scroll to position [272, 0]
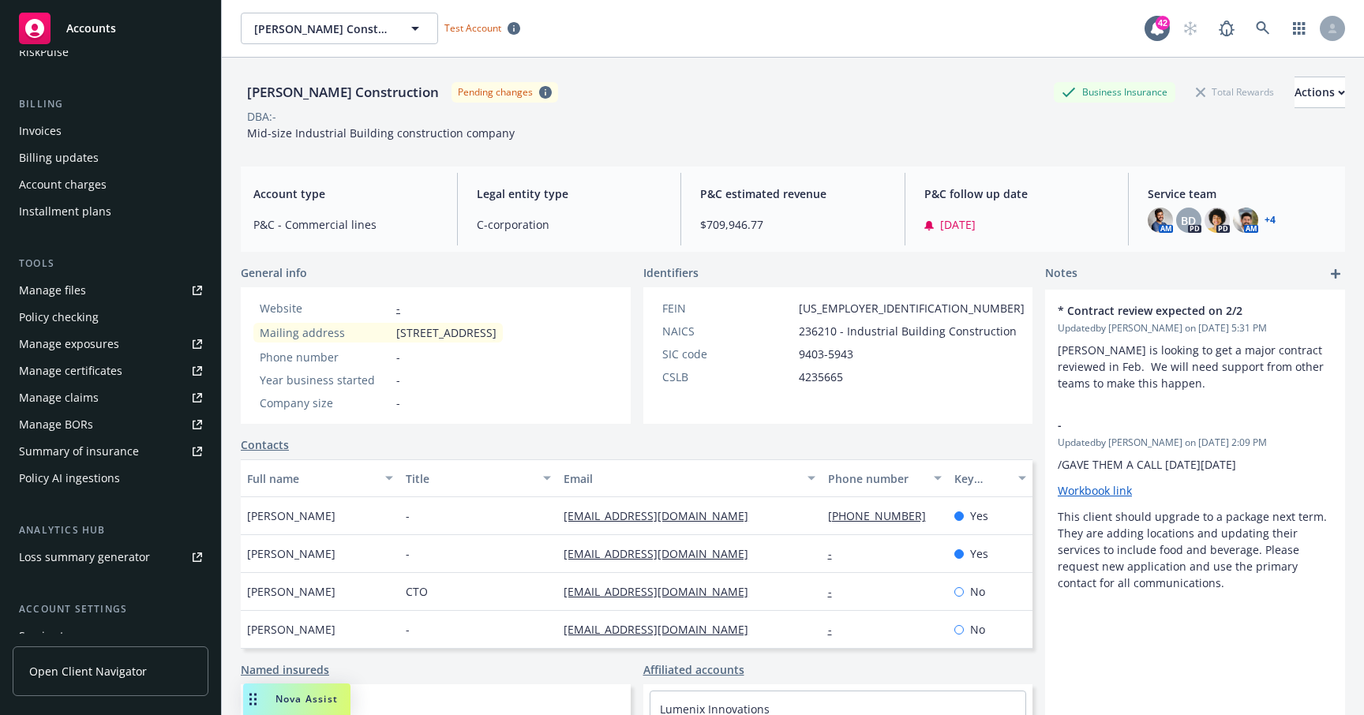
click at [129, 469] on div "Policy AI ingestions" at bounding box center [110, 478] width 183 height 25
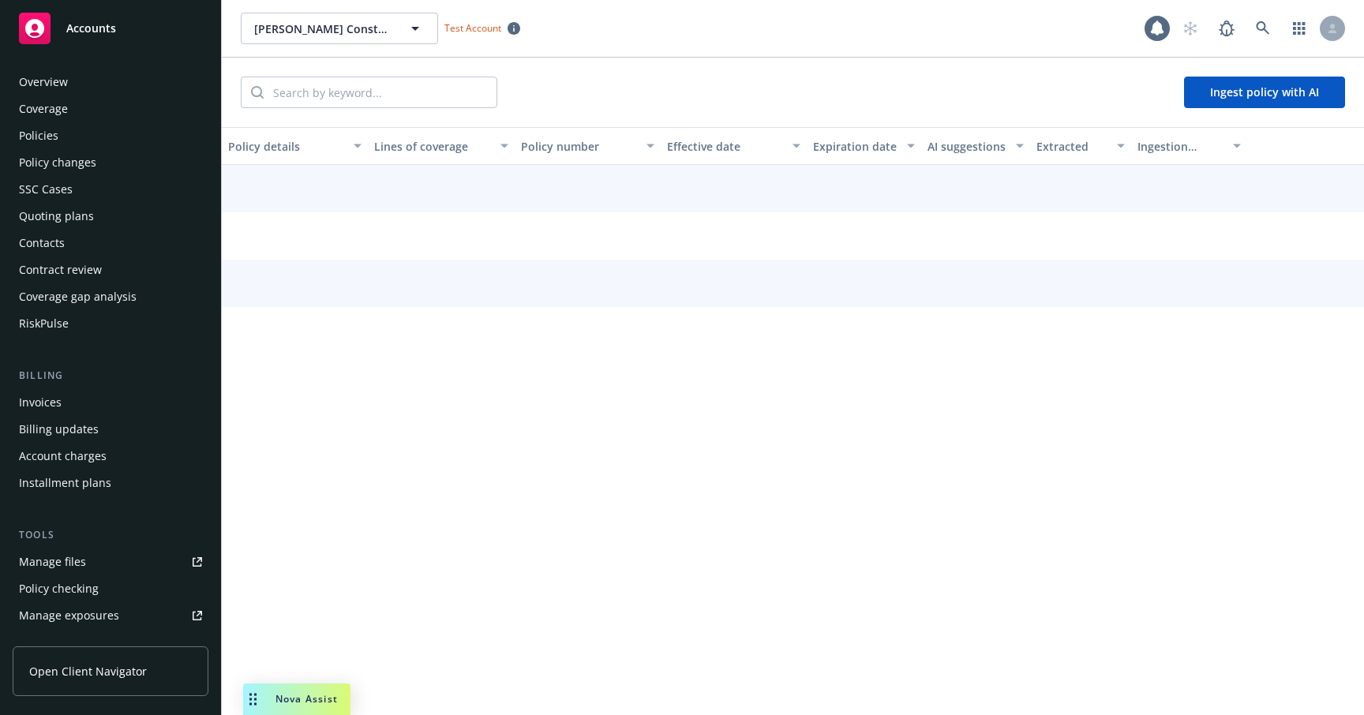
scroll to position [367, 0]
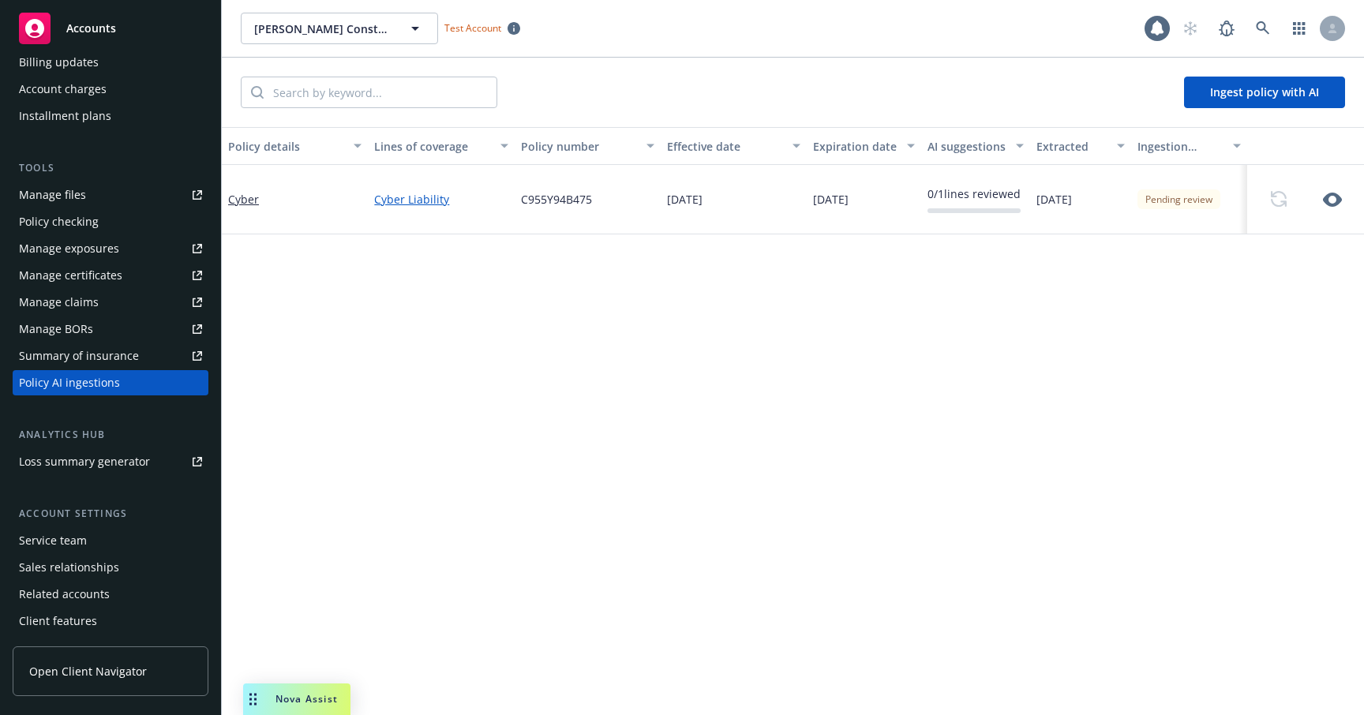
click at [1287, 100] on button "Ingest policy with AI" at bounding box center [1264, 93] width 161 height 32
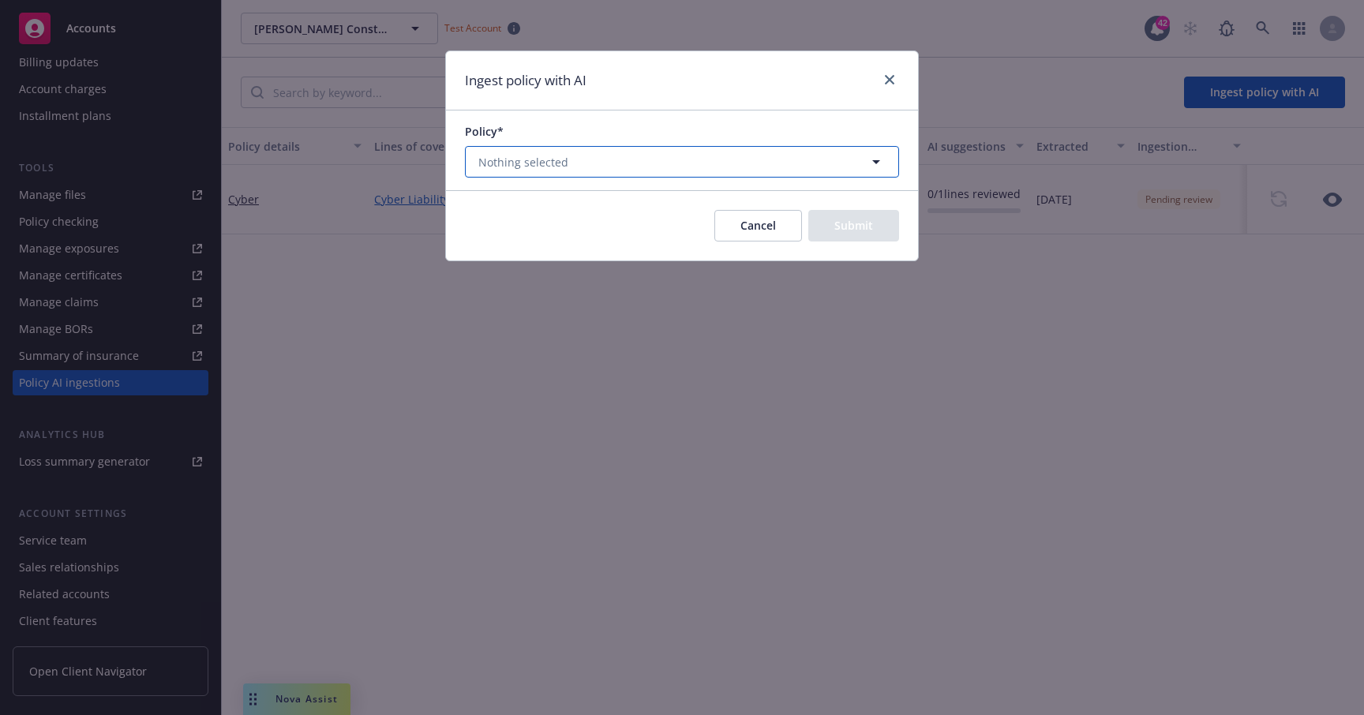
click at [761, 168] on button "Nothing selected" at bounding box center [682, 162] width 434 height 32
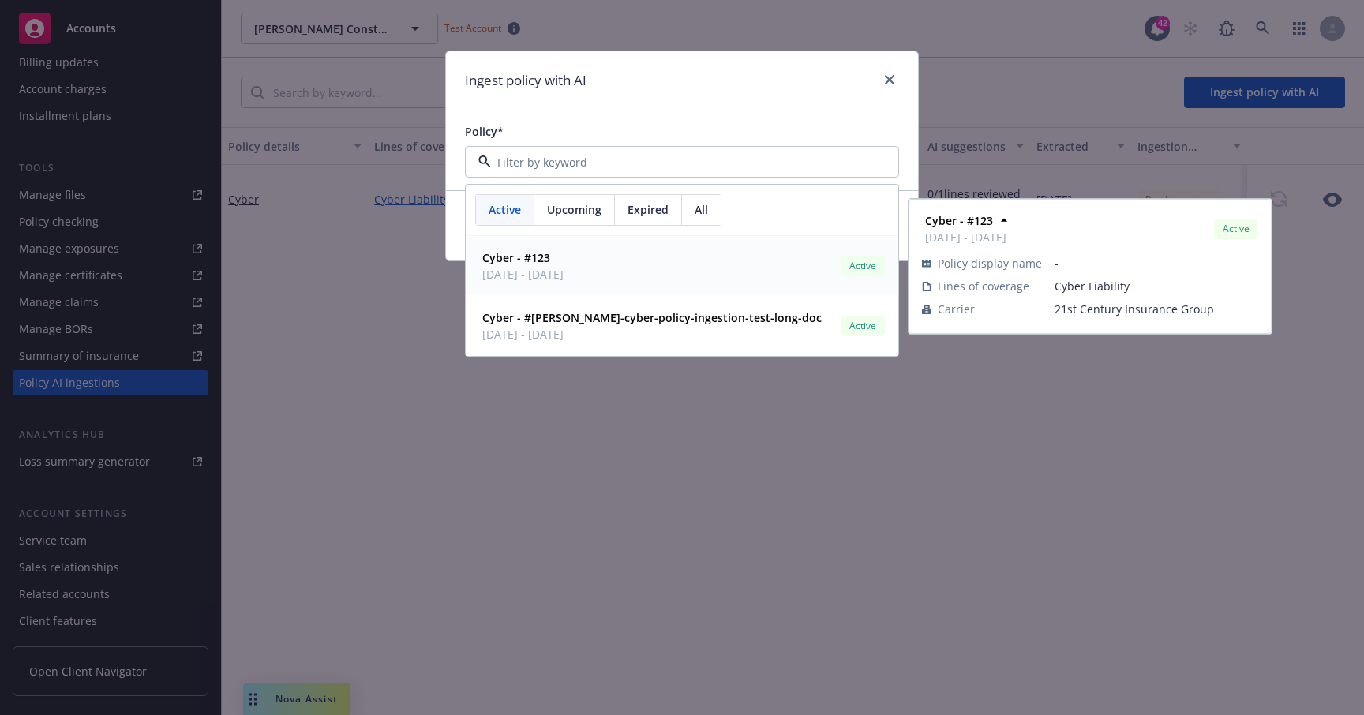
click at [778, 278] on div "Cyber - #123 09/24/2025 - 09/24/2026 Active" at bounding box center [682, 265] width 412 height 39
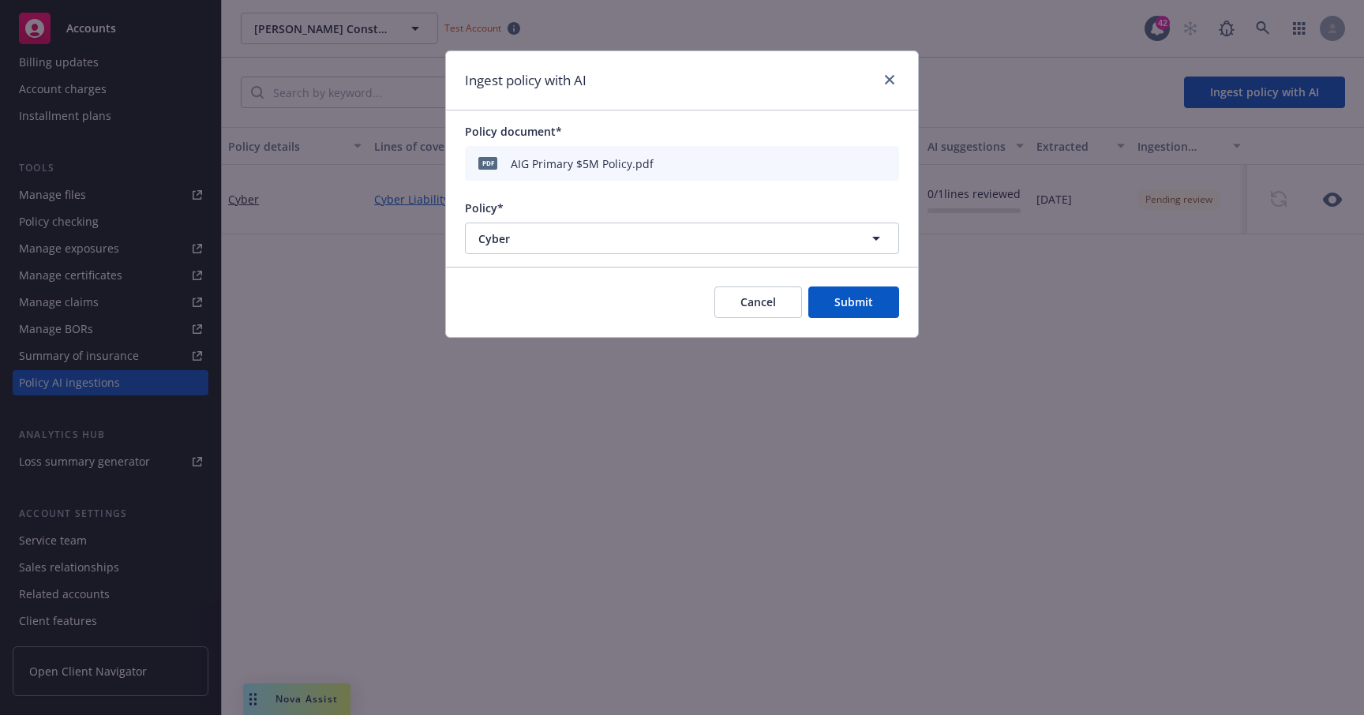
click at [858, 306] on button "Submit" at bounding box center [853, 303] width 91 height 32
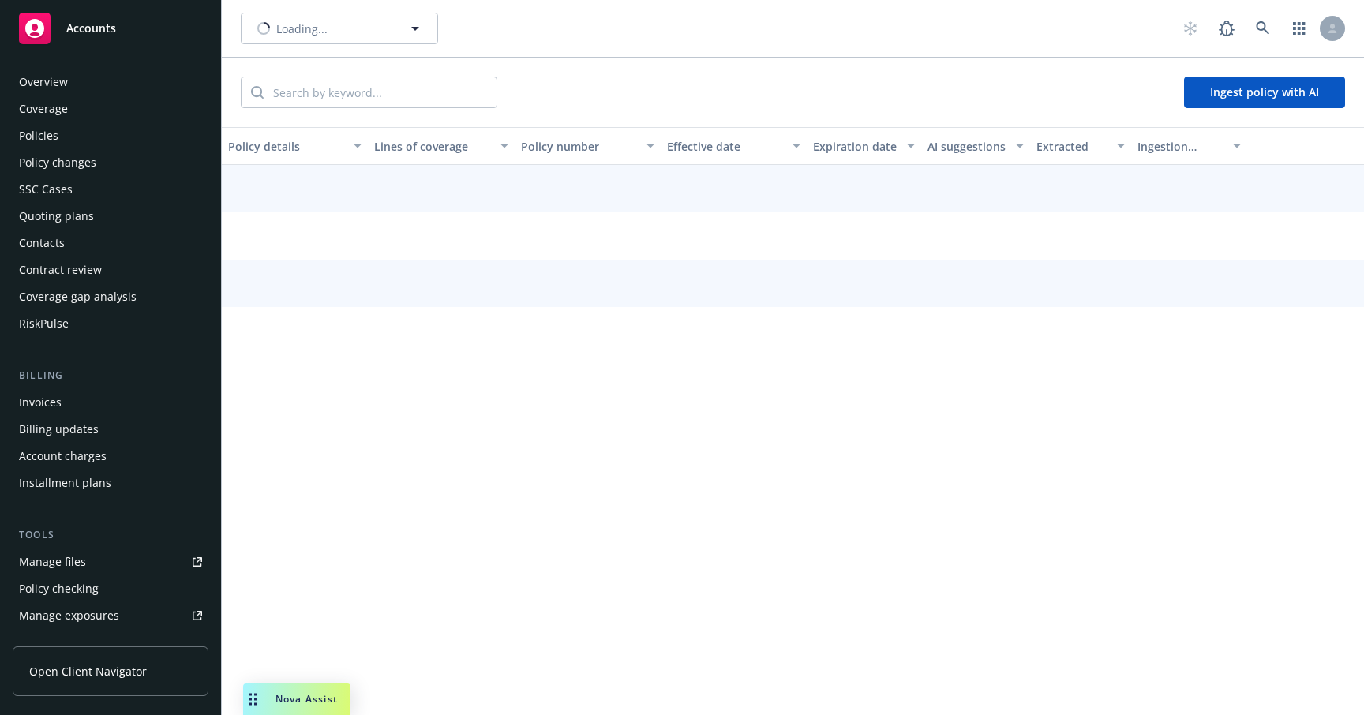
scroll to position [367, 0]
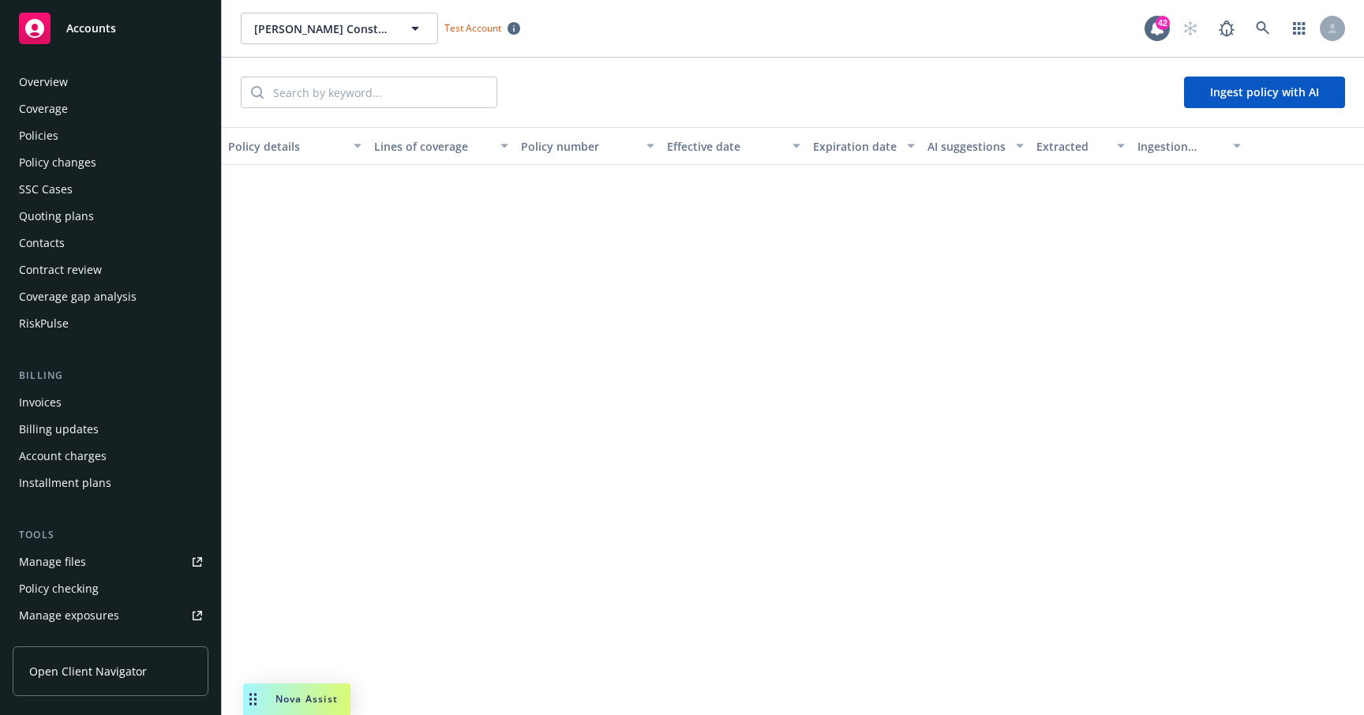
scroll to position [367, 0]
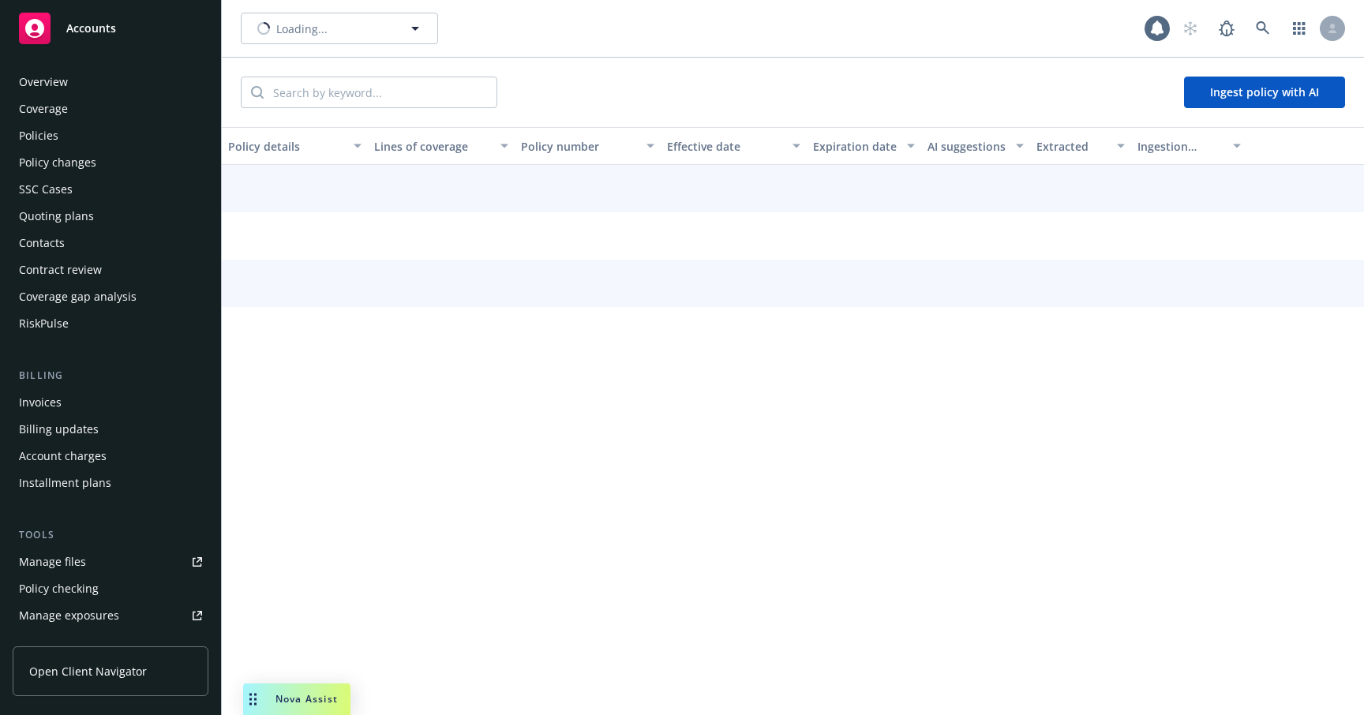
scroll to position [367, 0]
